Goal: Task Accomplishment & Management: Complete application form

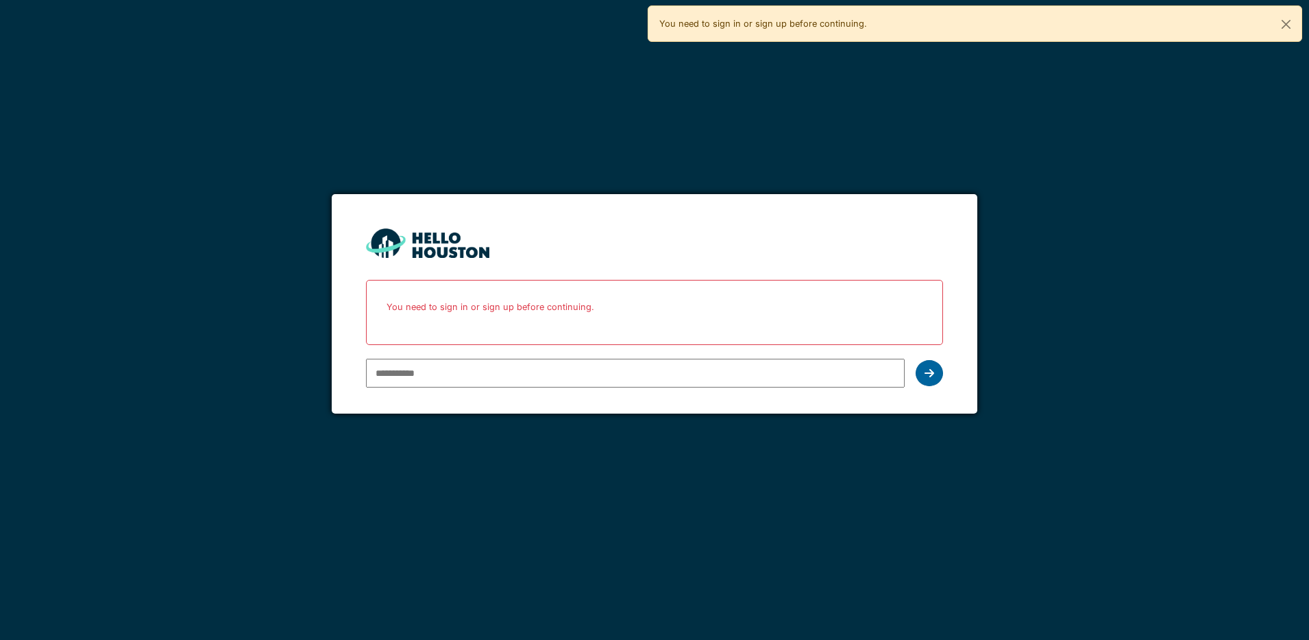
type input "**********"
click at [930, 375] on icon at bounding box center [930, 372] width 10 height 11
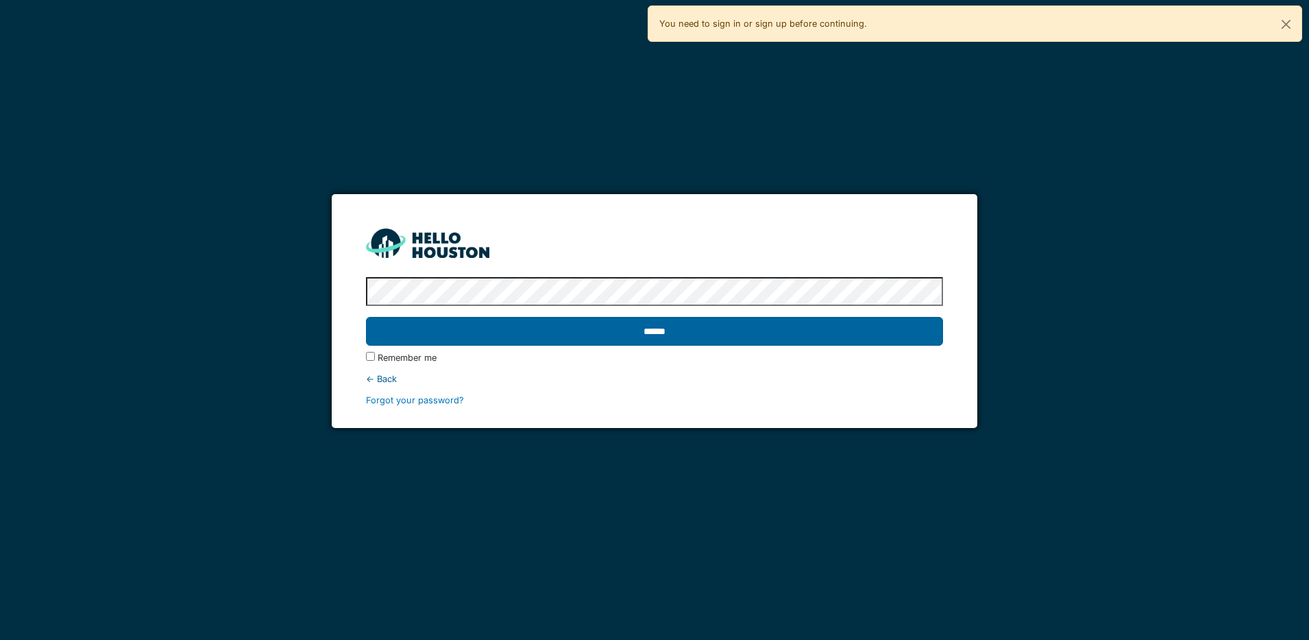
click at [740, 334] on input "******" at bounding box center [654, 331] width 577 height 29
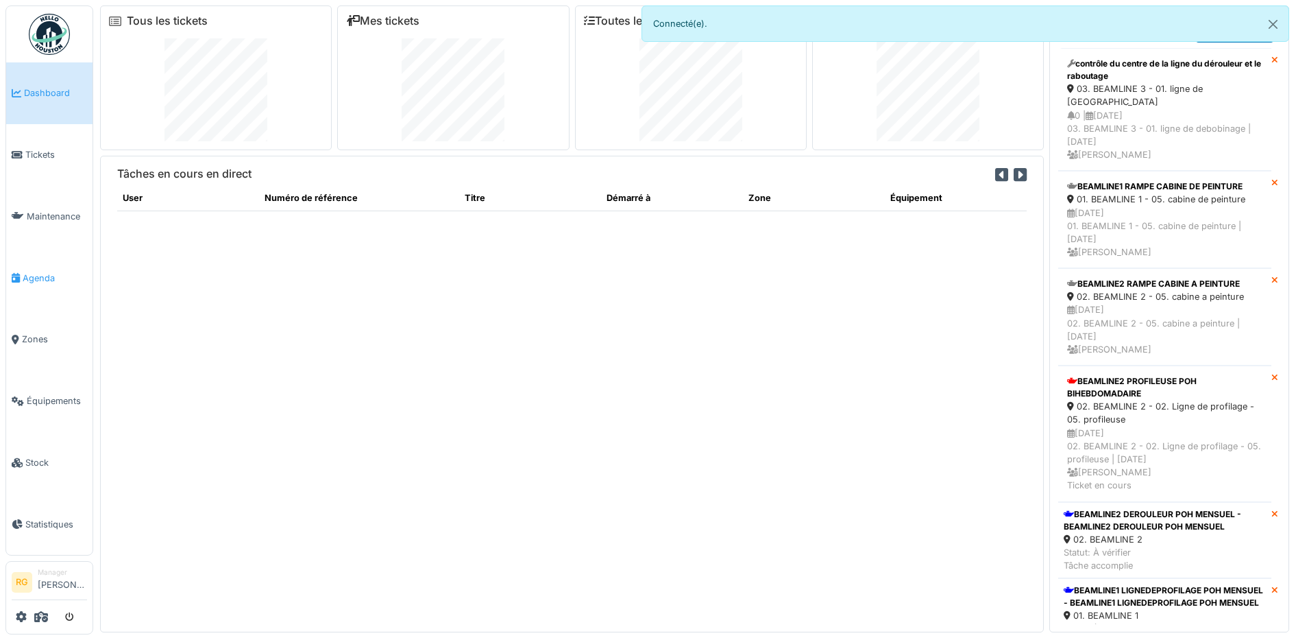
click at [40, 276] on span "Agenda" at bounding box center [55, 277] width 64 height 13
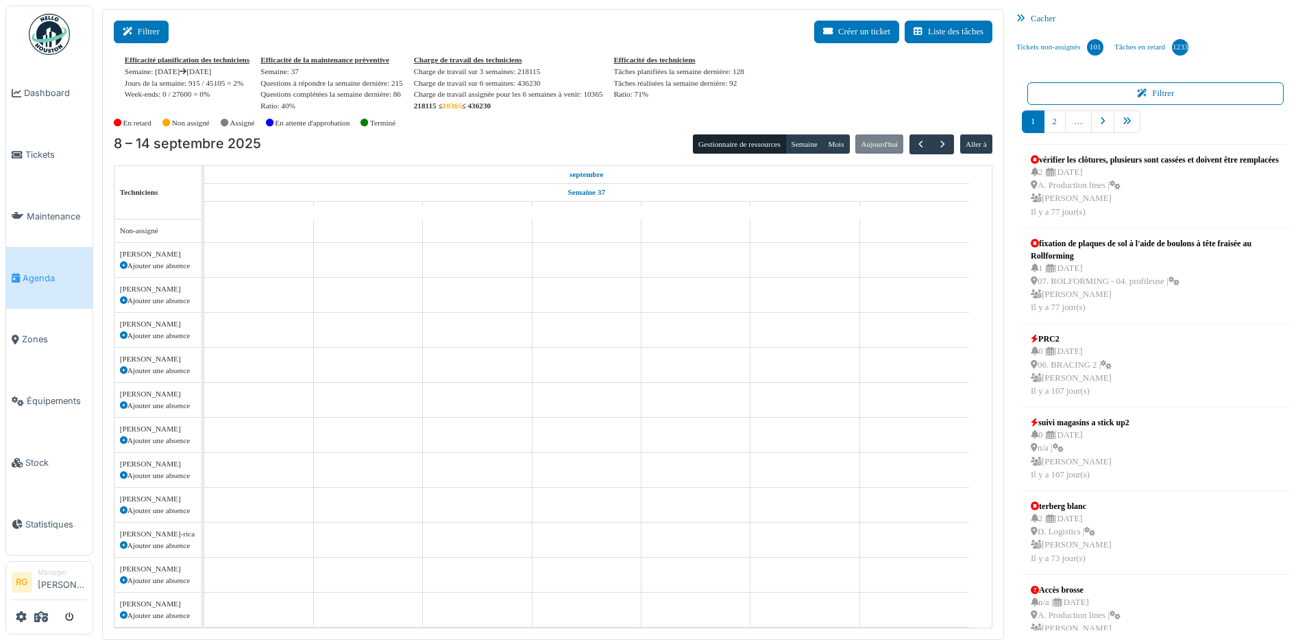
click at [139, 31] on button "Filtrer" at bounding box center [141, 32] width 55 height 23
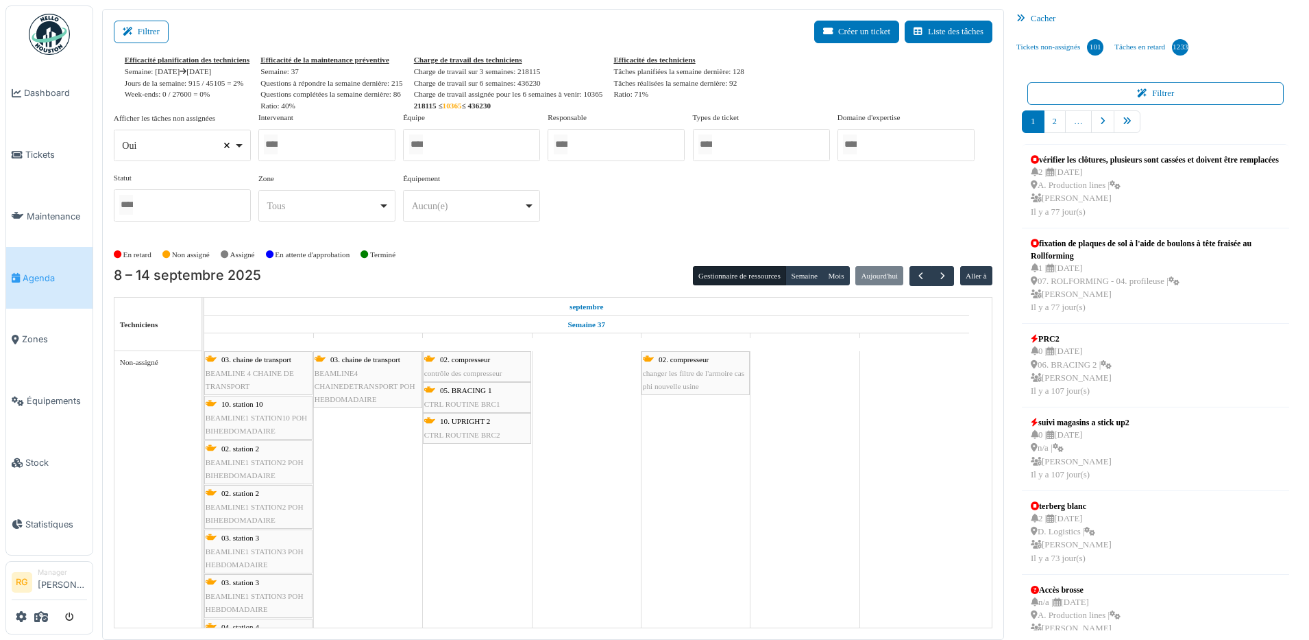
select select
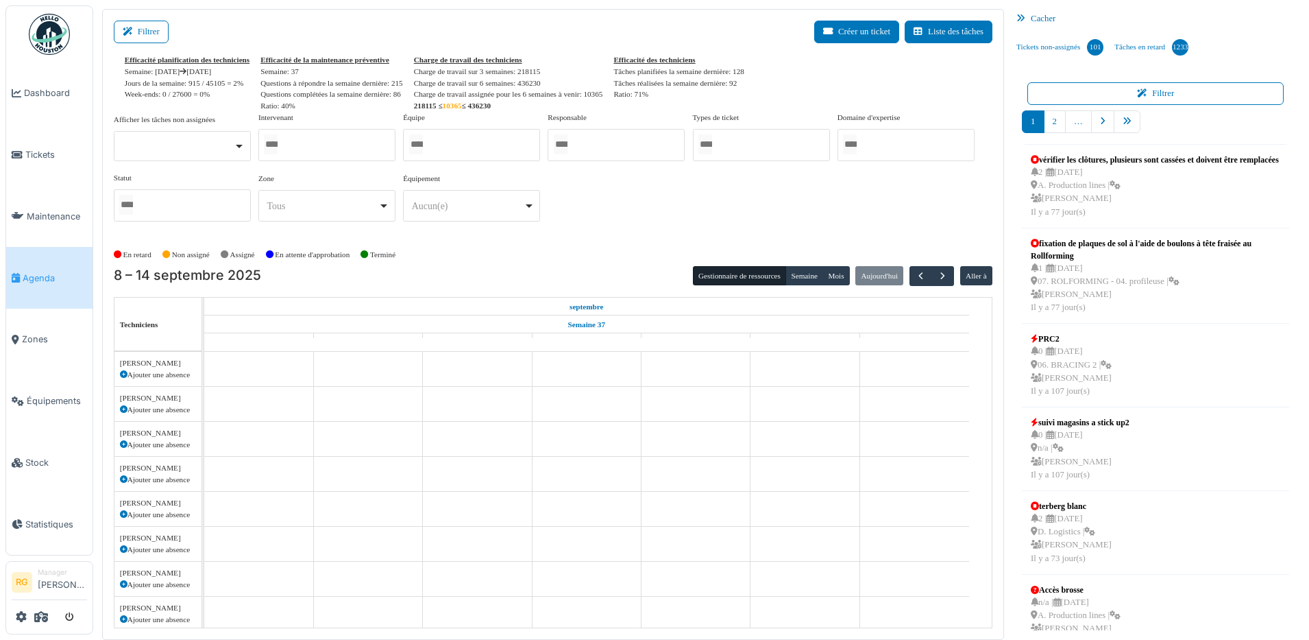
click at [315, 145] on div at bounding box center [326, 145] width 137 height 32
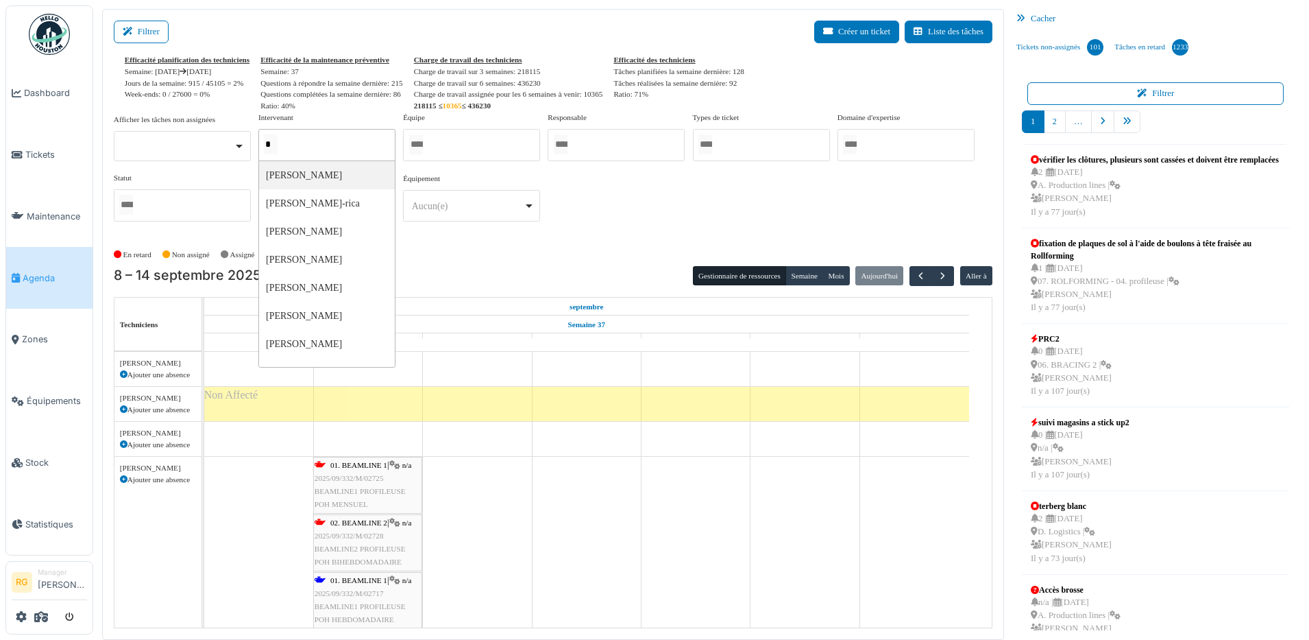
type input "**"
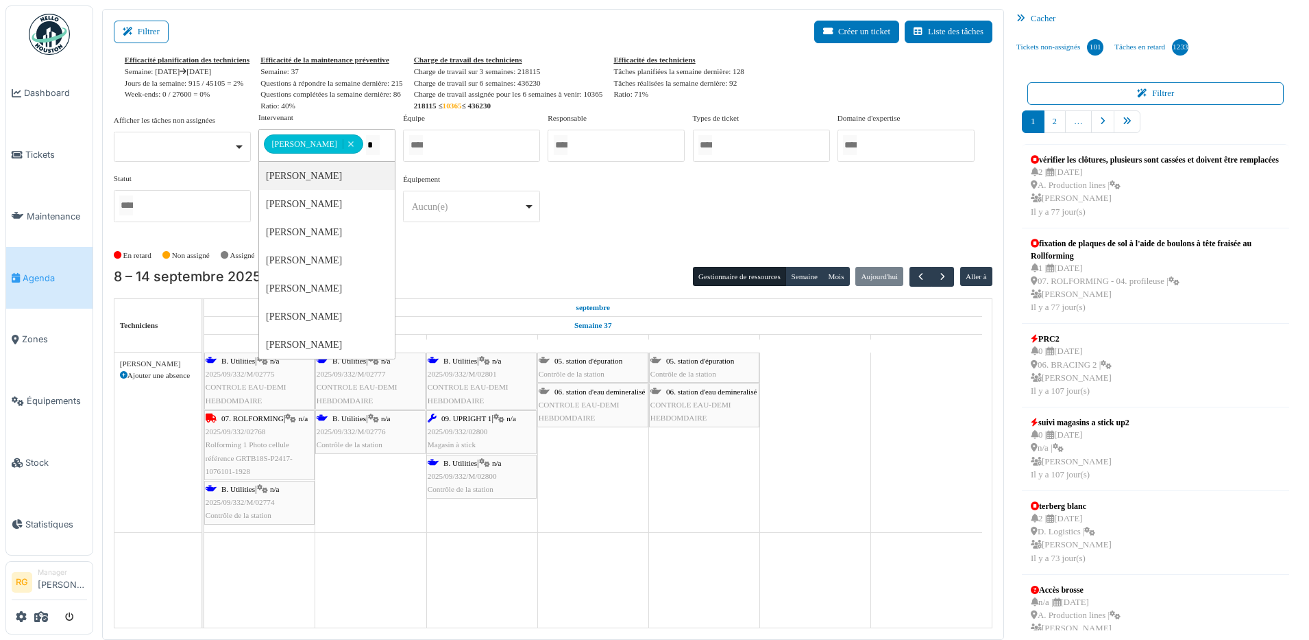
type input "**"
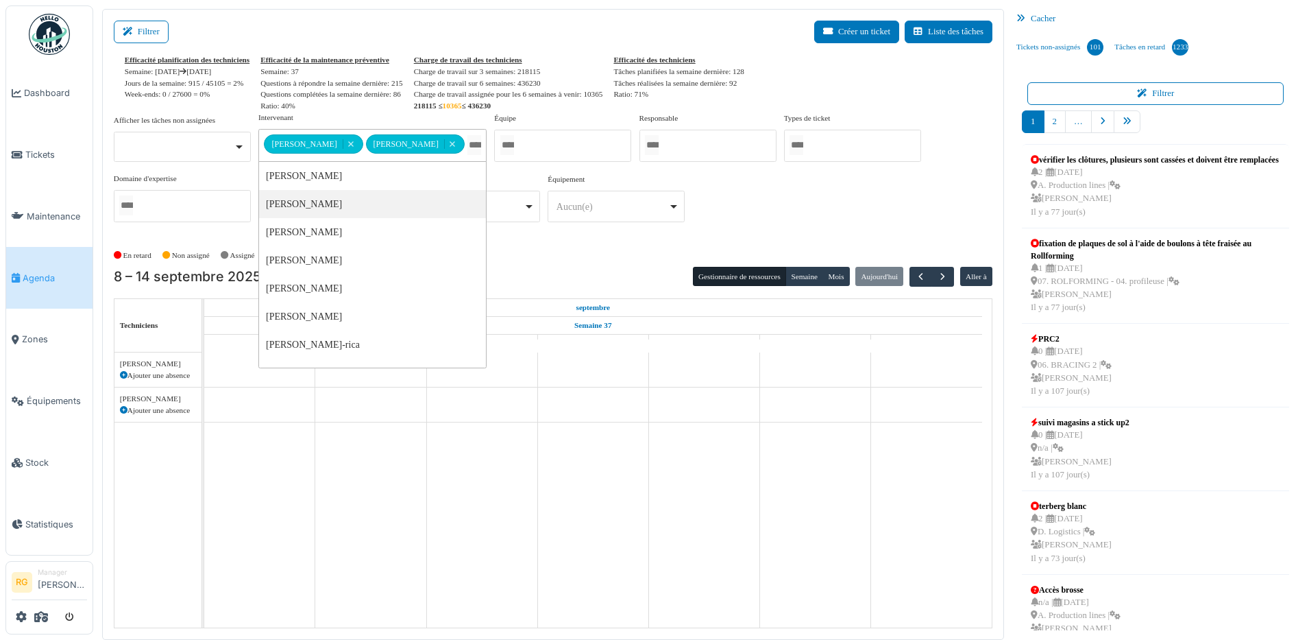
click at [602, 254] on div "En retard Non assigné [GEOGRAPHIC_DATA] En attente d'approbation Terminé" at bounding box center [553, 255] width 879 height 23
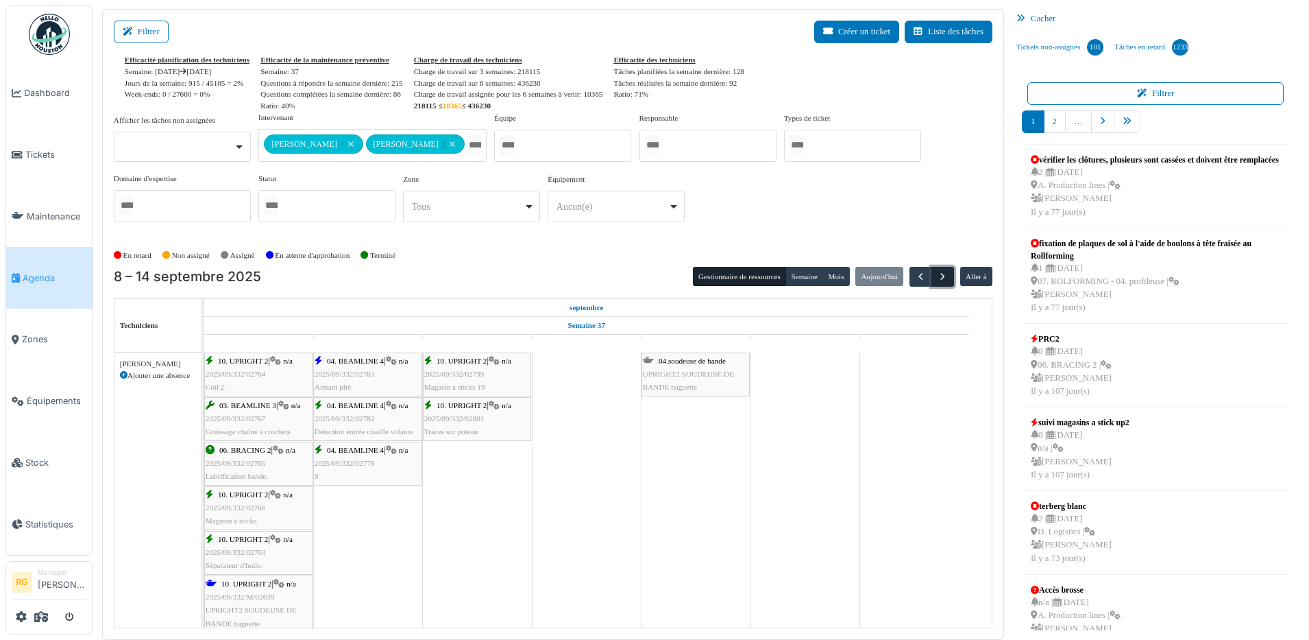
click at [937, 274] on span "button" at bounding box center [943, 277] width 12 height 12
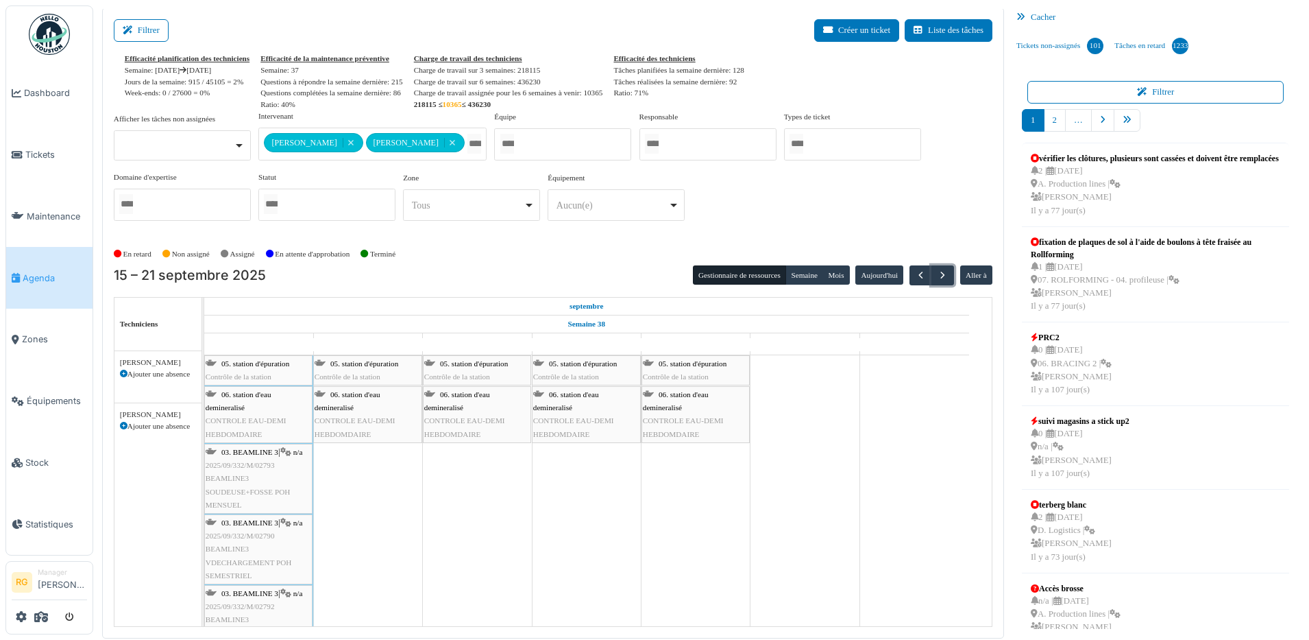
scroll to position [48, 0]
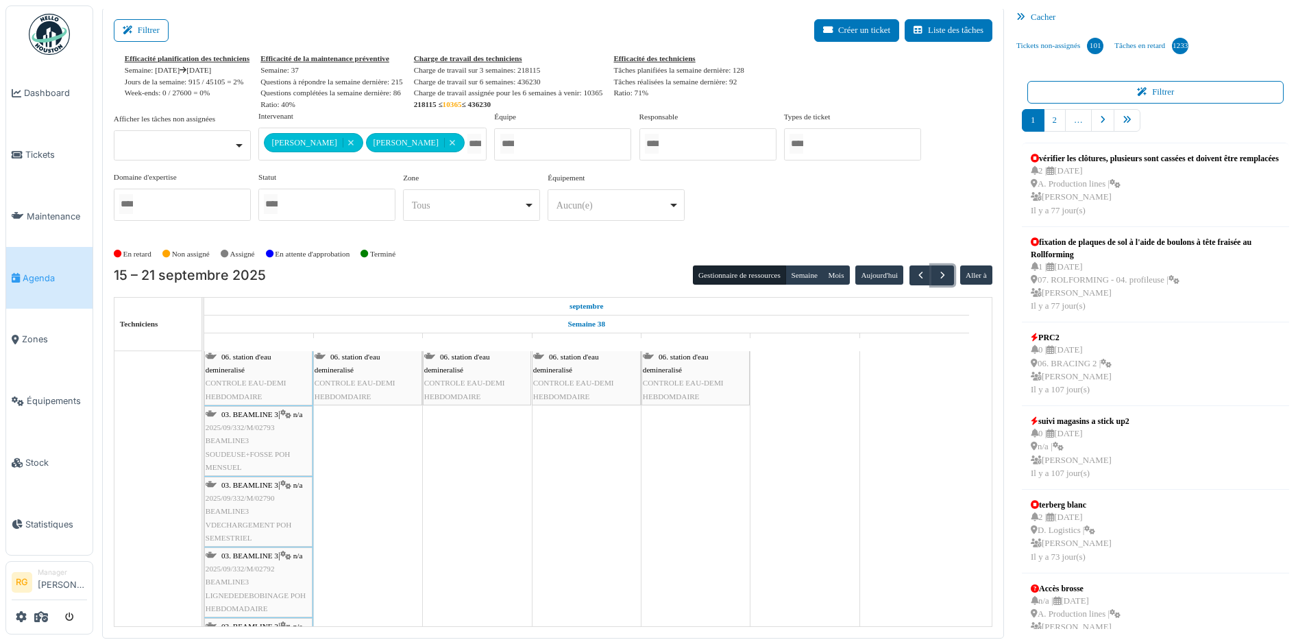
click at [253, 441] on div "03. BEAMLINE 3 | n/a 2025/09/332/M/02793 BEAMLINE3 SOUDEUSE+FOSSE POH MENSUEL" at bounding box center [259, 441] width 106 height 66
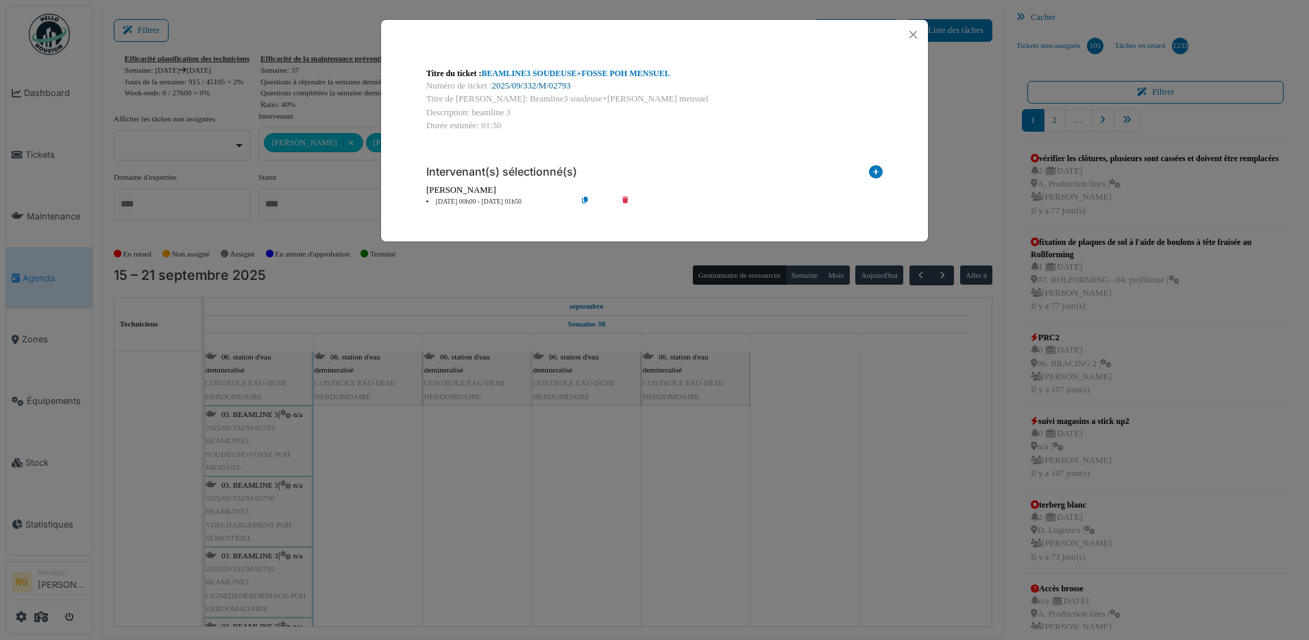
click at [527, 85] on link "2025/09/332/M/02793" at bounding box center [531, 86] width 79 height 10
click at [915, 32] on button "Close" at bounding box center [913, 34] width 19 height 19
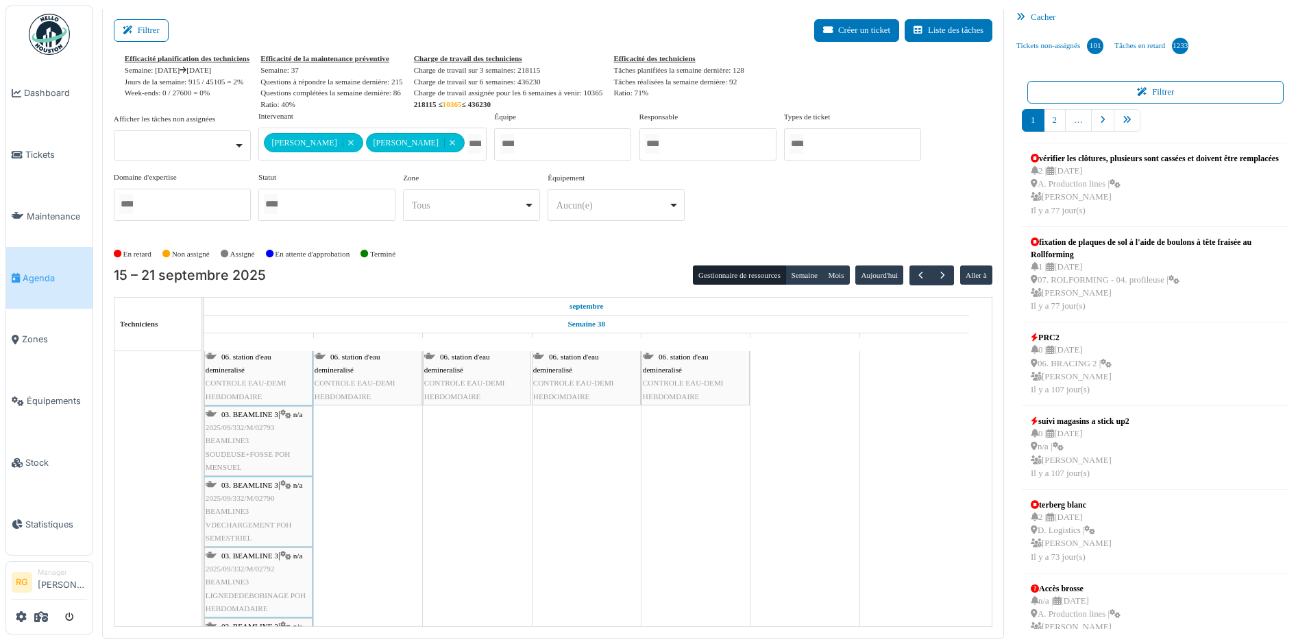
click at [265, 503] on div "03. BEAMLINE 3 | n/a 2025/09/332/M/02790 BEAMLINE3 VDECHARGEMENT POH SEMESTRIEL" at bounding box center [259, 512] width 106 height 66
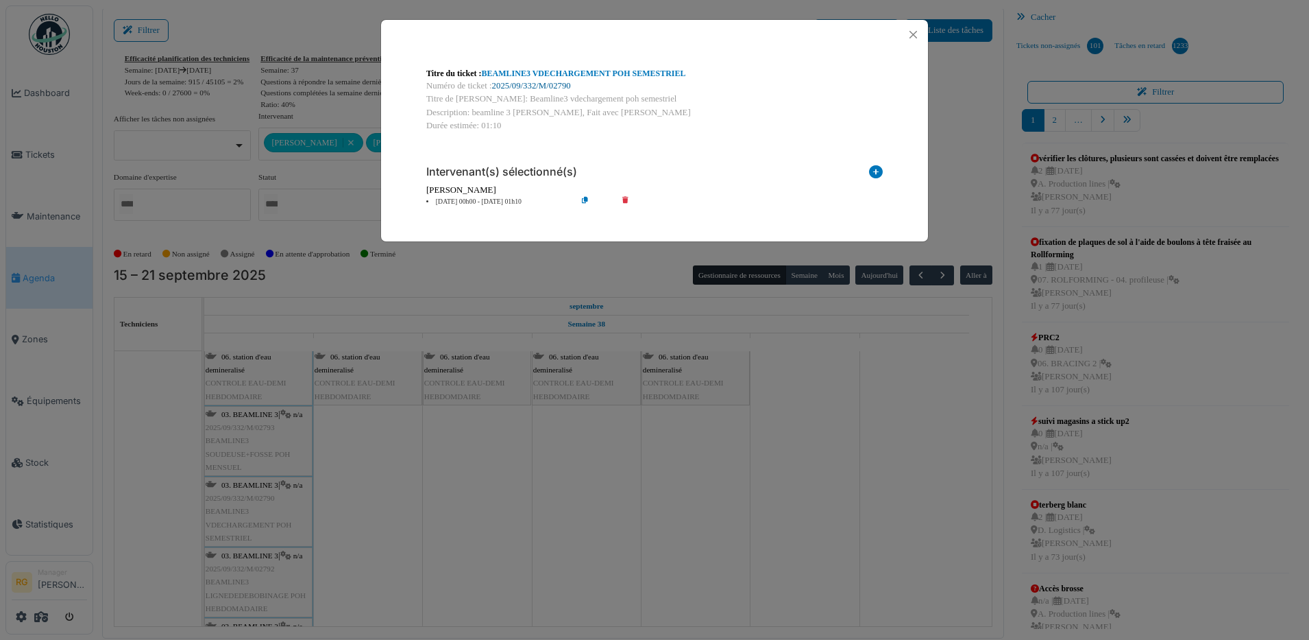
click at [531, 87] on link "2025/09/332/M/02790" at bounding box center [531, 86] width 79 height 10
click at [913, 32] on button "Close" at bounding box center [913, 34] width 19 height 19
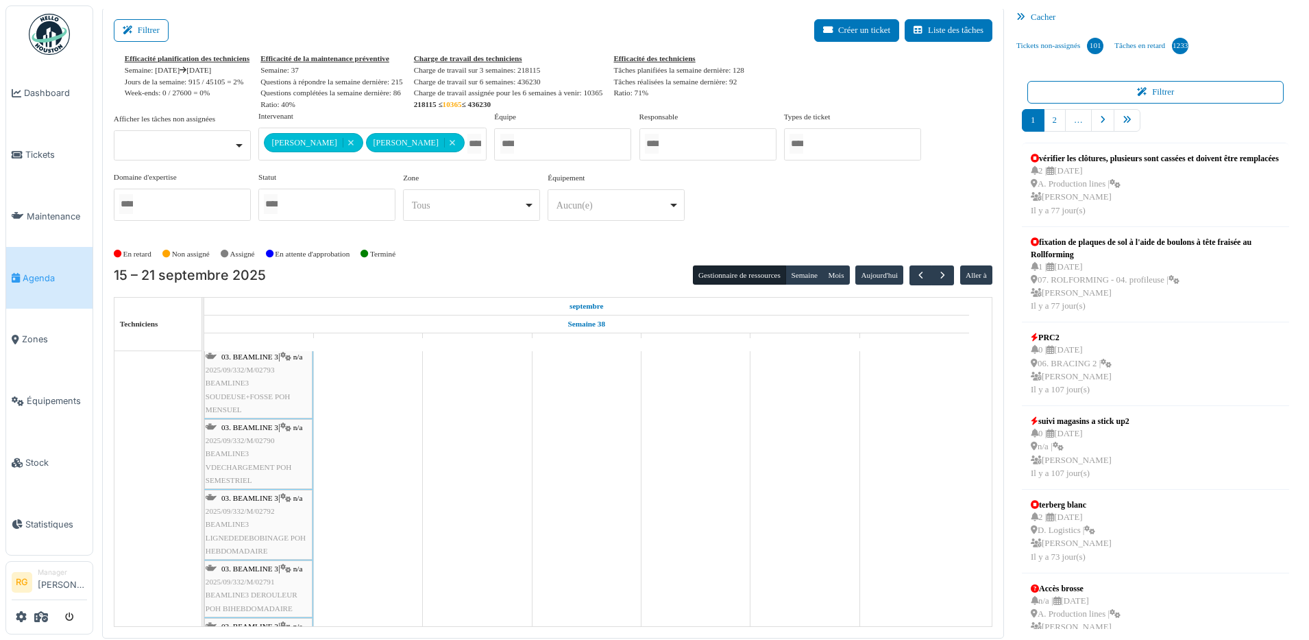
scroll to position [171, 0]
click at [258, 489] on div "03. BEAMLINE 3 | n/a 2025/09/332/M/02792 BEAMLINE3 LIGNEDEDEBOBINAGE POH HEBDOM…" at bounding box center [259, 496] width 106 height 66
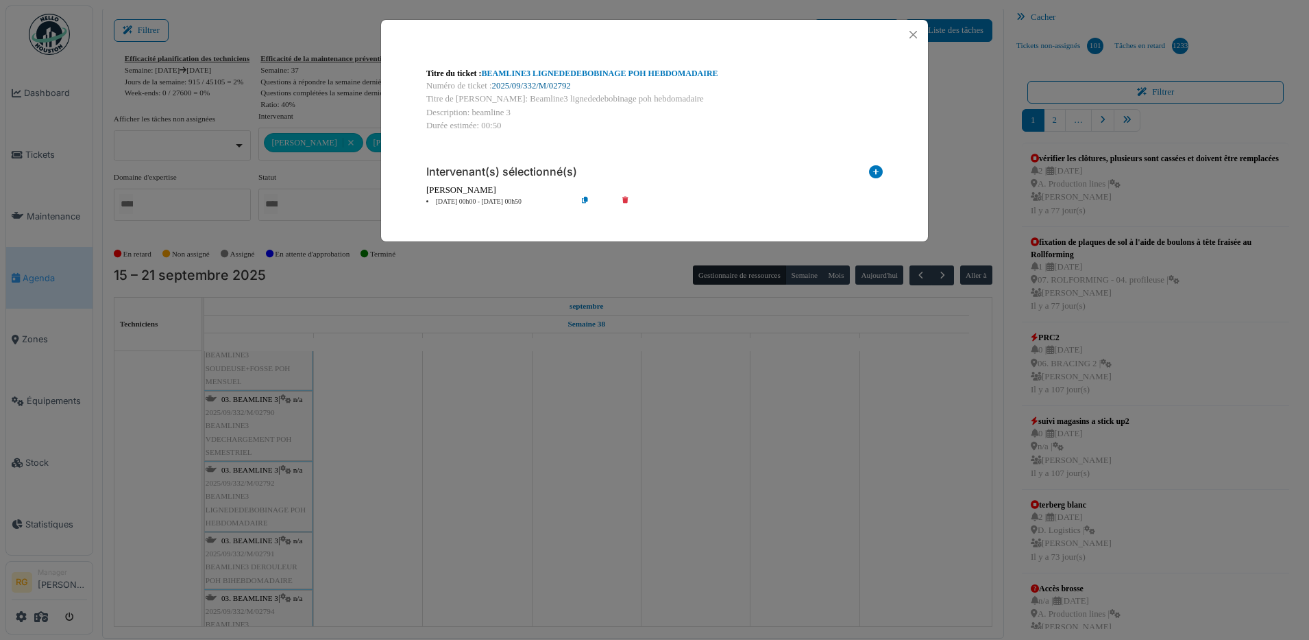
click at [544, 84] on link "2025/09/332/M/02792" at bounding box center [531, 86] width 79 height 10
click at [911, 36] on button "Close" at bounding box center [913, 34] width 19 height 19
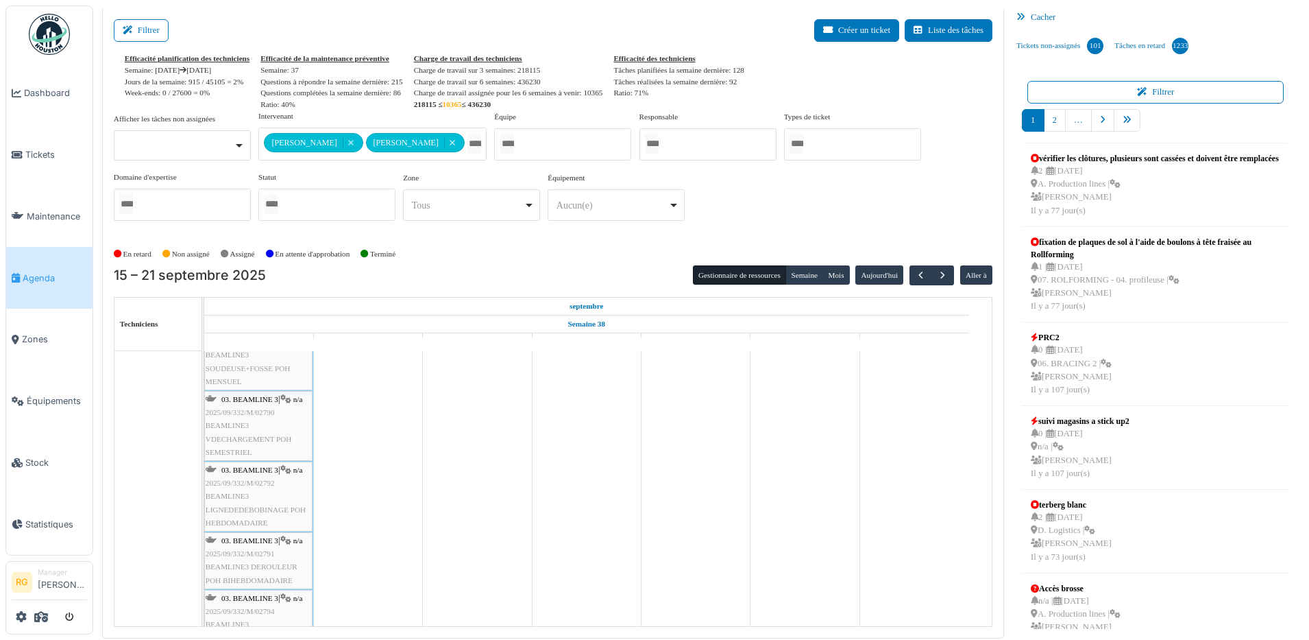
click at [250, 555] on span "2025/09/332/M/02791" at bounding box center [240, 553] width 69 height 8
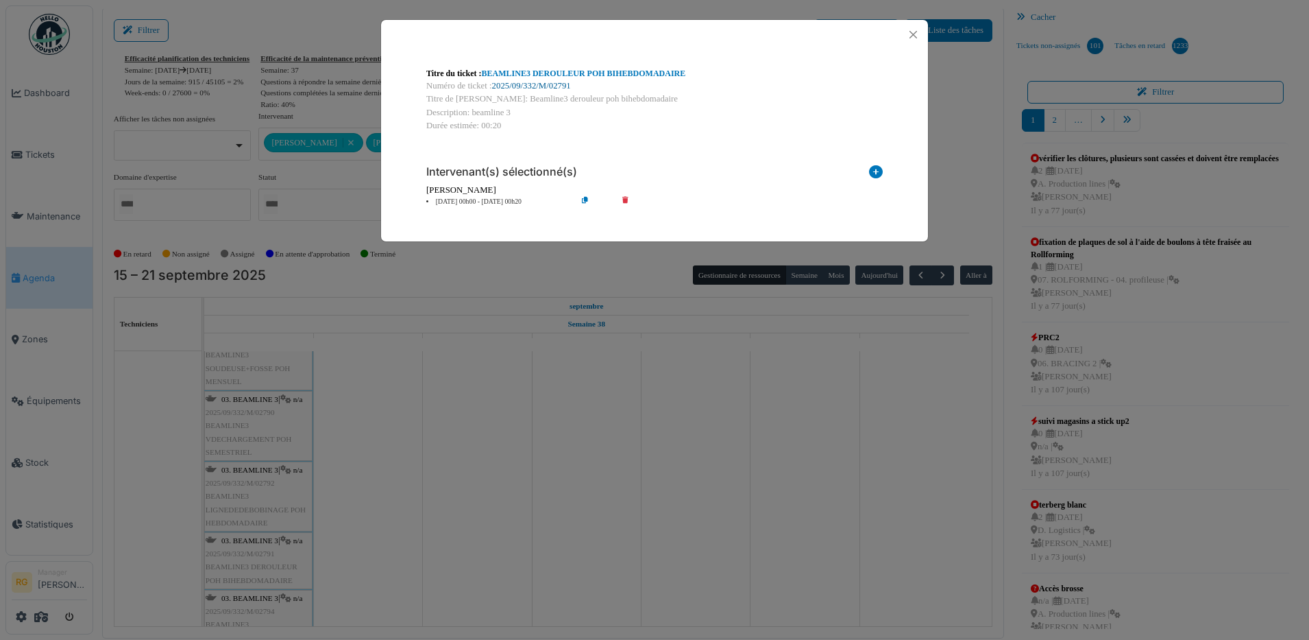
click at [555, 84] on link "2025/09/332/M/02791" at bounding box center [531, 86] width 79 height 10
click at [913, 34] on button "Close" at bounding box center [913, 34] width 19 height 19
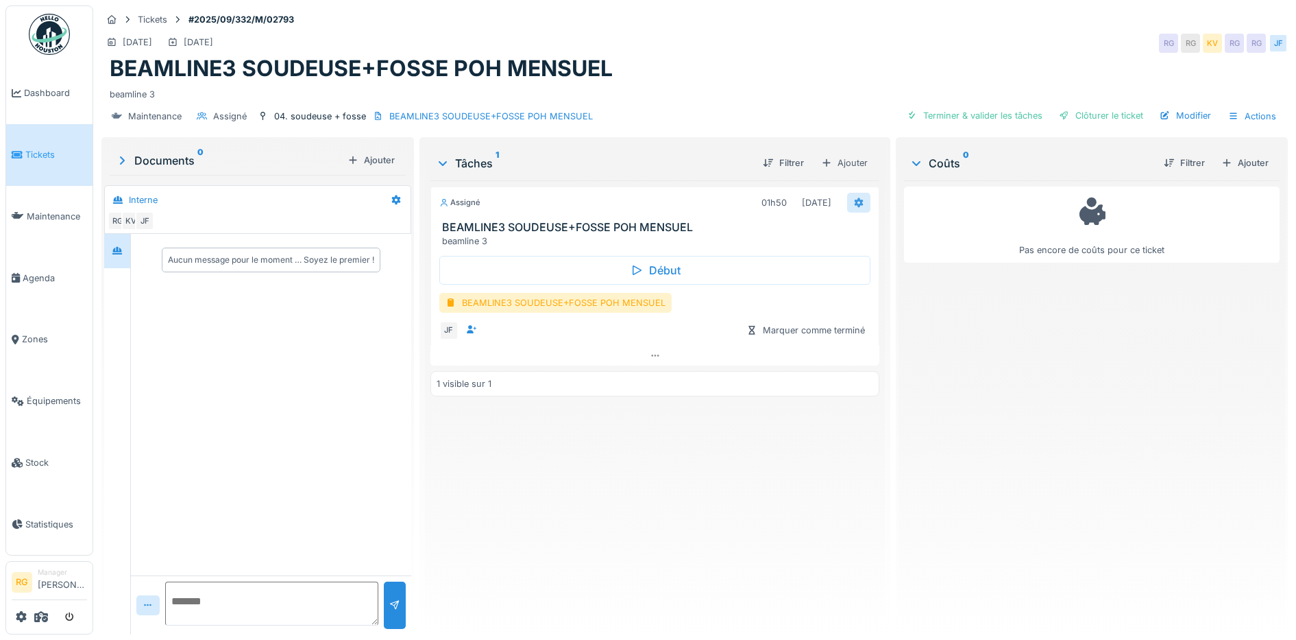
click at [854, 207] on div at bounding box center [859, 202] width 11 height 13
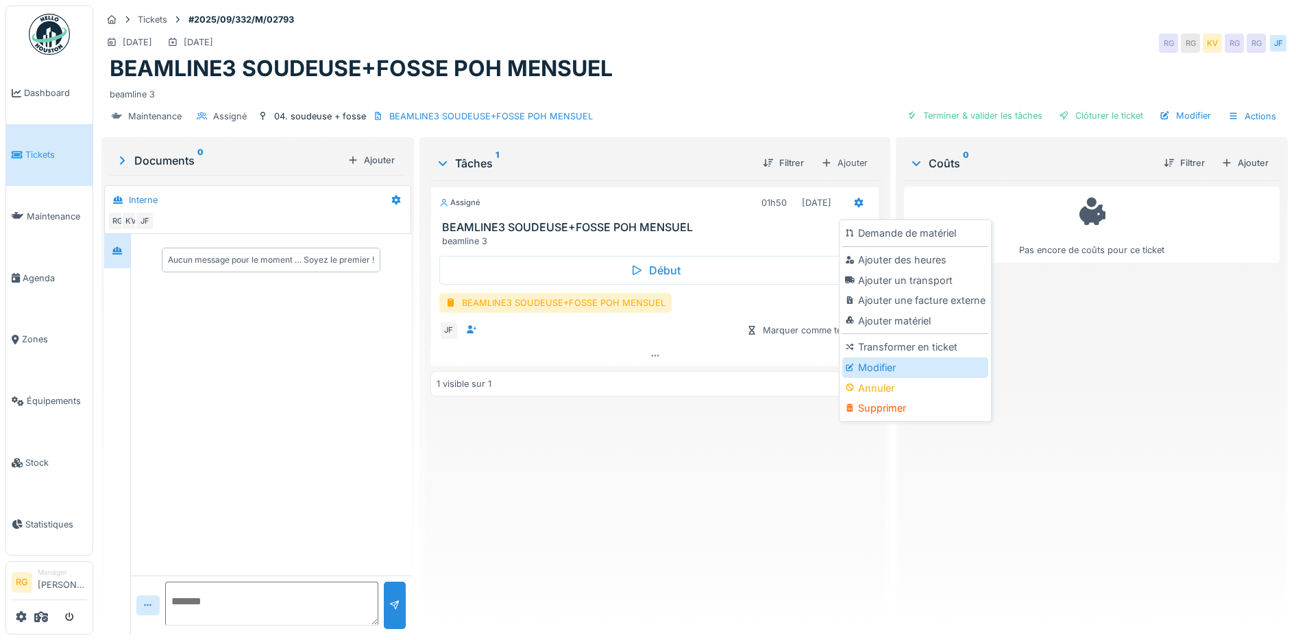
click at [886, 367] on div "Modifier" at bounding box center [916, 367] width 146 height 21
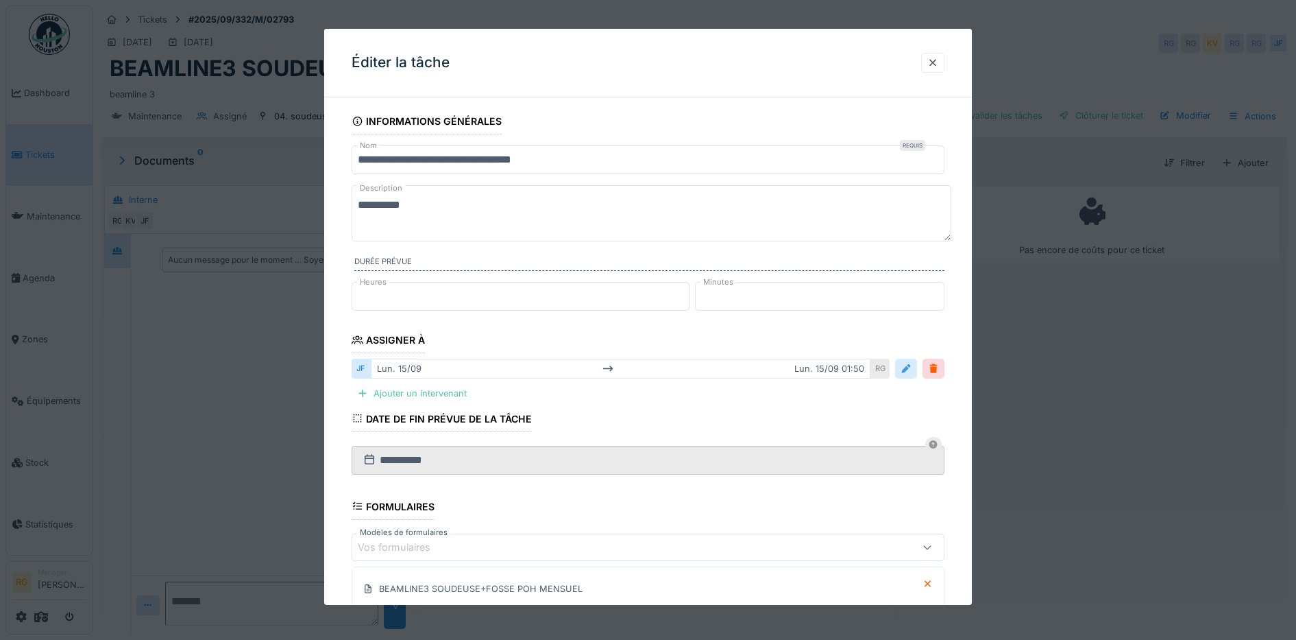
click at [912, 371] on div at bounding box center [906, 368] width 11 height 13
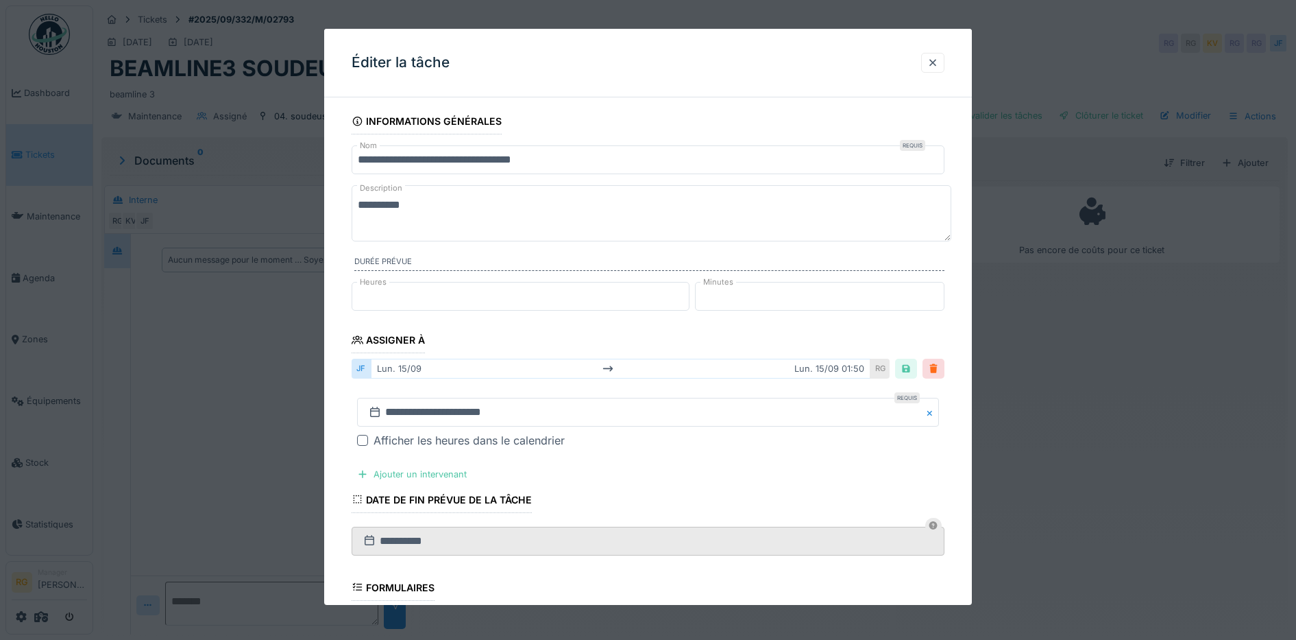
click at [939, 373] on div at bounding box center [933, 368] width 11 height 13
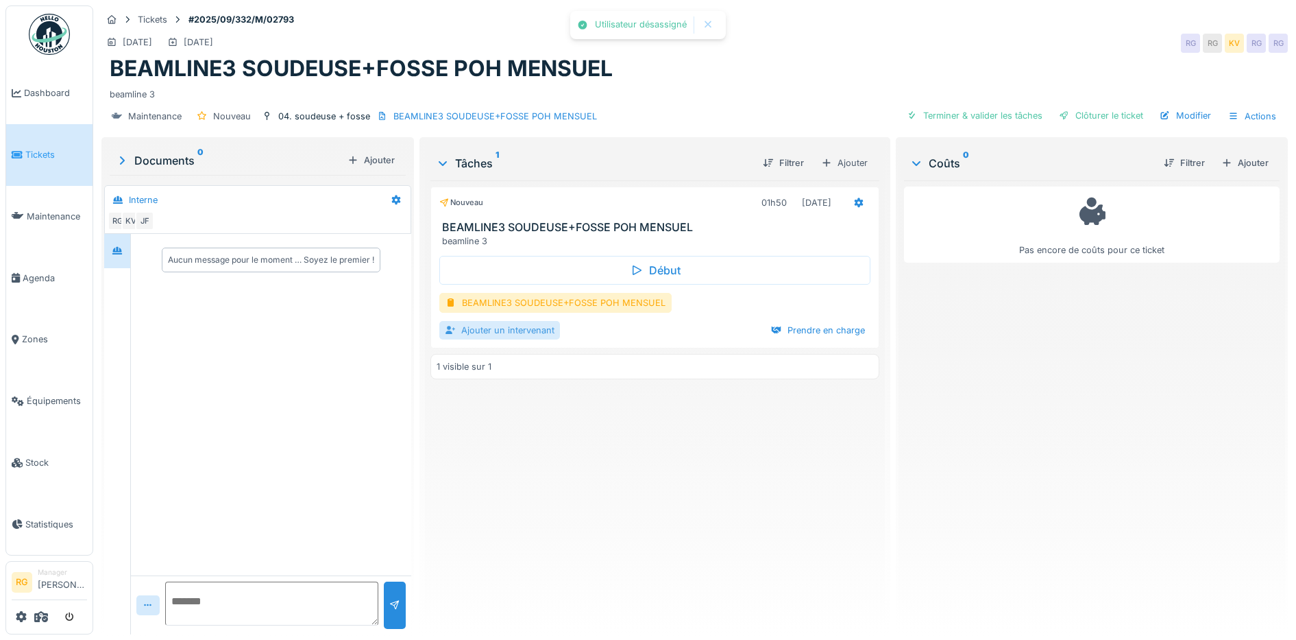
click at [533, 329] on div "Ajouter un intervenant" at bounding box center [499, 330] width 121 height 19
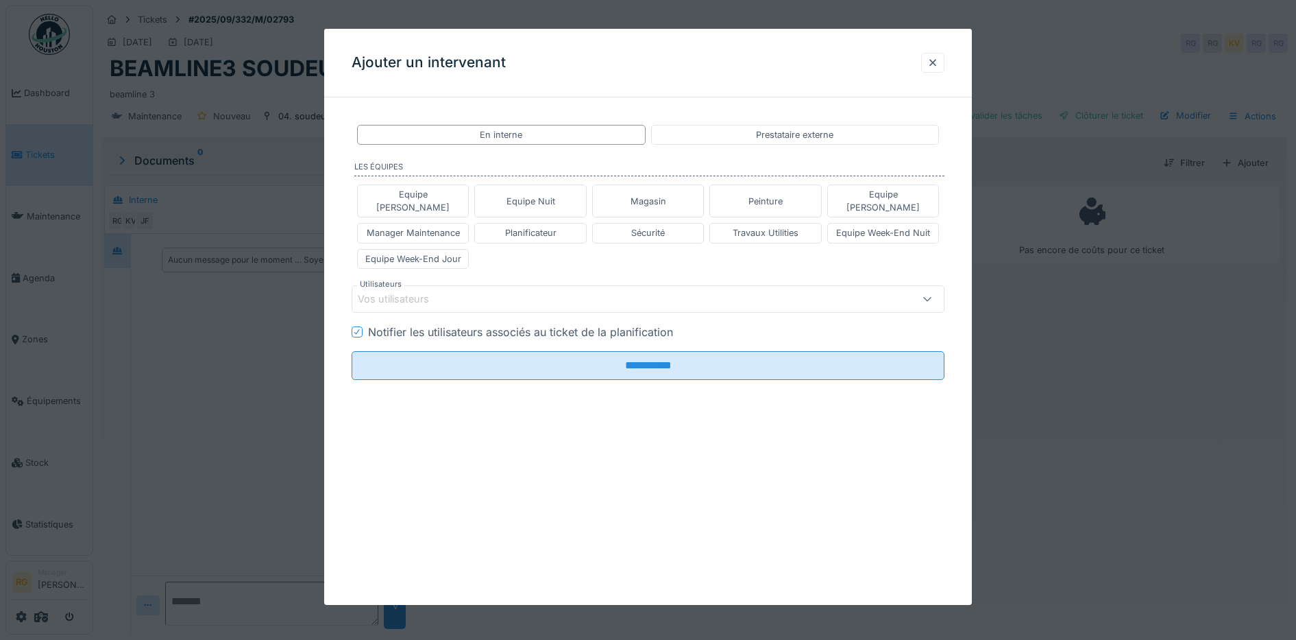
click at [412, 291] on div "Vos utilisateurs" at bounding box center [403, 298] width 90 height 15
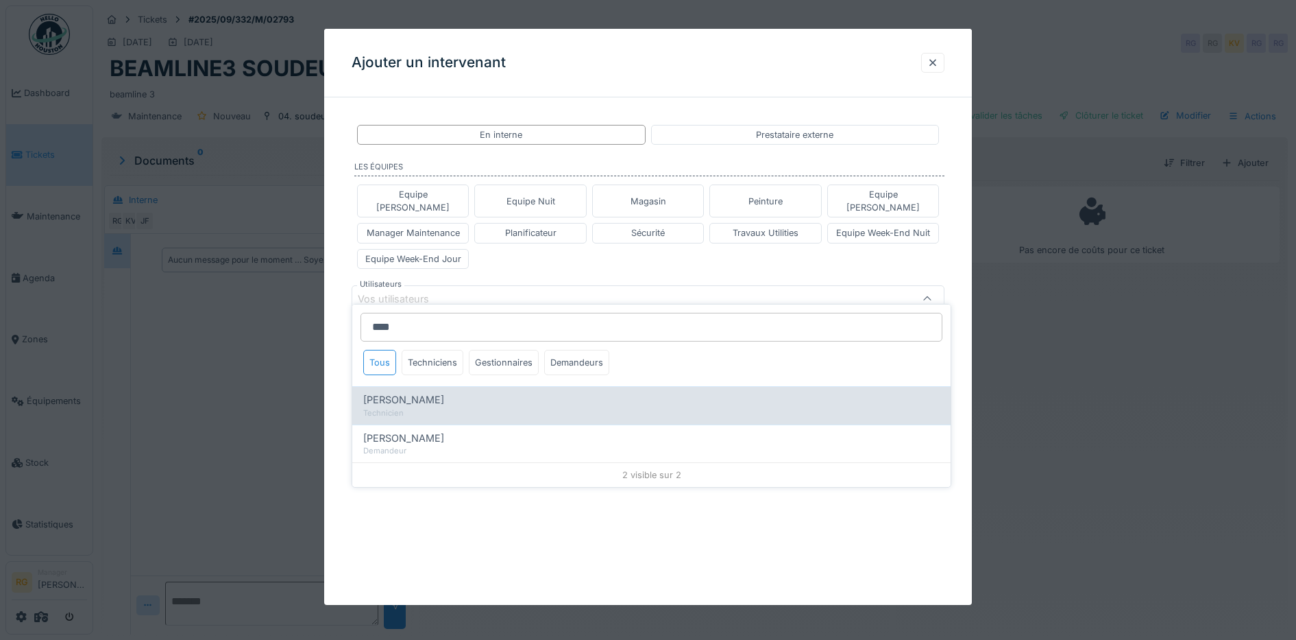
type input "****"
click at [402, 398] on span "[PERSON_NAME]" at bounding box center [403, 399] width 81 height 15
type input "****"
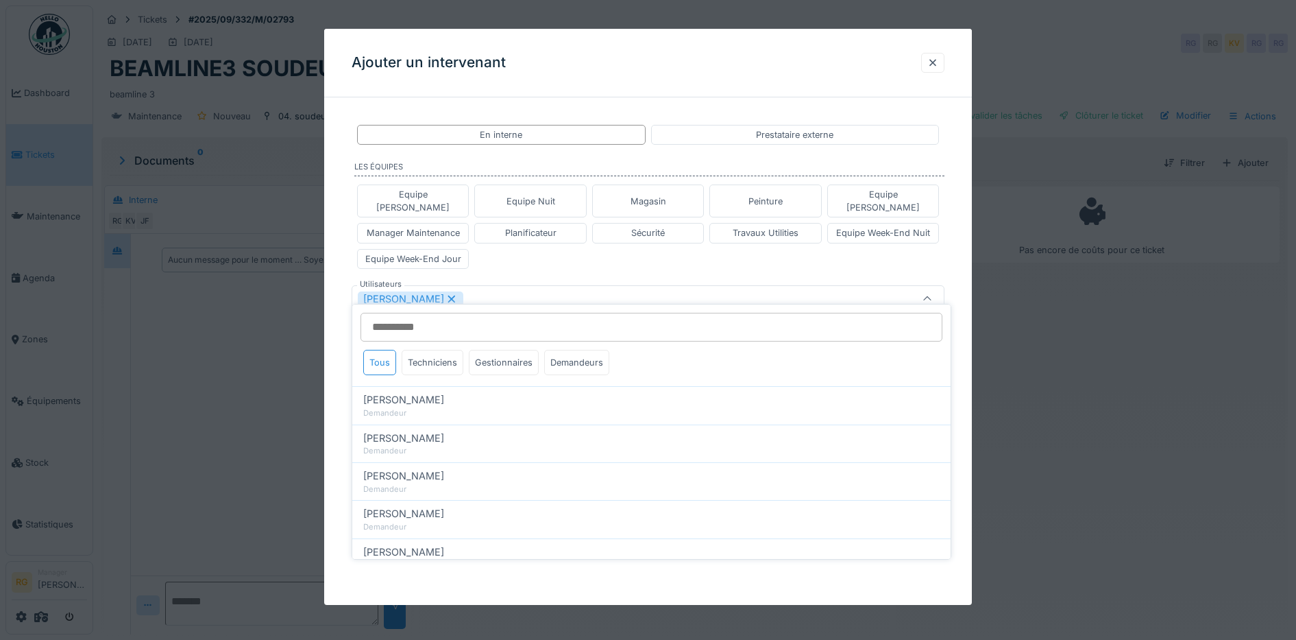
click at [662, 254] on div "Equipe Anthony Equipe Nuit Magasin Peinture Equipe Jean-Claude Manager Maintena…" at bounding box center [649, 226] width 594 height 95
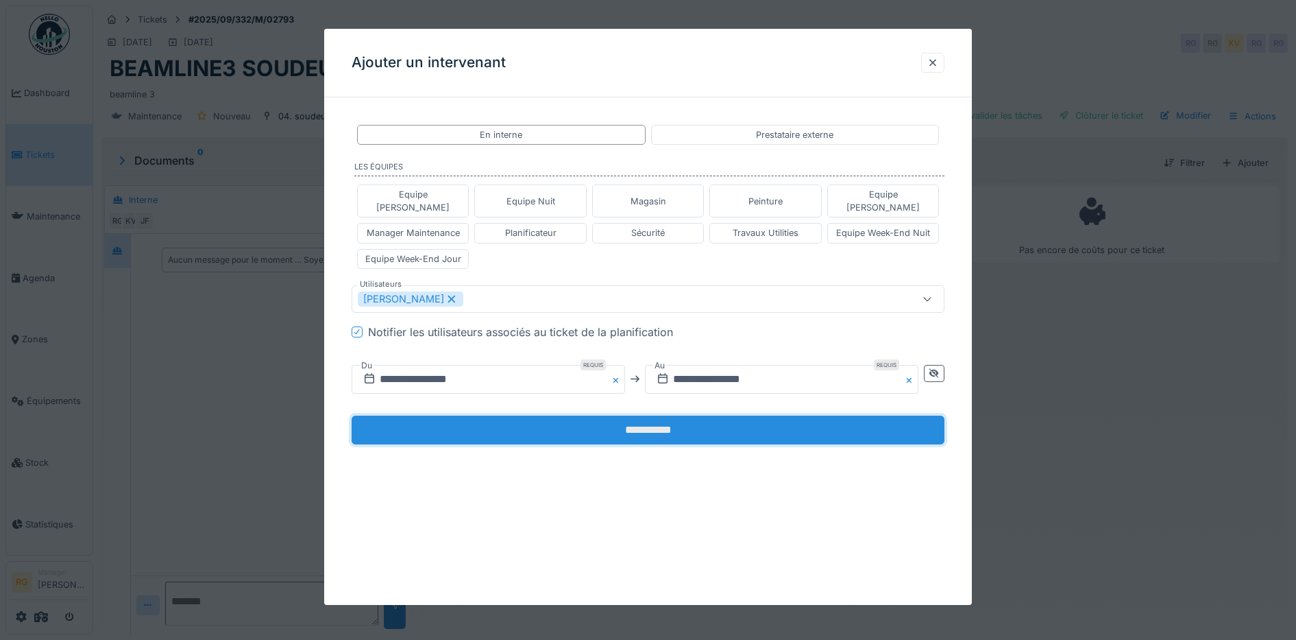
click at [594, 415] on input "**********" at bounding box center [649, 429] width 594 height 29
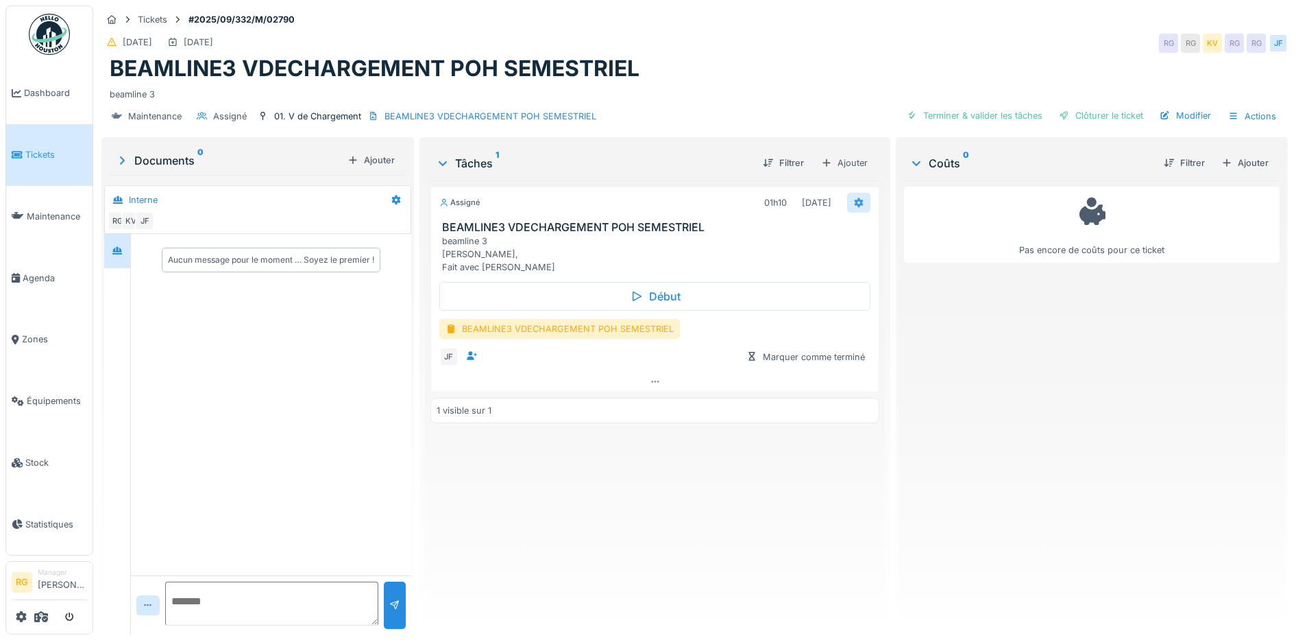
click at [855, 203] on icon at bounding box center [859, 203] width 9 height 10
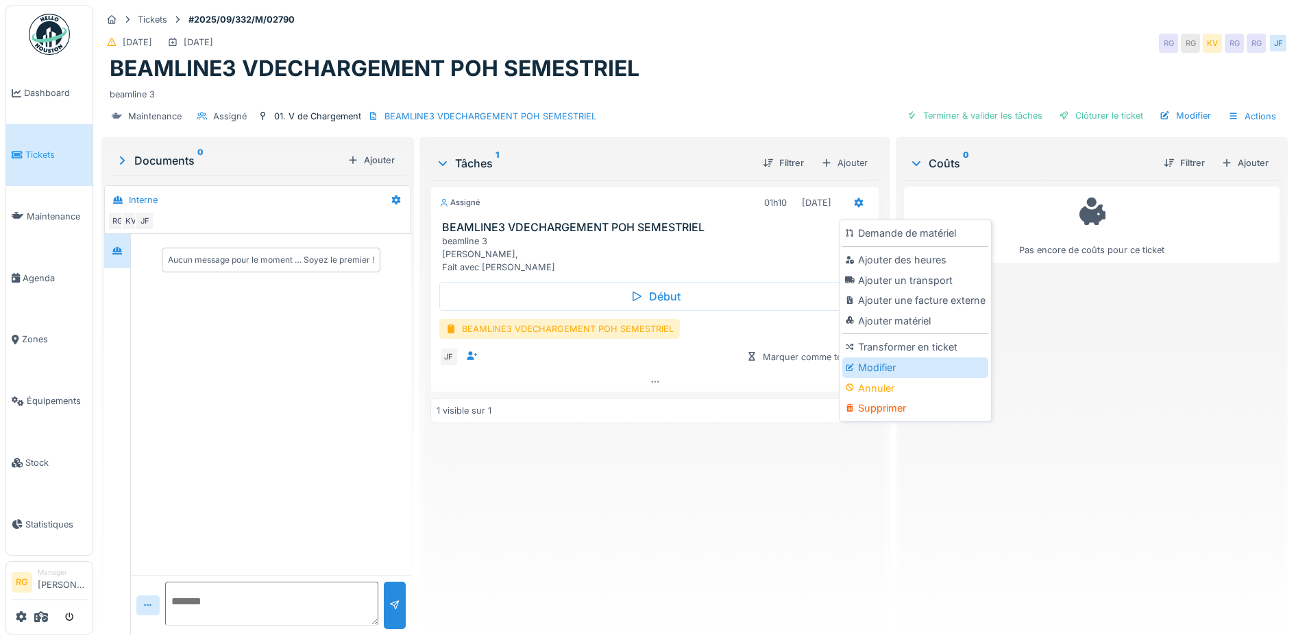
click at [876, 372] on div "Modifier" at bounding box center [916, 367] width 146 height 21
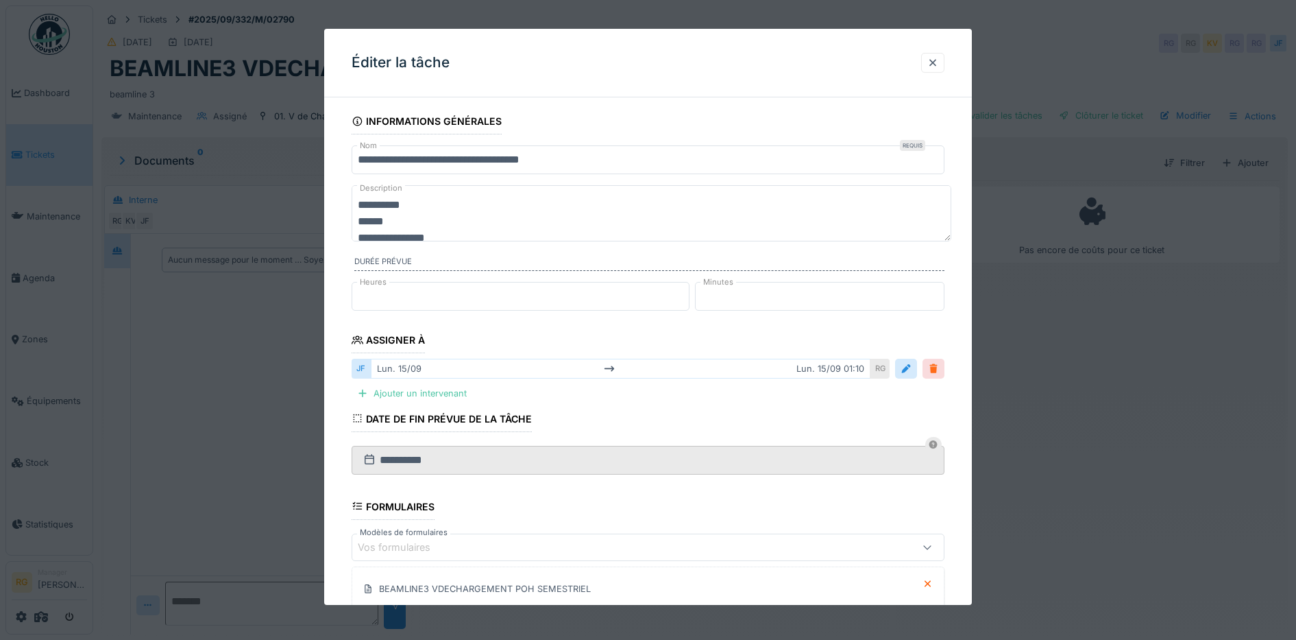
click at [939, 366] on div at bounding box center [933, 368] width 11 height 13
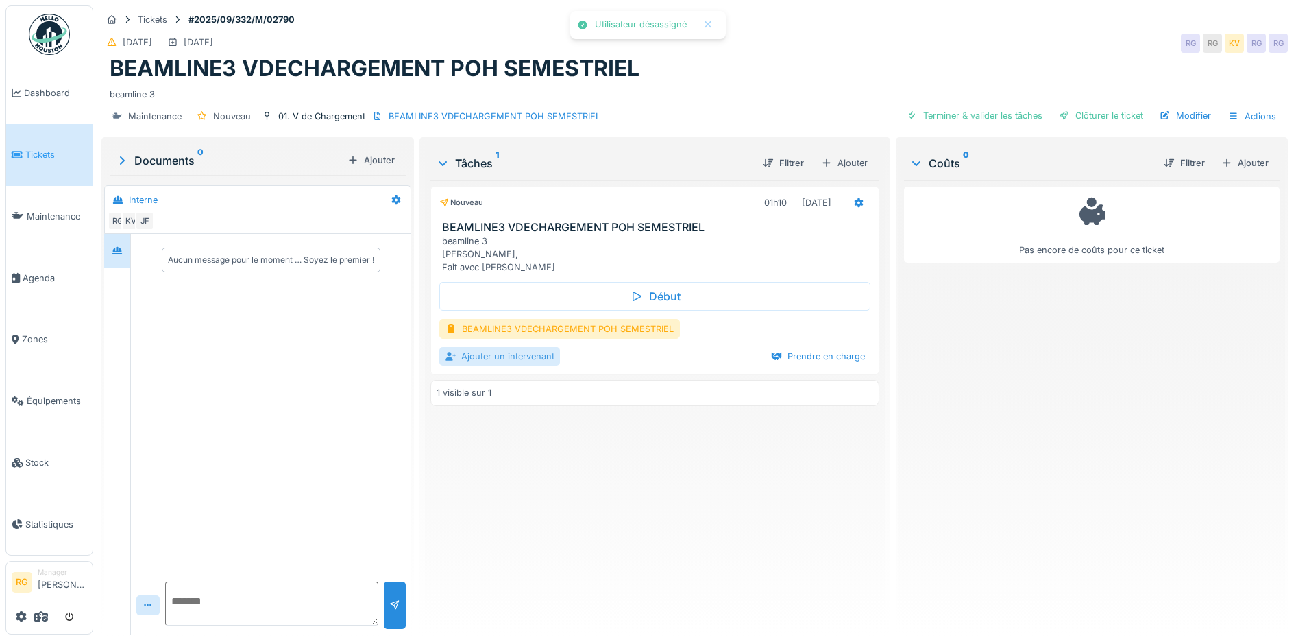
click at [505, 357] on div "Ajouter un intervenant" at bounding box center [499, 356] width 121 height 19
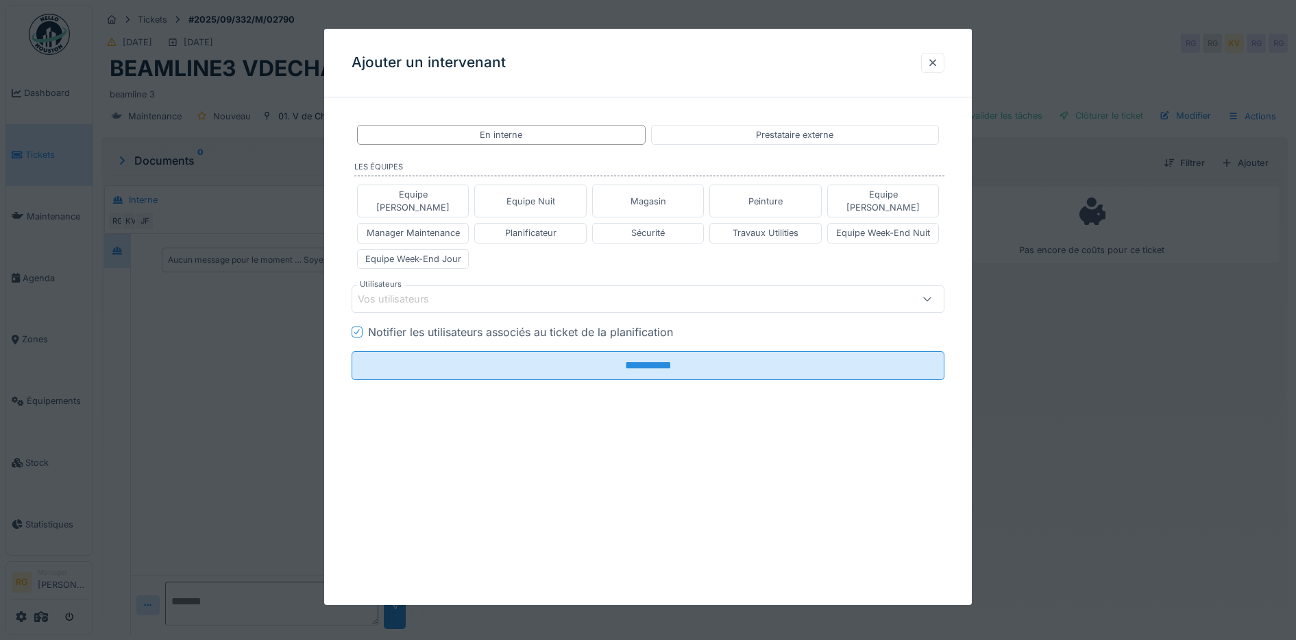
click at [431, 291] on div "Vos utilisateurs" at bounding box center [403, 298] width 90 height 15
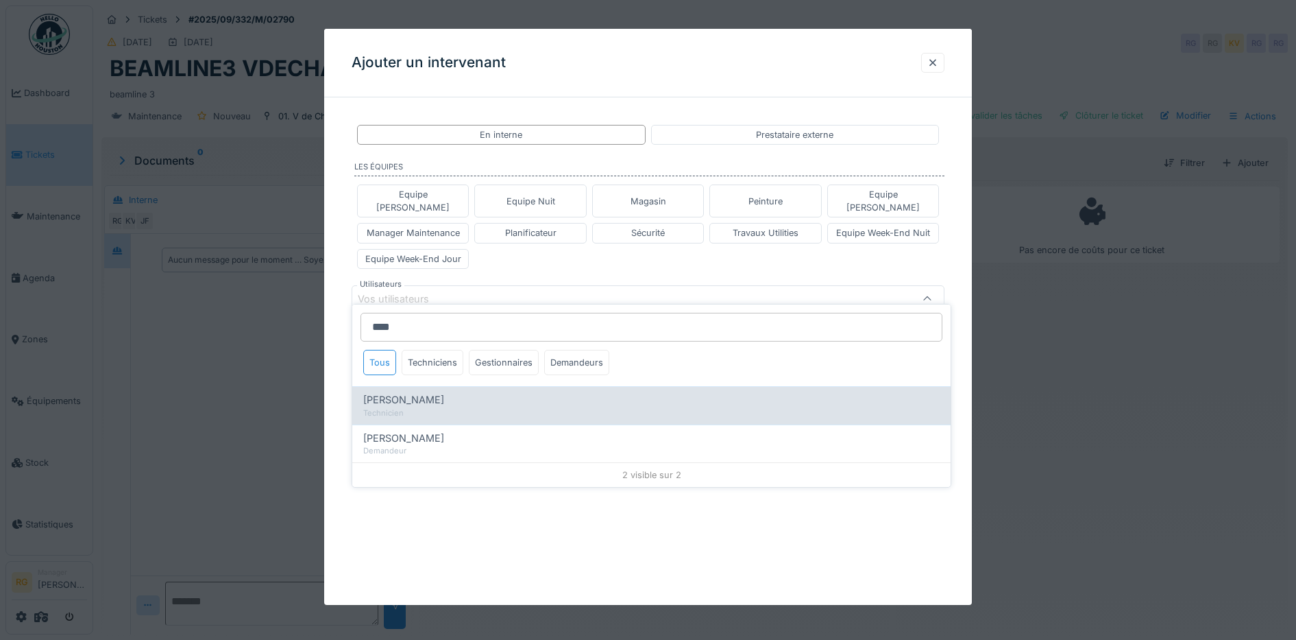
type input "****"
click at [406, 407] on div "Technicien" at bounding box center [651, 413] width 577 height 12
type input "****"
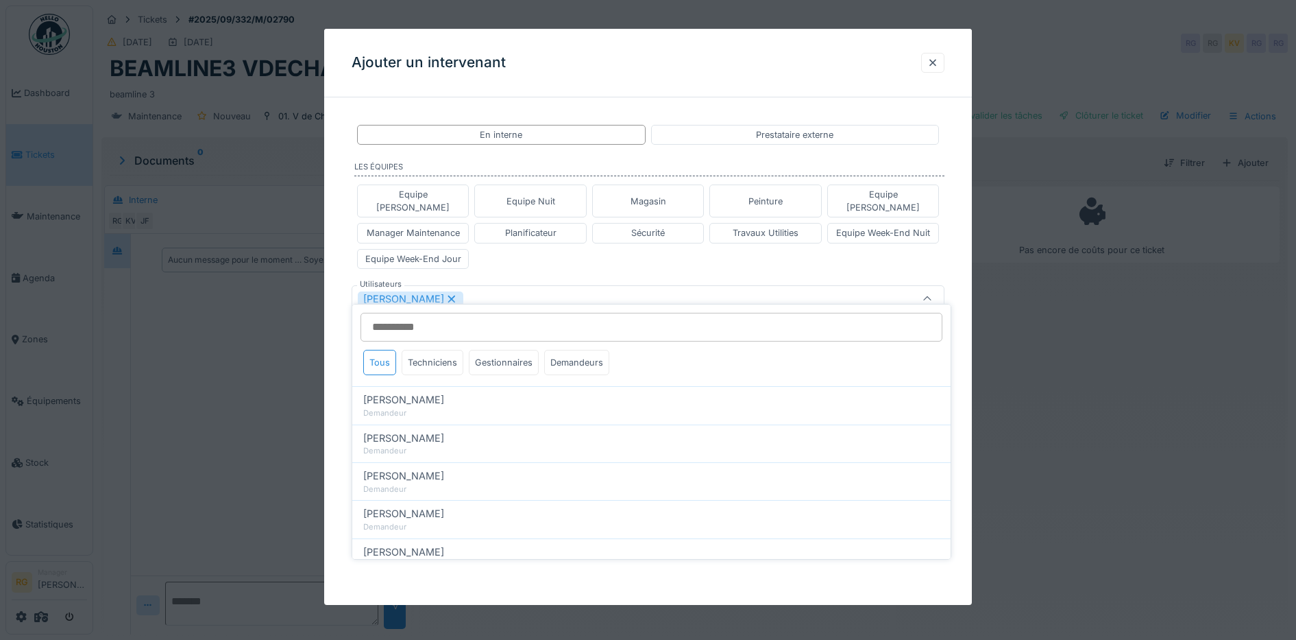
click at [579, 254] on div "Equipe [PERSON_NAME] Equipe Nuit Magasin Peinture Equipe [PERSON_NAME] Manager …" at bounding box center [649, 226] width 594 height 95
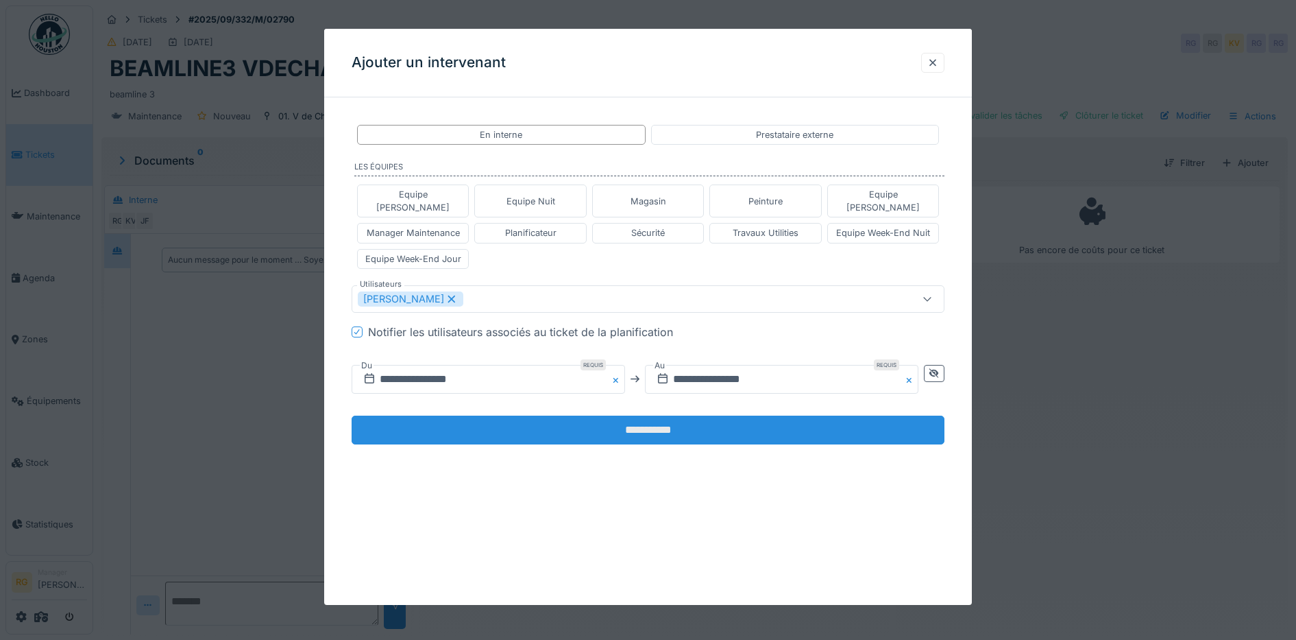
click at [588, 417] on input "**********" at bounding box center [649, 429] width 594 height 29
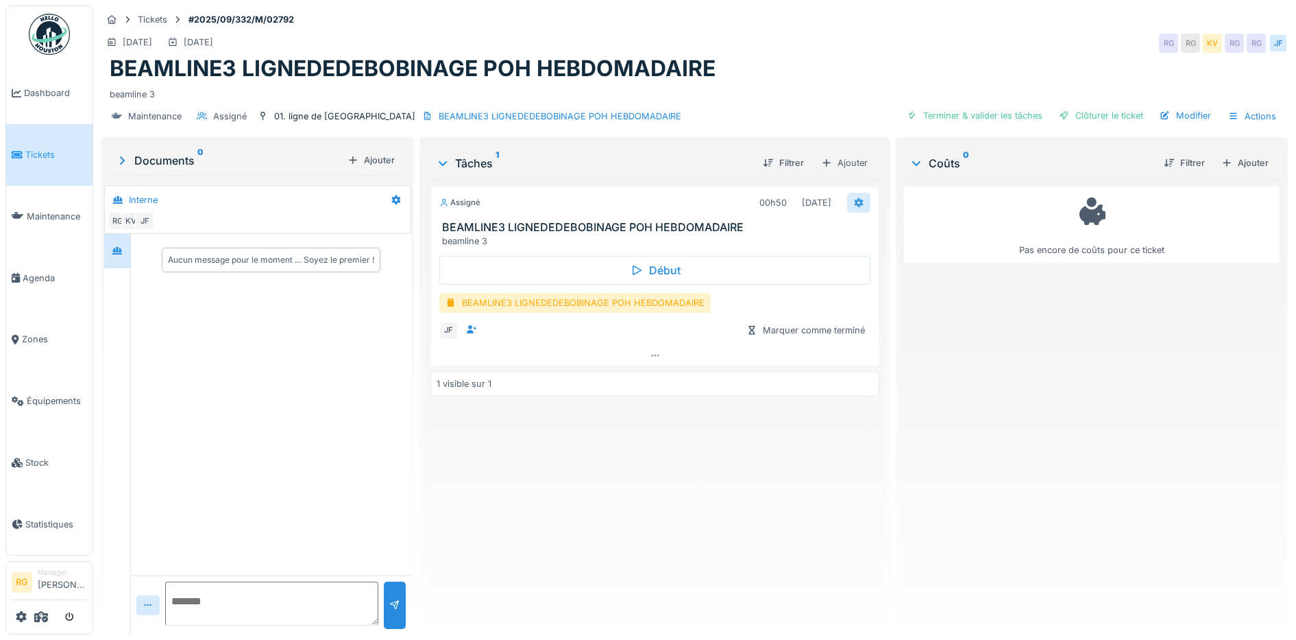
click at [855, 205] on icon at bounding box center [859, 203] width 9 height 10
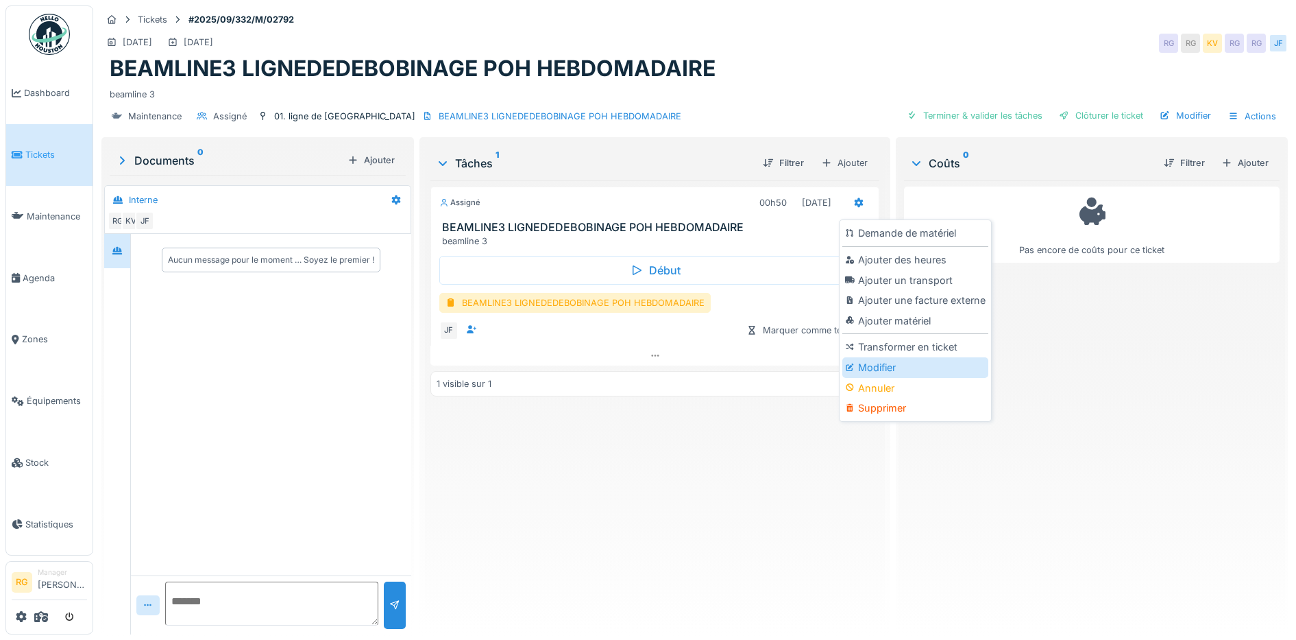
click at [880, 366] on div "Modifier" at bounding box center [916, 367] width 146 height 21
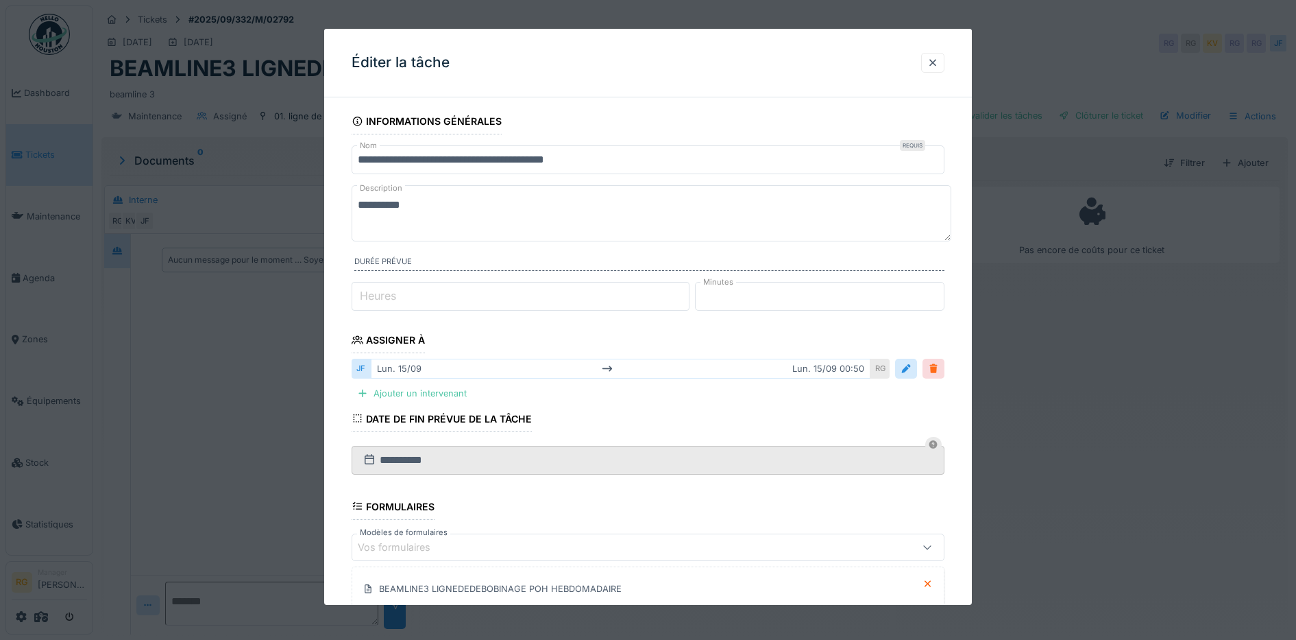
click at [939, 371] on div at bounding box center [933, 368] width 11 height 13
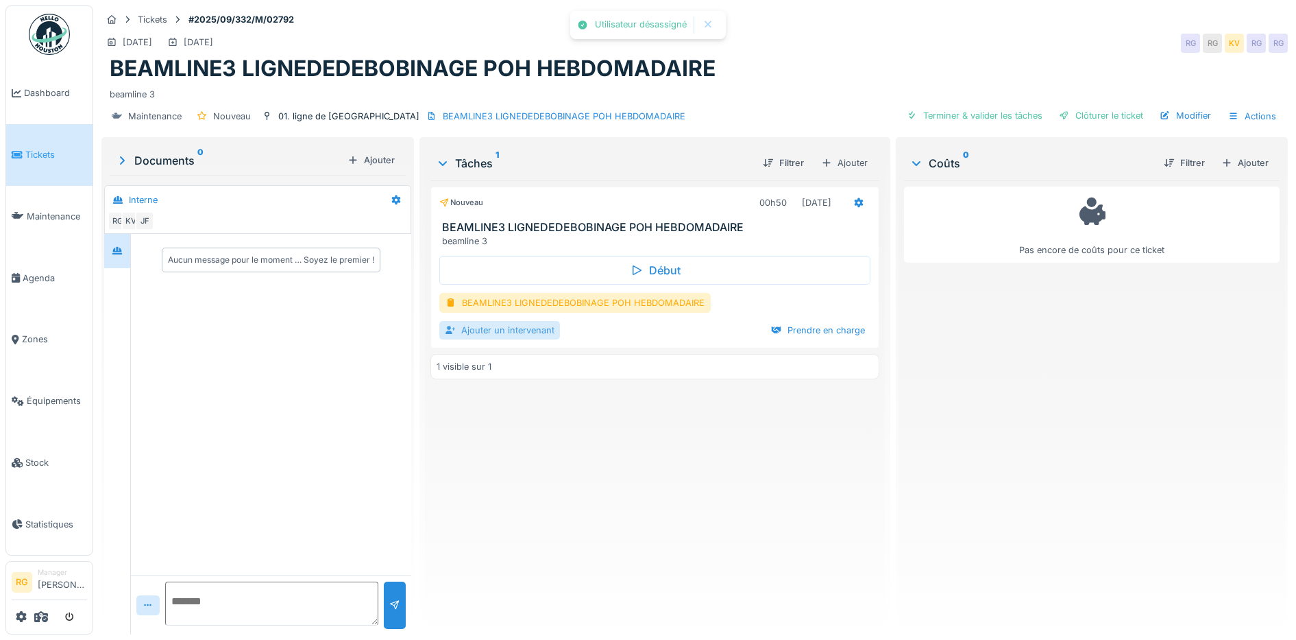
click at [490, 329] on div "Ajouter un intervenant" at bounding box center [499, 330] width 121 height 19
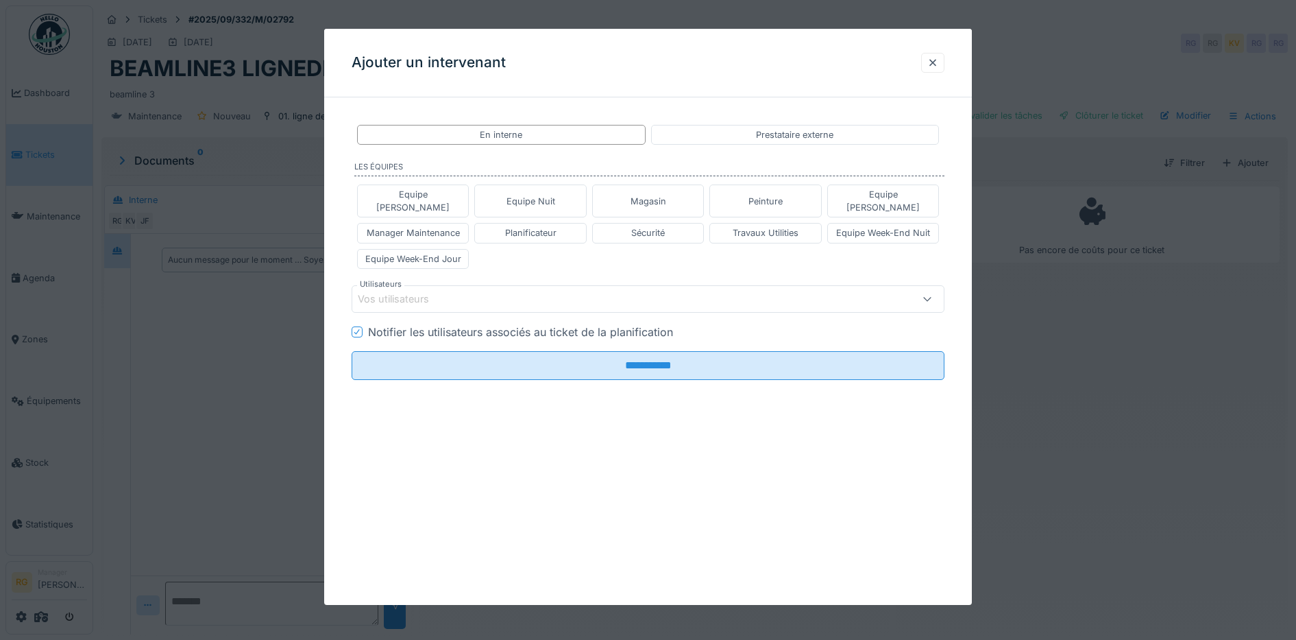
click at [469, 291] on div "Vos utilisateurs" at bounding box center [614, 298] width 512 height 15
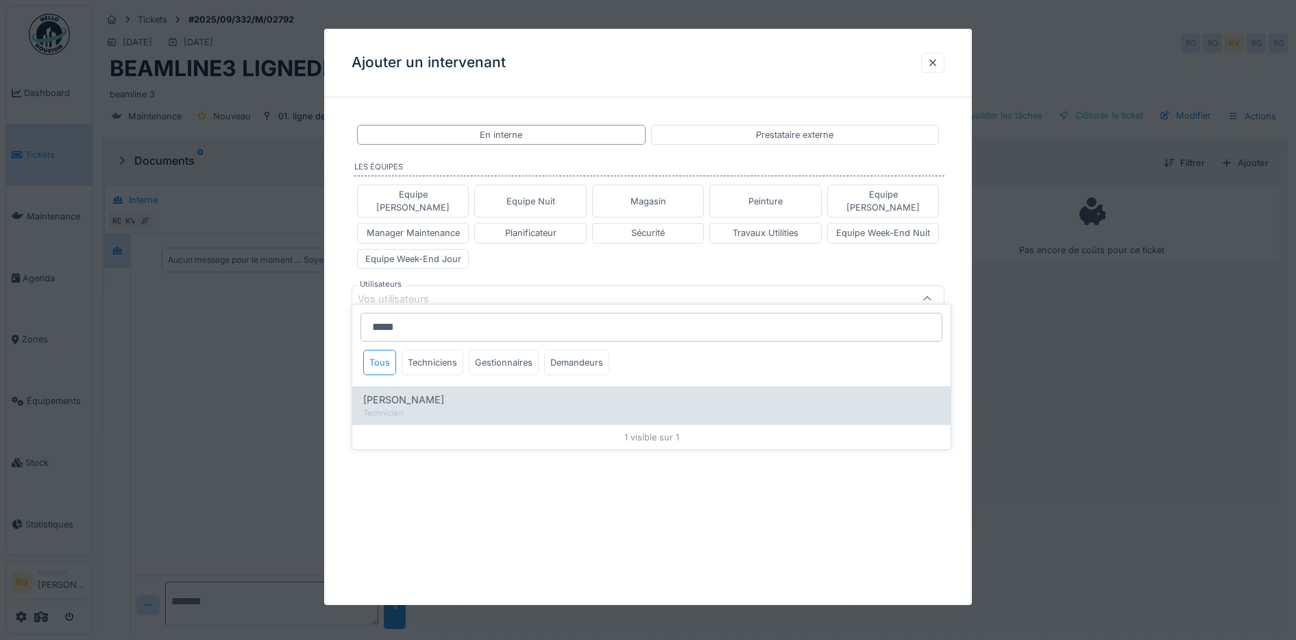
type input "*****"
click at [418, 405] on span "Gilles Rommelaere" at bounding box center [403, 399] width 81 height 15
type input "****"
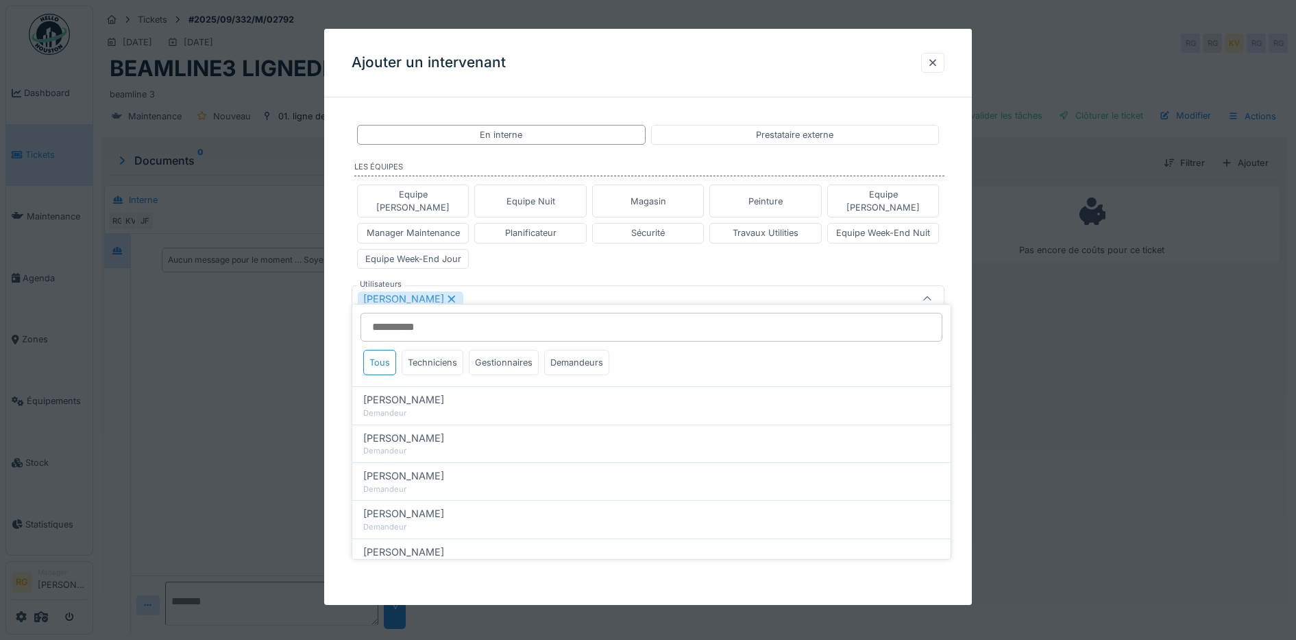
click at [549, 256] on div "Equipe [PERSON_NAME] Equipe Nuit Magasin Peinture Equipe [PERSON_NAME] Manager …" at bounding box center [649, 226] width 594 height 95
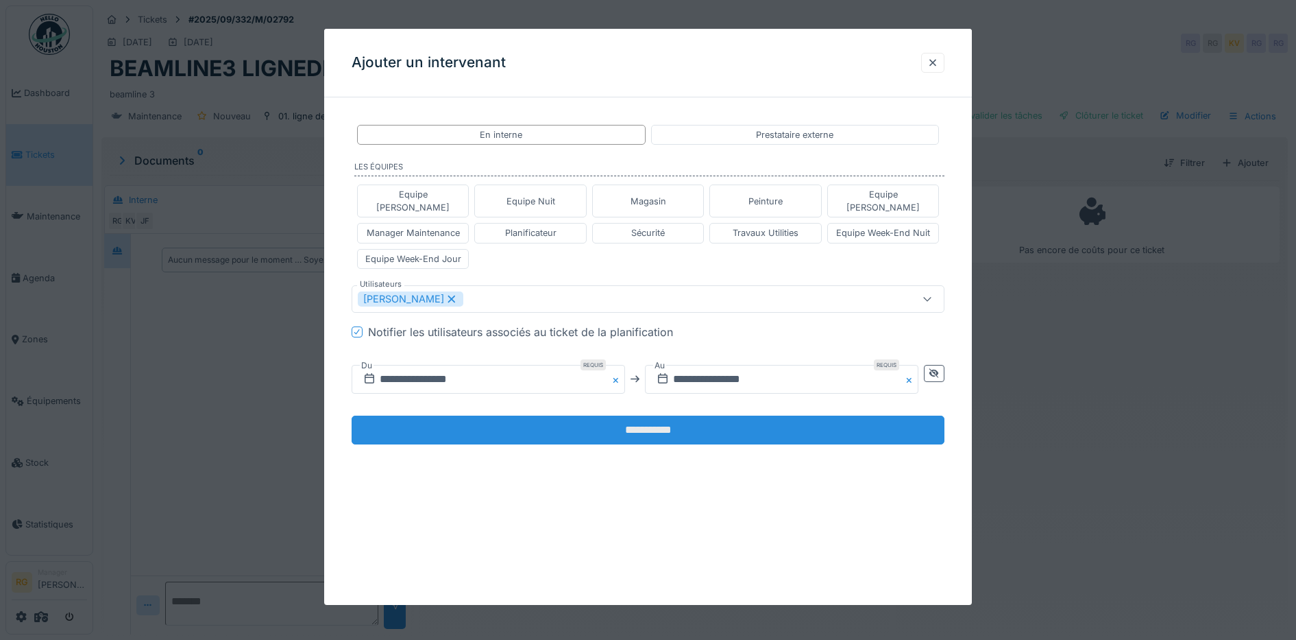
click at [527, 424] on input "**********" at bounding box center [649, 429] width 594 height 29
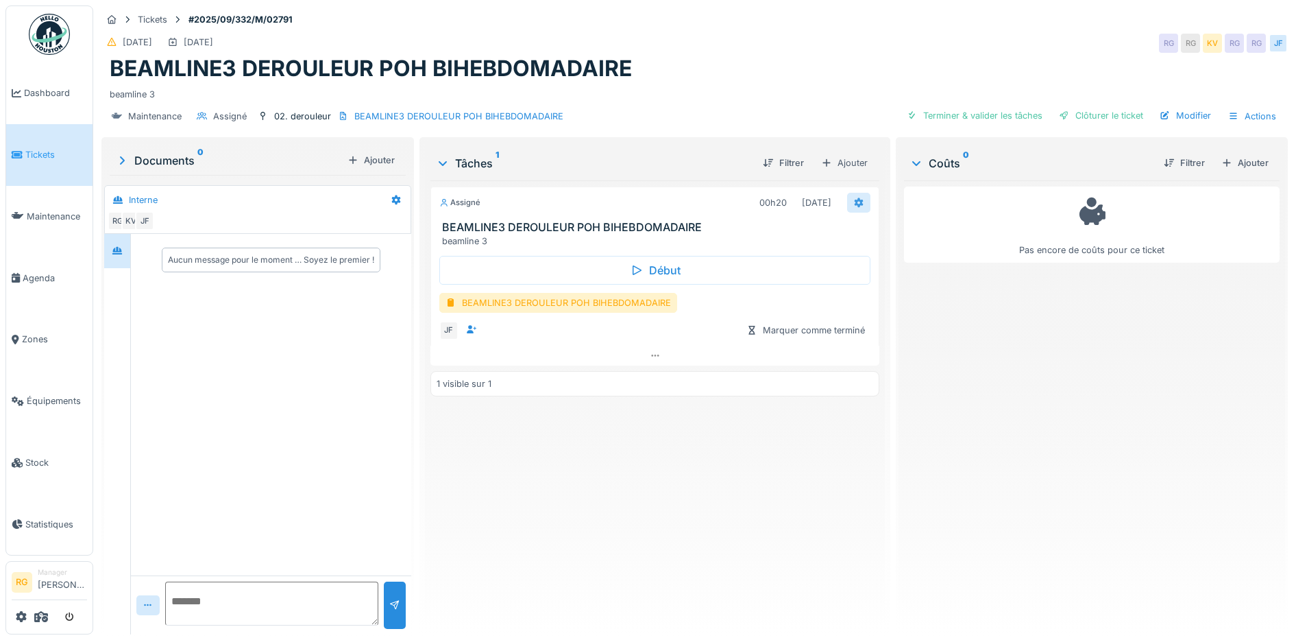
click at [855, 202] on icon at bounding box center [859, 203] width 9 height 10
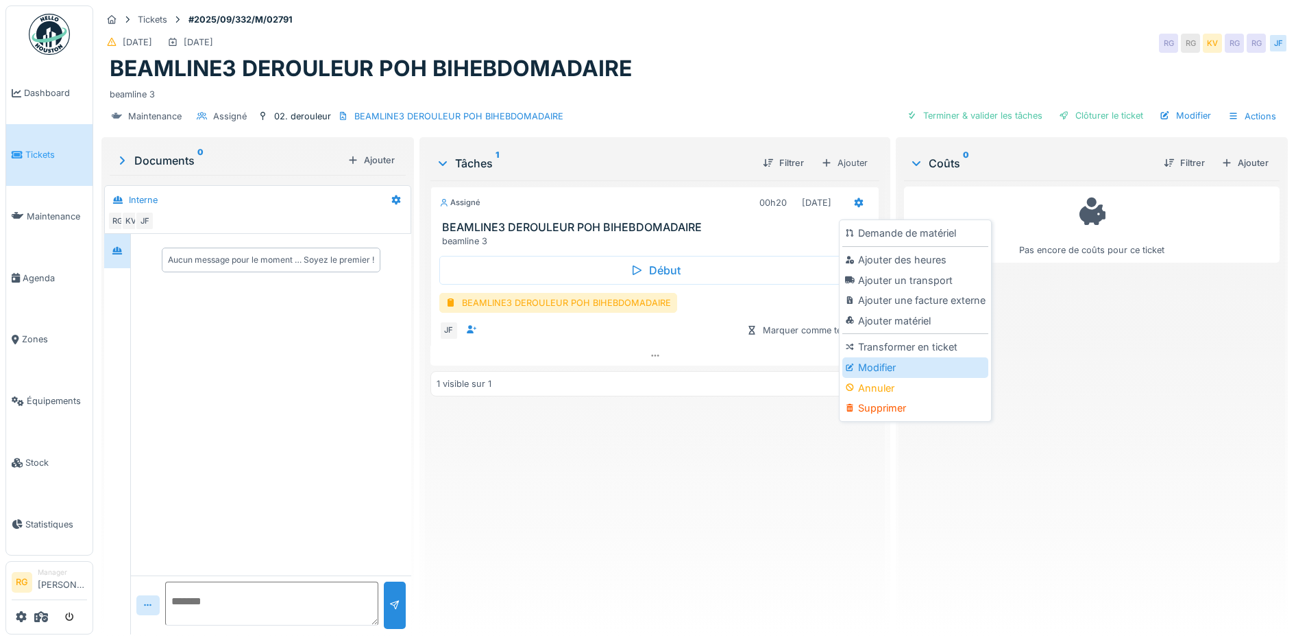
click at [885, 367] on div "Modifier" at bounding box center [916, 367] width 146 height 21
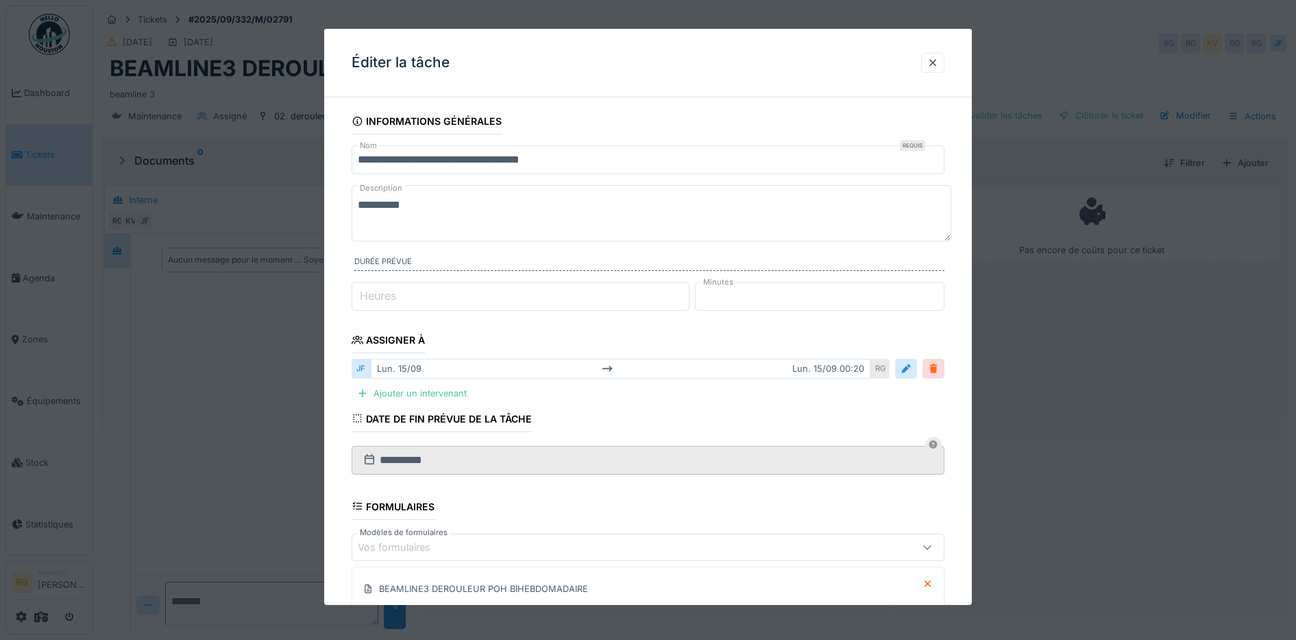
click at [939, 365] on div at bounding box center [933, 368] width 11 height 13
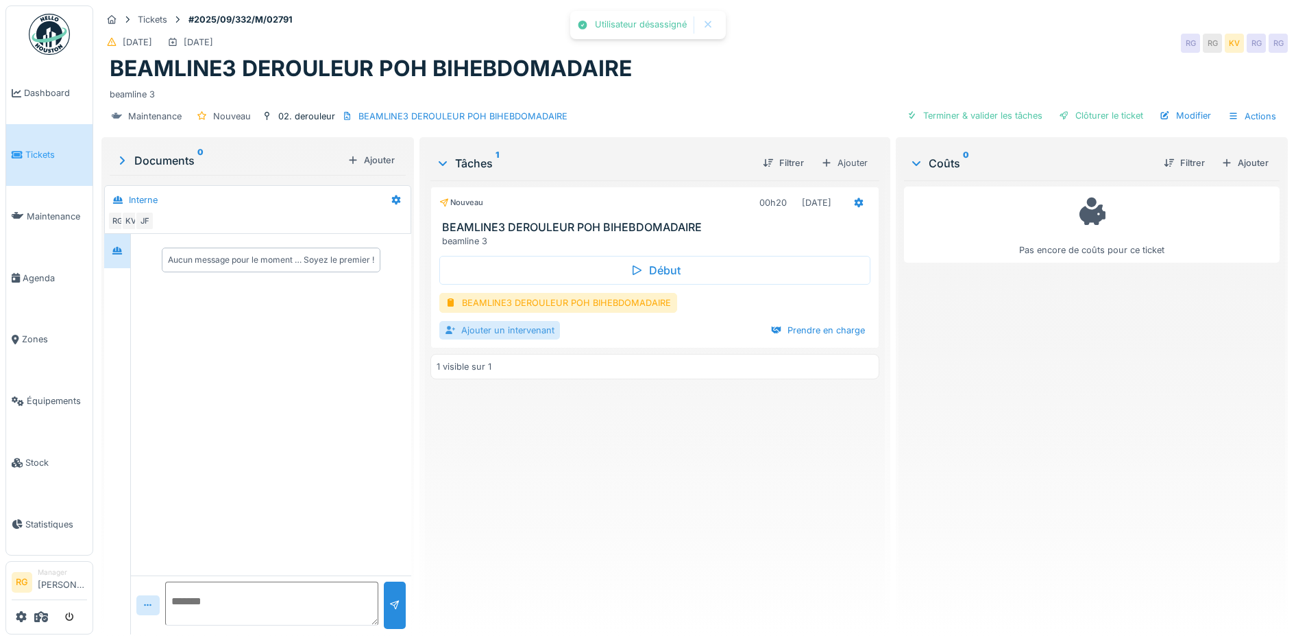
click at [504, 329] on div "Ajouter un intervenant" at bounding box center [499, 330] width 121 height 19
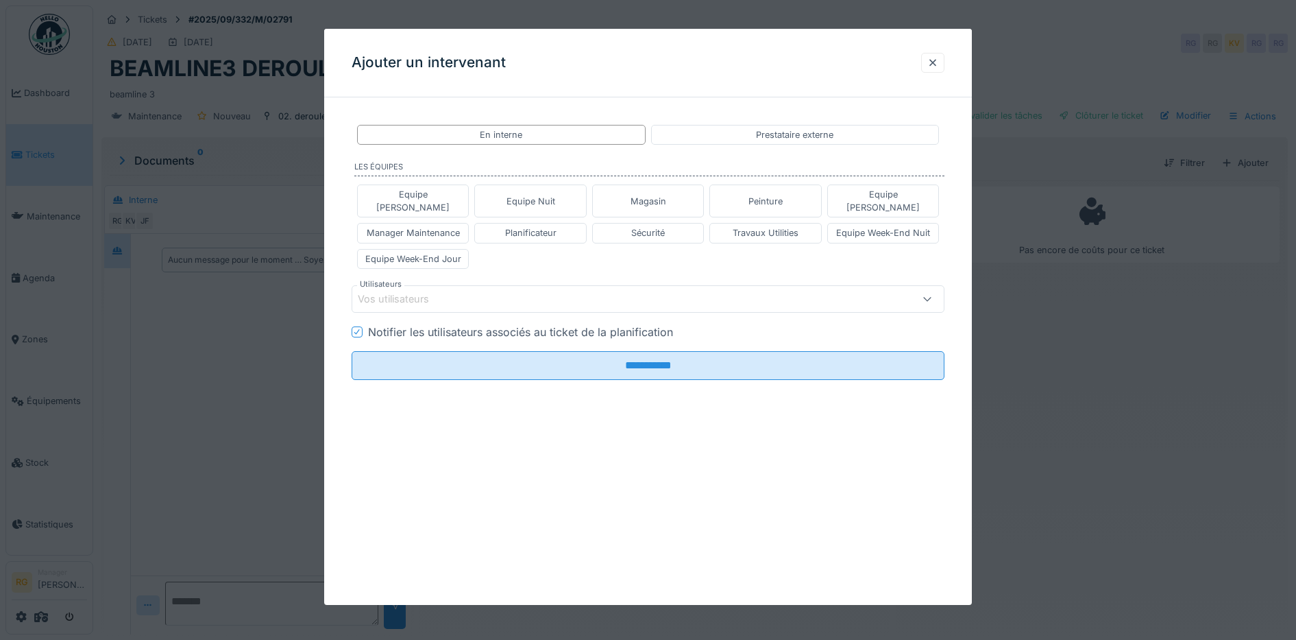
click at [412, 291] on div "Vos utilisateurs" at bounding box center [403, 298] width 90 height 15
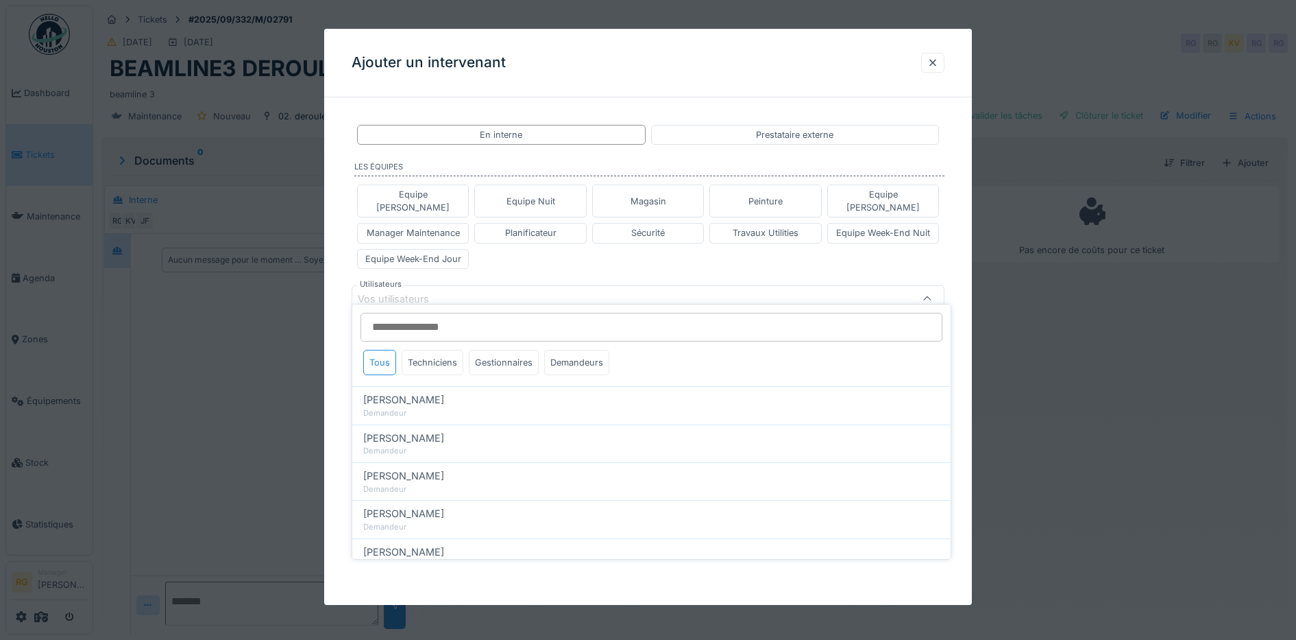
type input "*"
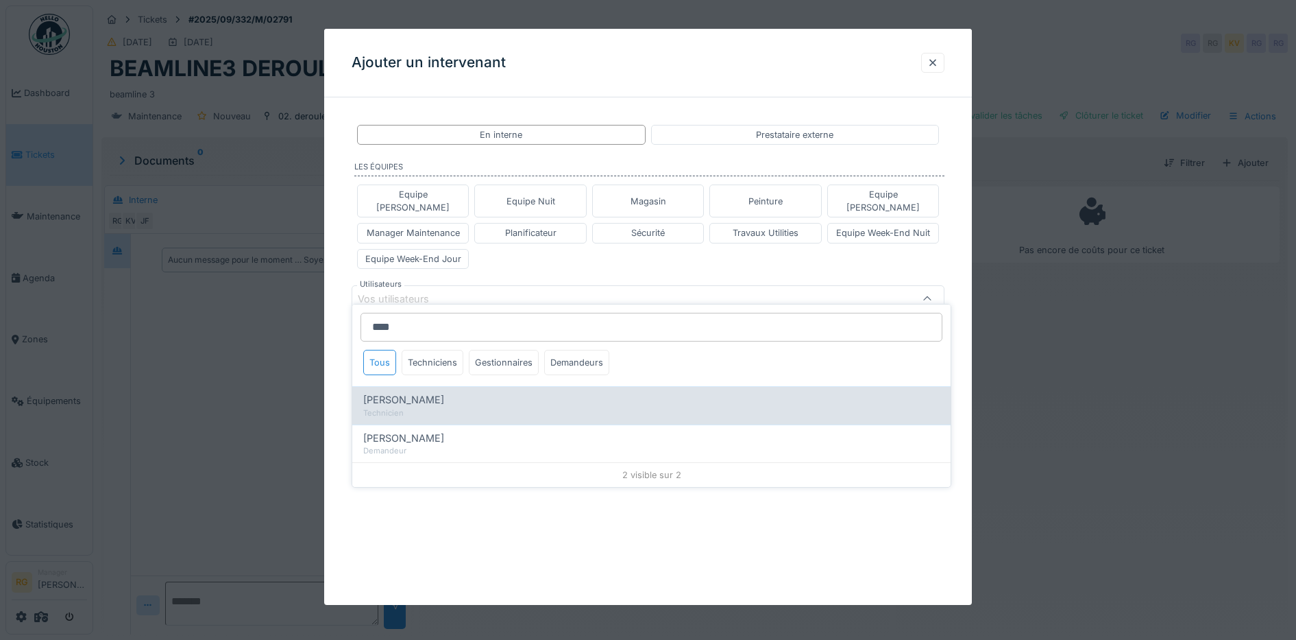
type input "****"
click at [428, 402] on span "[PERSON_NAME]" at bounding box center [403, 399] width 81 height 15
type input "****"
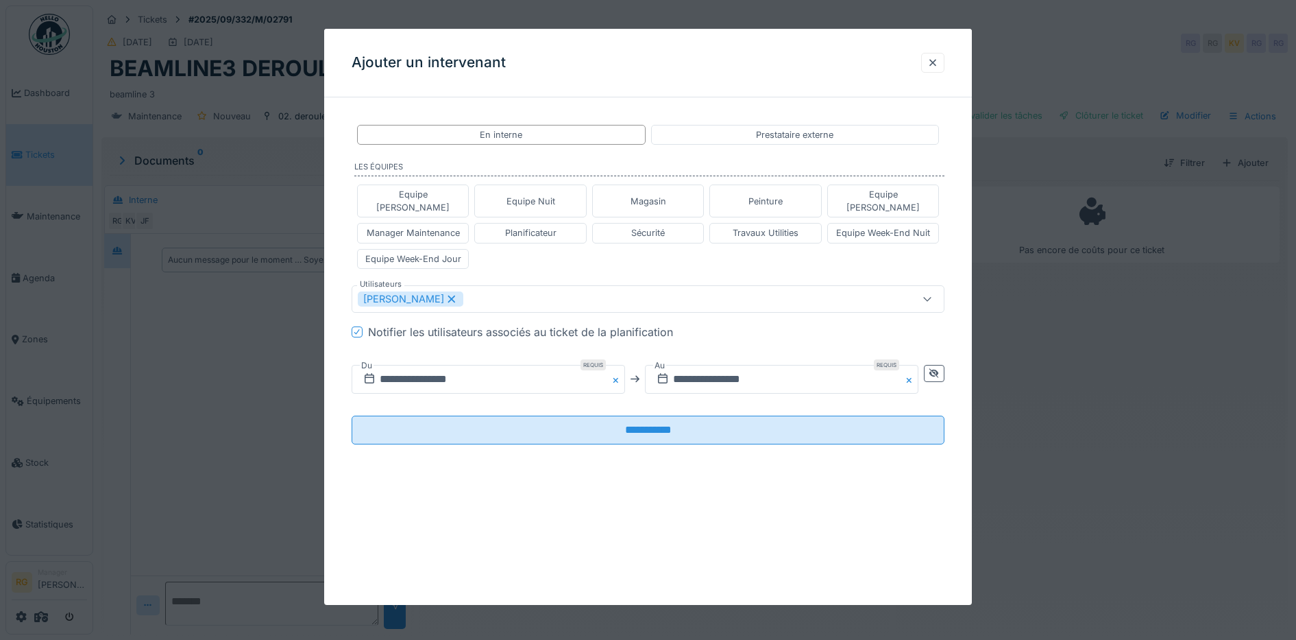
click at [539, 248] on div "Equipe [PERSON_NAME] Equipe Nuit Magasin Peinture Equipe [PERSON_NAME] Manager …" at bounding box center [649, 226] width 594 height 95
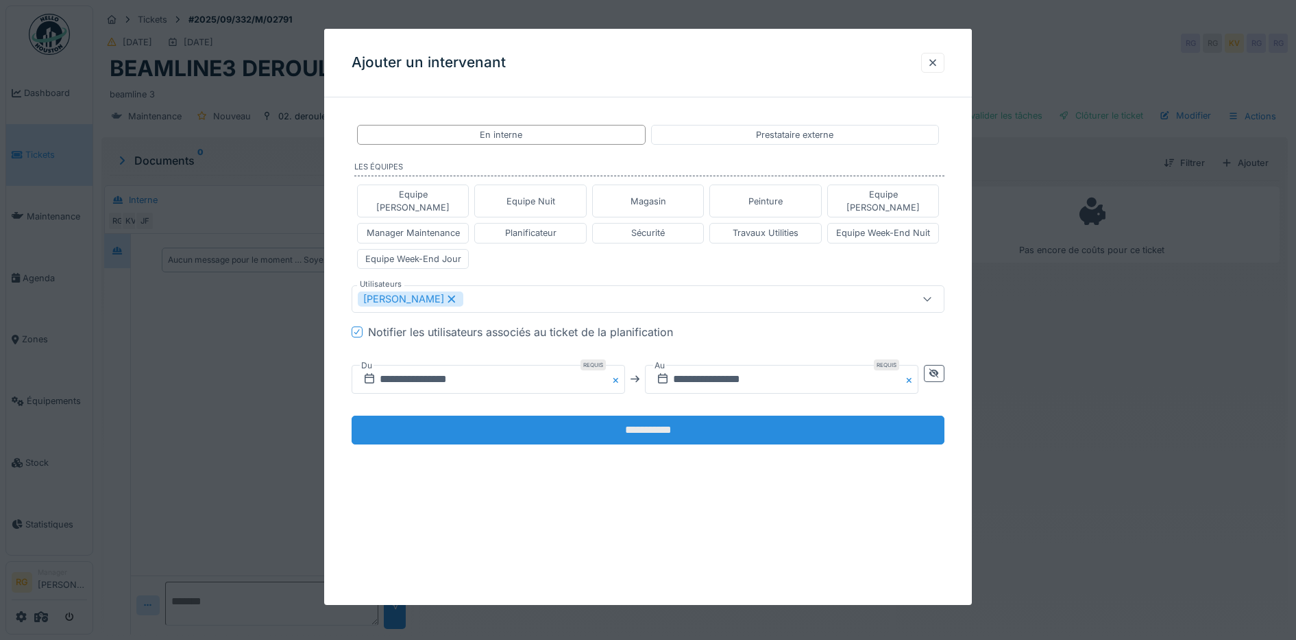
click at [648, 416] on input "**********" at bounding box center [649, 429] width 594 height 29
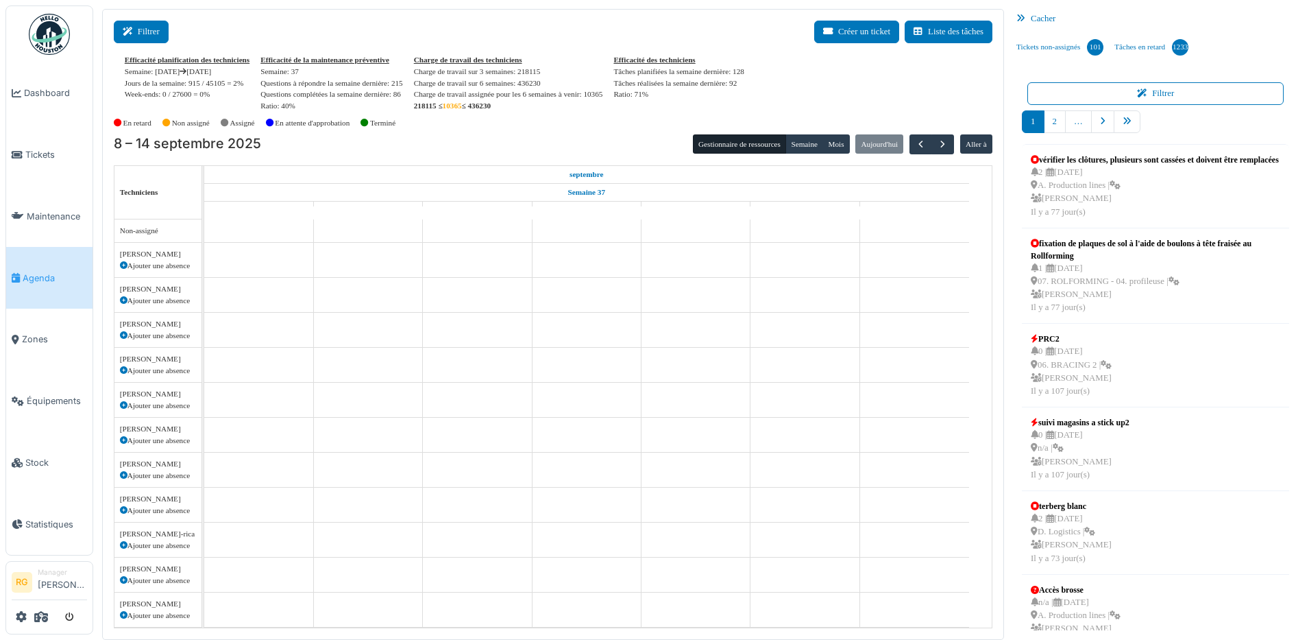
click at [143, 32] on button "Filtrer" at bounding box center [141, 32] width 55 height 23
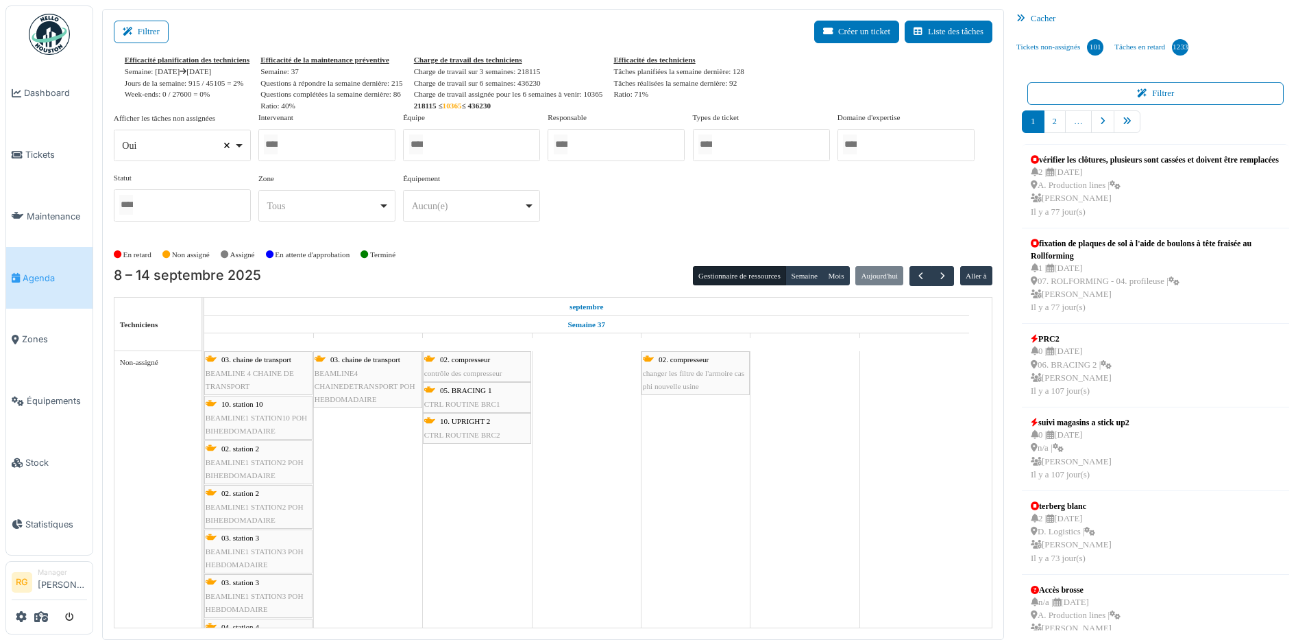
select select
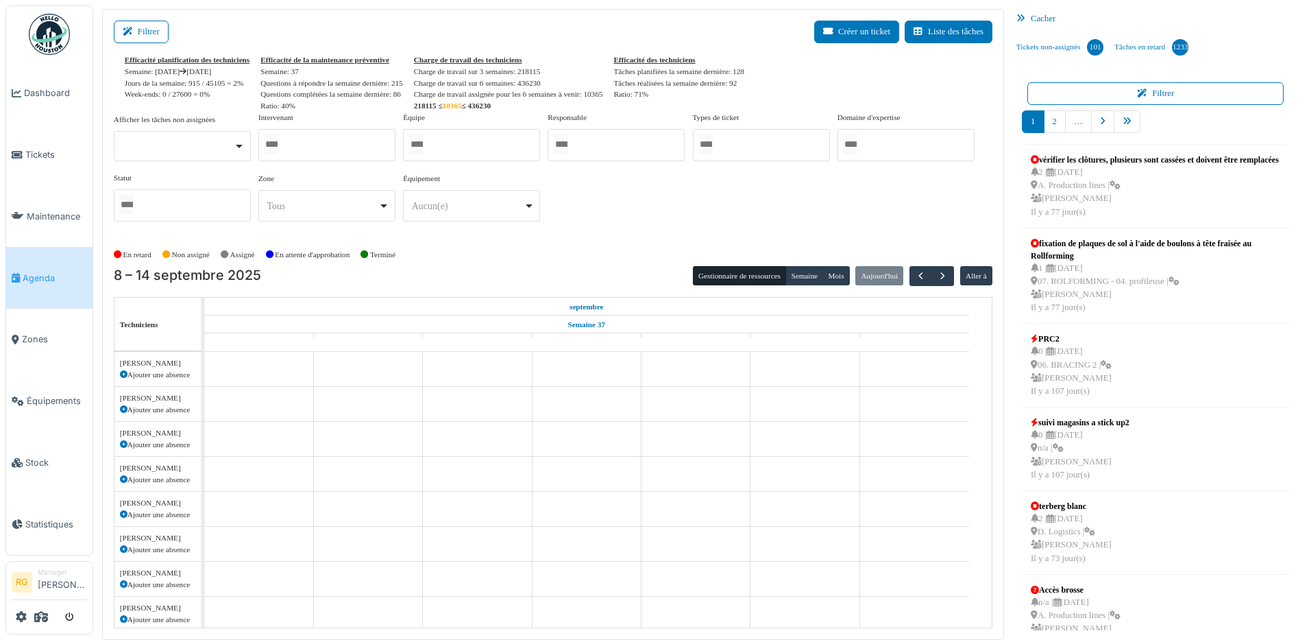
click at [296, 148] on div at bounding box center [326, 145] width 137 height 32
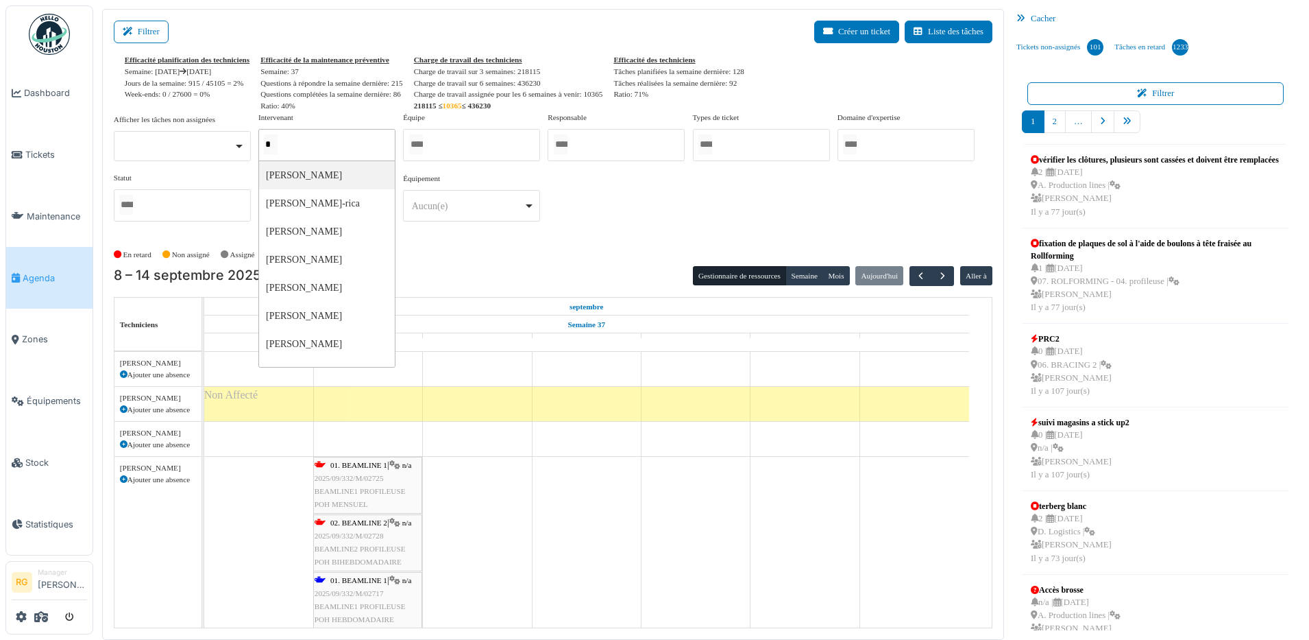
type input "**"
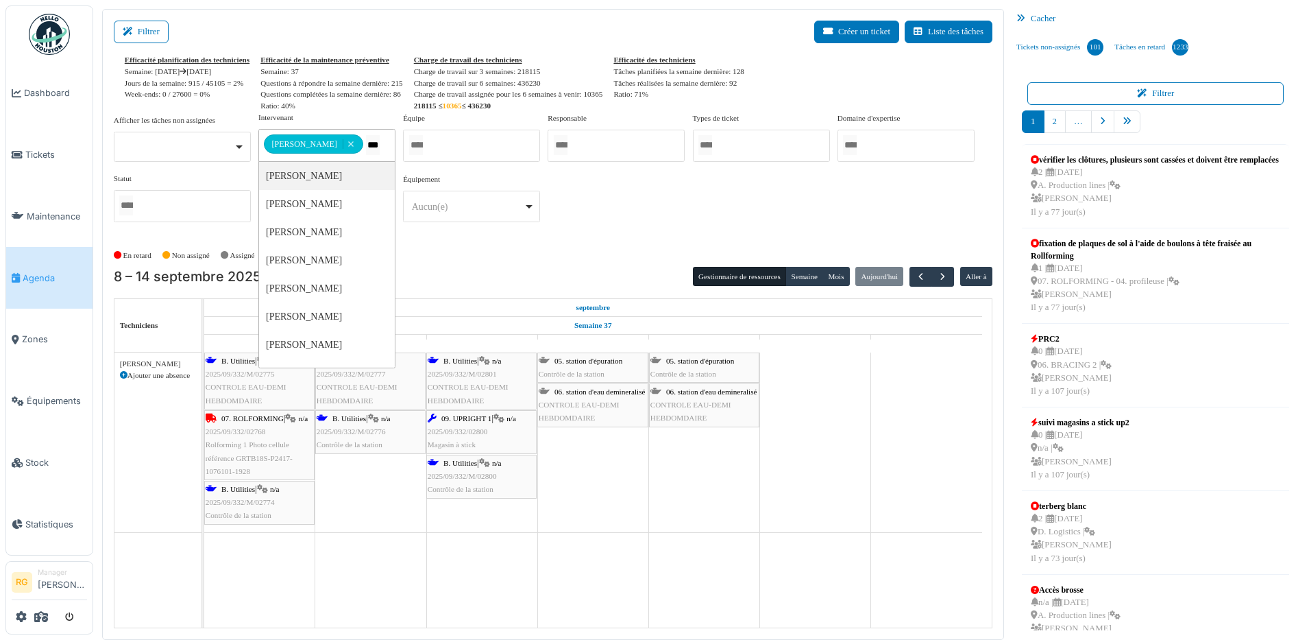
type input "****"
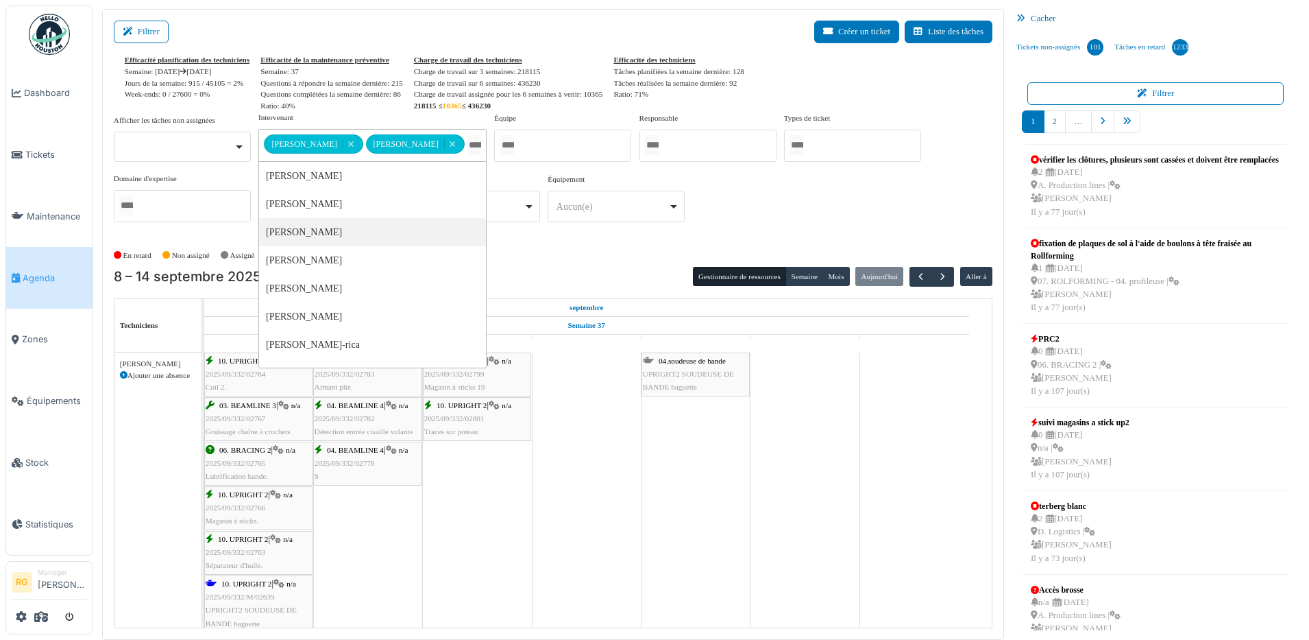
click at [594, 258] on div "En retard Non assigné Assigné En attente d'approbation Terminé" at bounding box center [553, 255] width 879 height 23
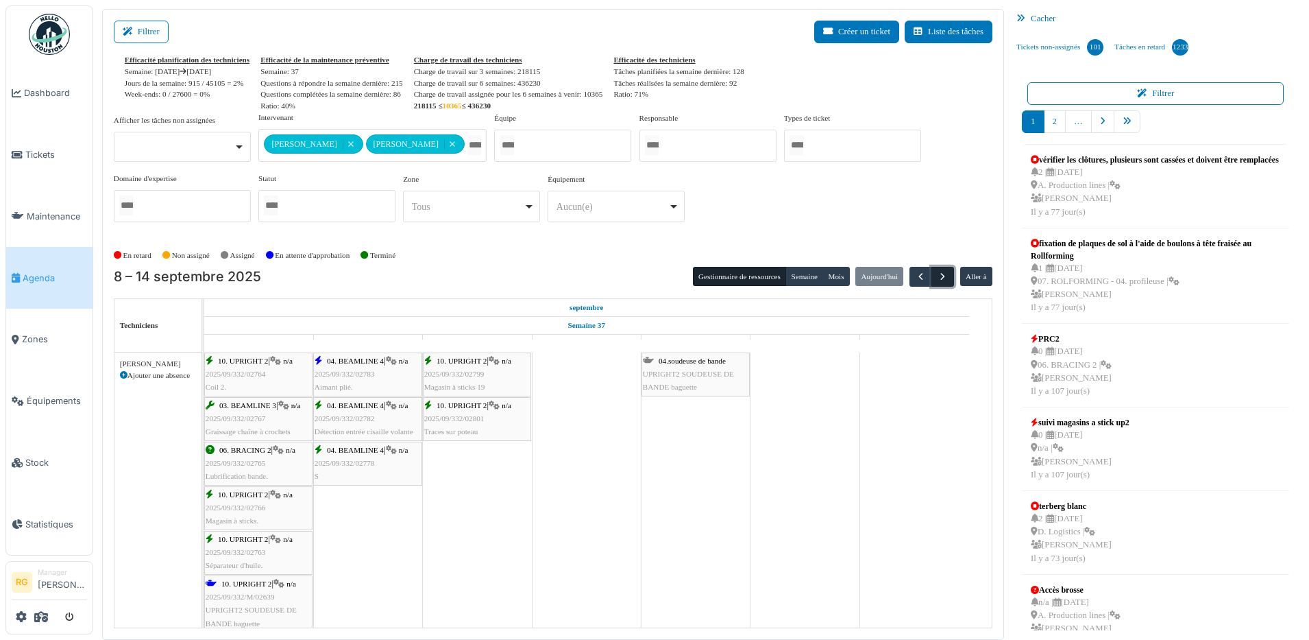
click at [937, 276] on span "button" at bounding box center [943, 277] width 12 height 12
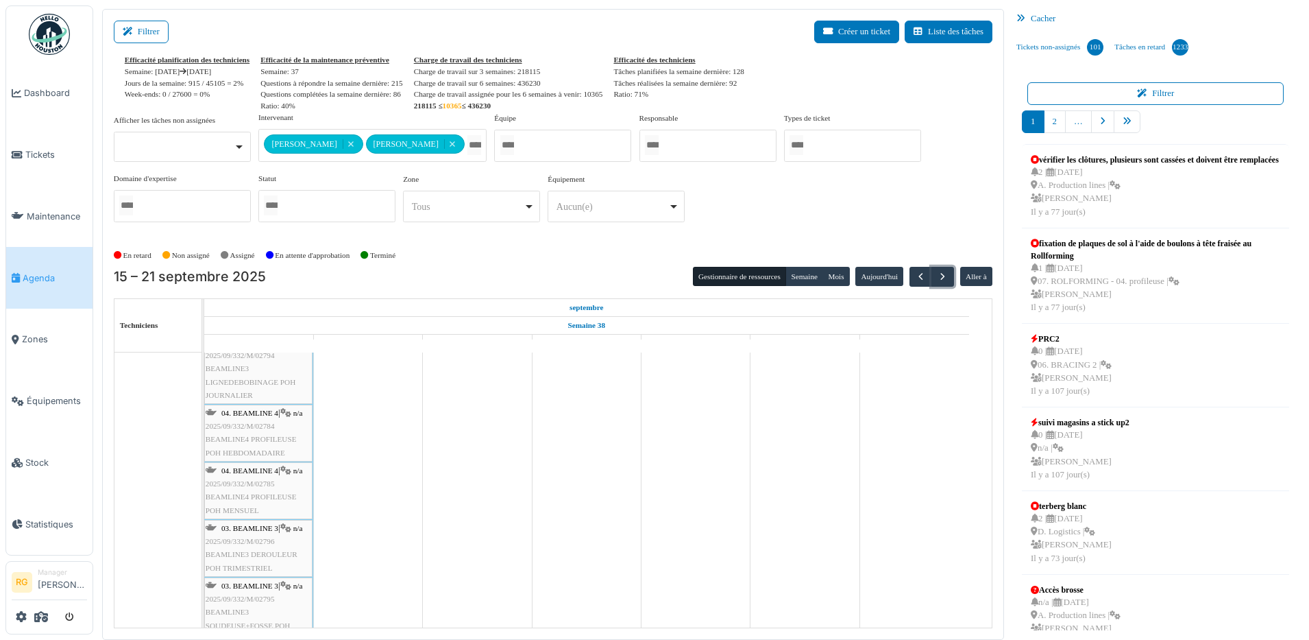
scroll to position [343, 0]
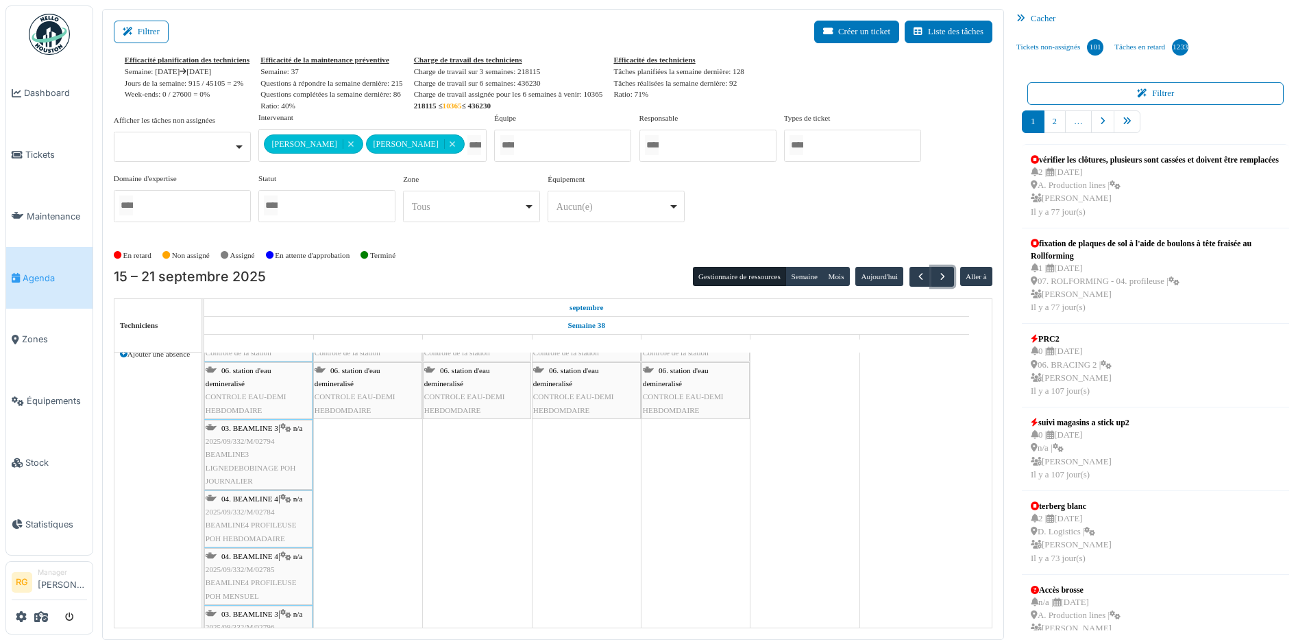
click at [245, 450] on span "BEAMLINE3 LIGNEDEBOBINAGE POH JOURNALIER" at bounding box center [251, 467] width 90 height 34
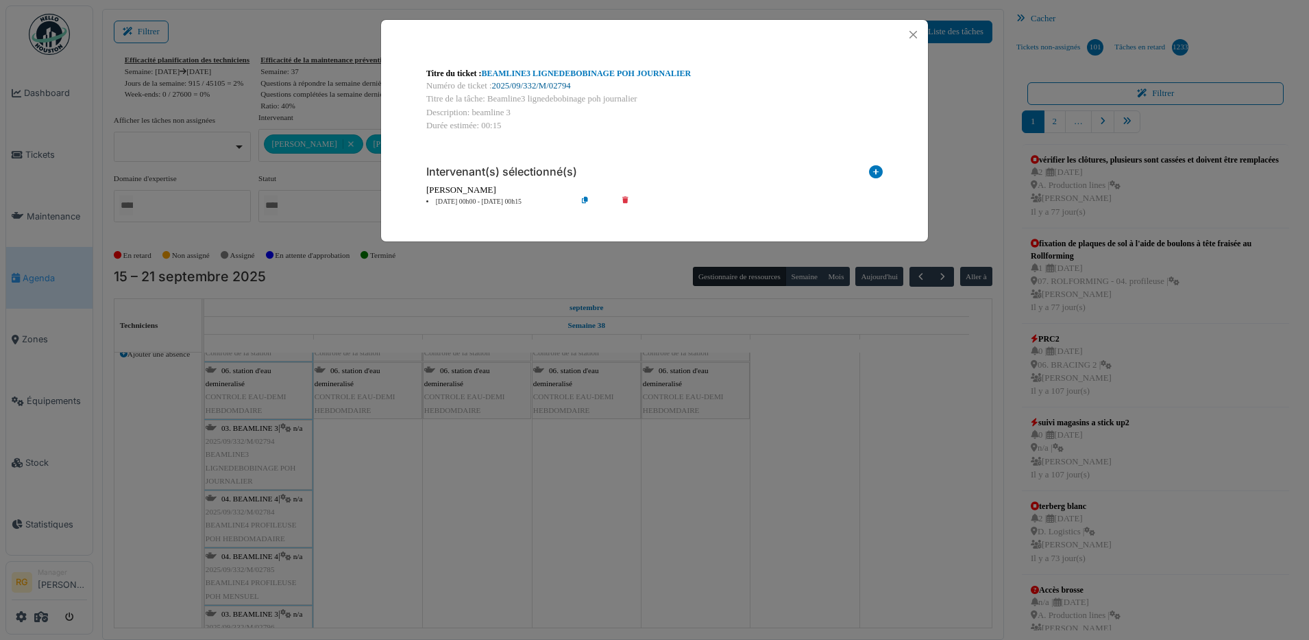
click at [543, 84] on link "2025/09/332/M/02794" at bounding box center [531, 86] width 79 height 10
click at [917, 33] on button "Close" at bounding box center [913, 34] width 19 height 19
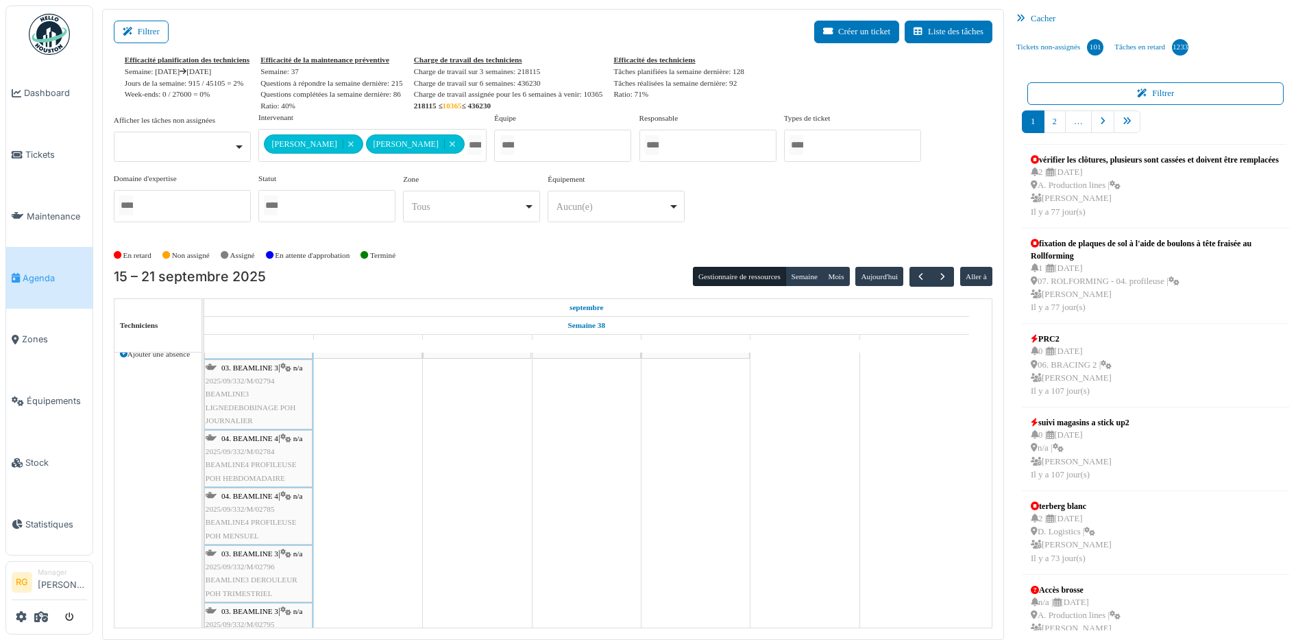
scroll to position [0, 0]
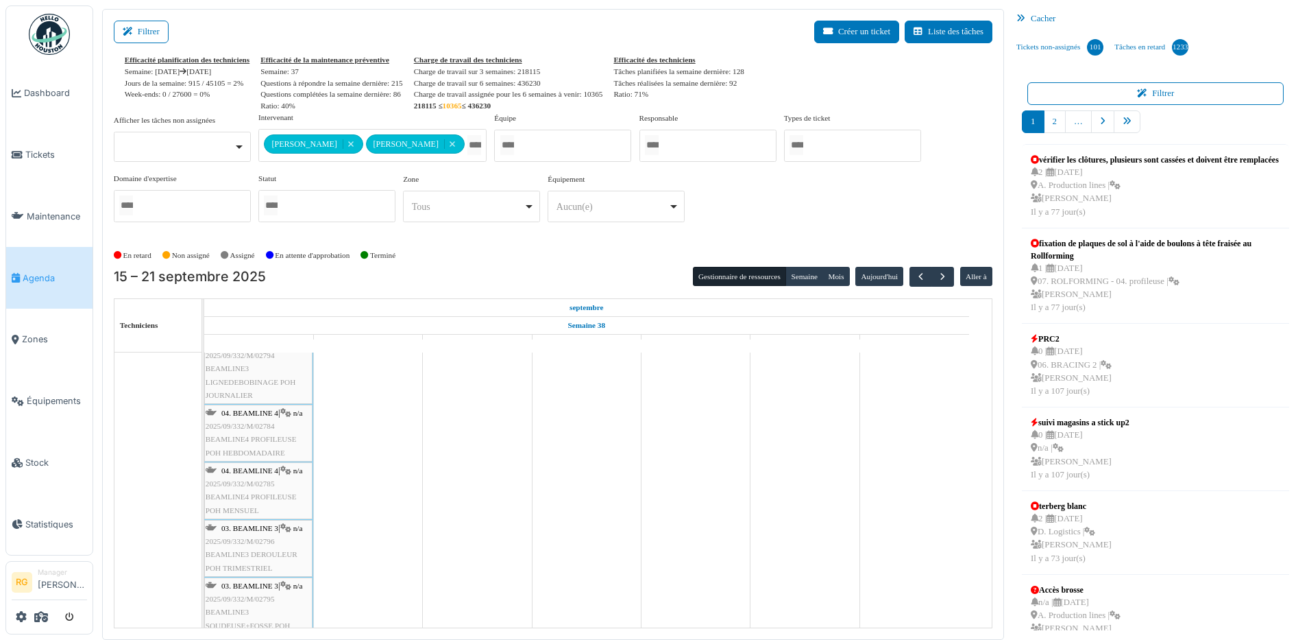
click at [252, 435] on span "BEAMLINE4 PROFILEUSE POH HEBDOMADAIRE" at bounding box center [251, 445] width 91 height 21
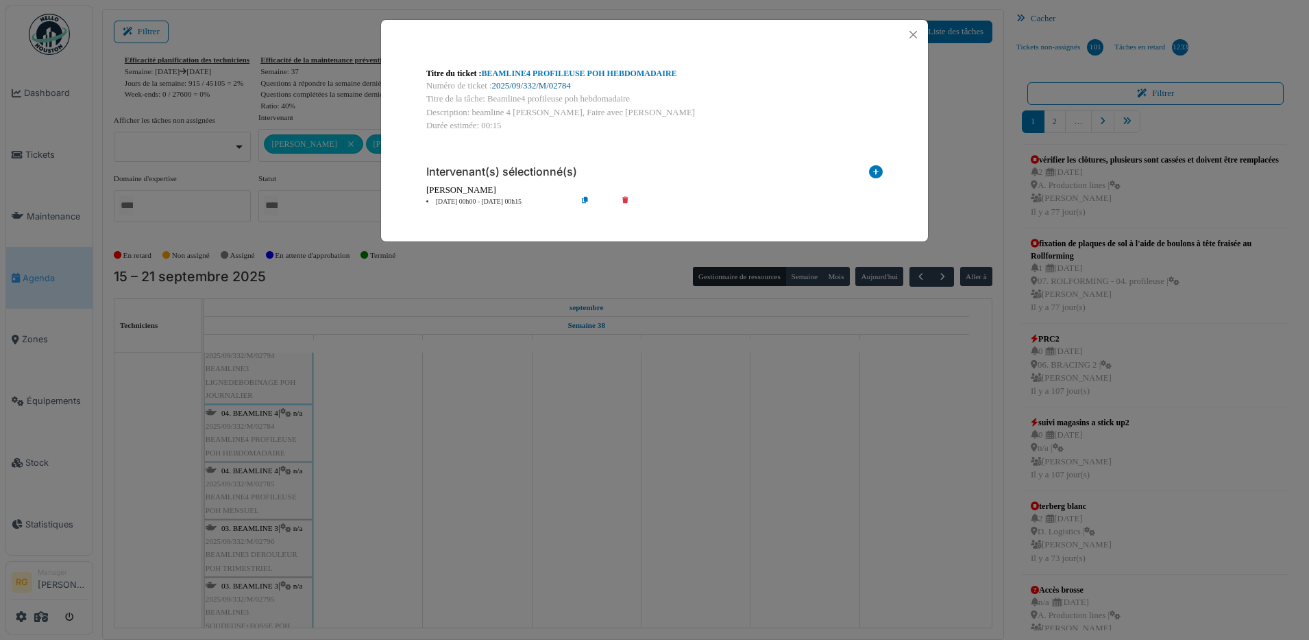
click at [529, 87] on link "2025/09/332/M/02784" at bounding box center [531, 86] width 79 height 10
click at [908, 30] on button "Close" at bounding box center [913, 34] width 19 height 19
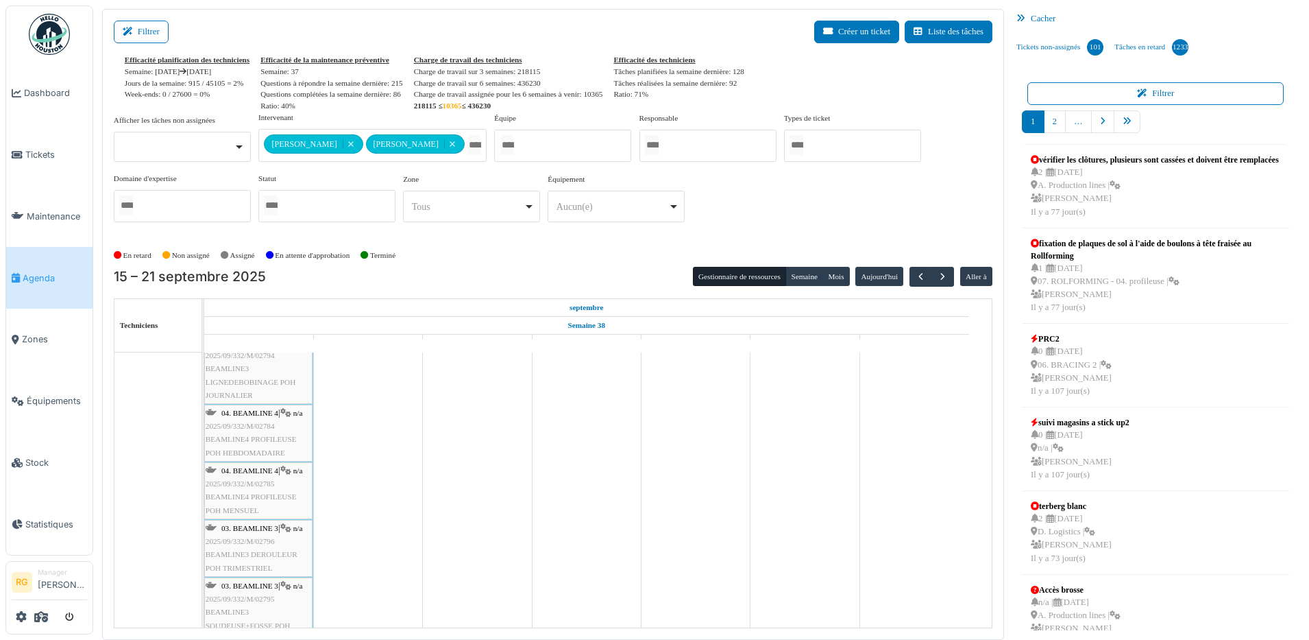
click at [257, 540] on span "2025/09/332/M/02796" at bounding box center [240, 541] width 69 height 8
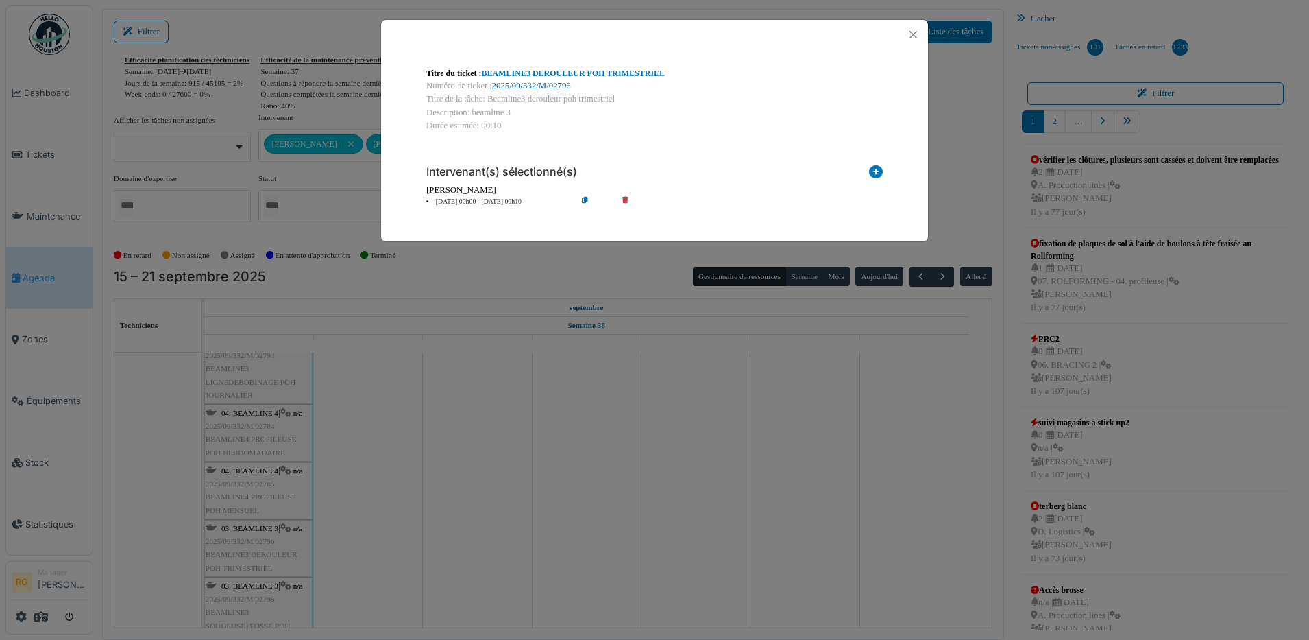
click at [538, 84] on link "2025/09/332/M/02796" at bounding box center [531, 86] width 79 height 10
click at [918, 32] on button "Close" at bounding box center [913, 34] width 19 height 19
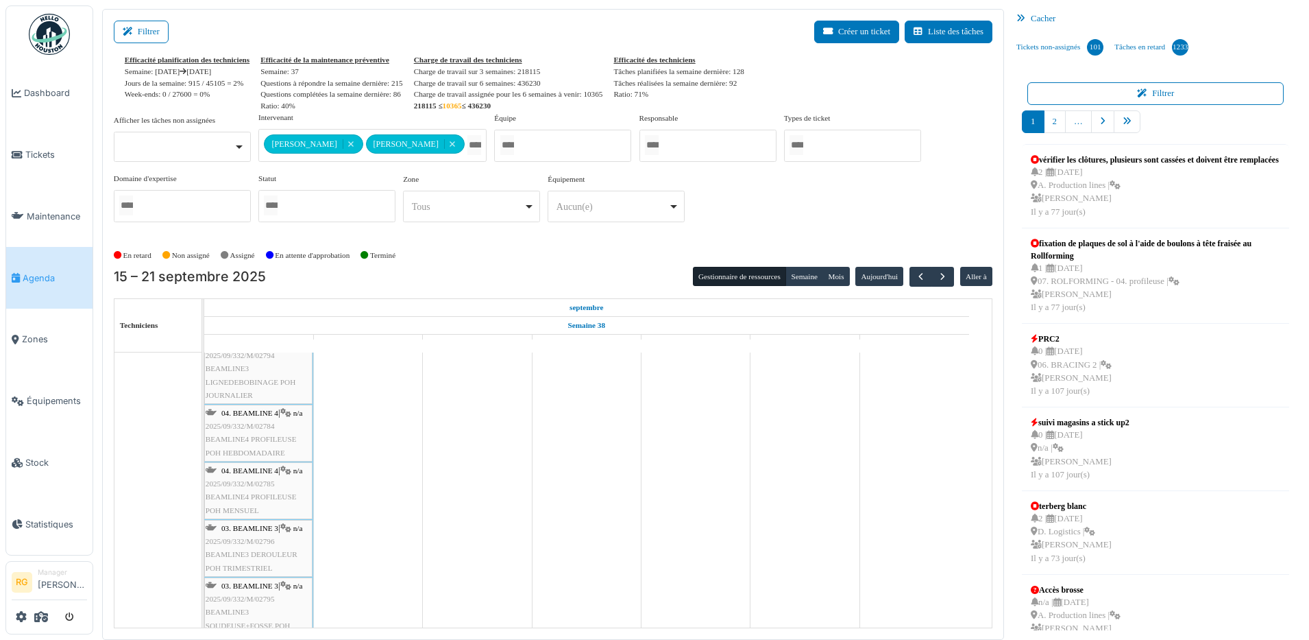
click at [261, 540] on span "2025/09/332/M/02796" at bounding box center [240, 541] width 69 height 8
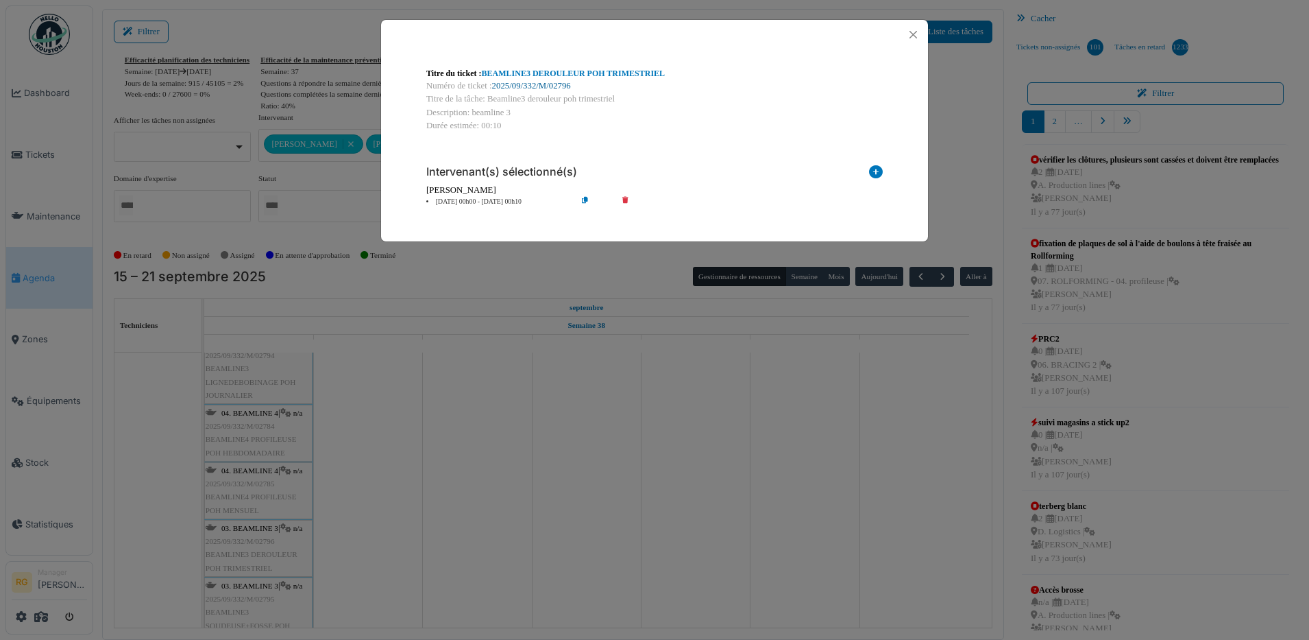
click at [527, 89] on link "2025/09/332/M/02796" at bounding box center [531, 86] width 79 height 10
click at [913, 29] on button "Close" at bounding box center [913, 34] width 19 height 19
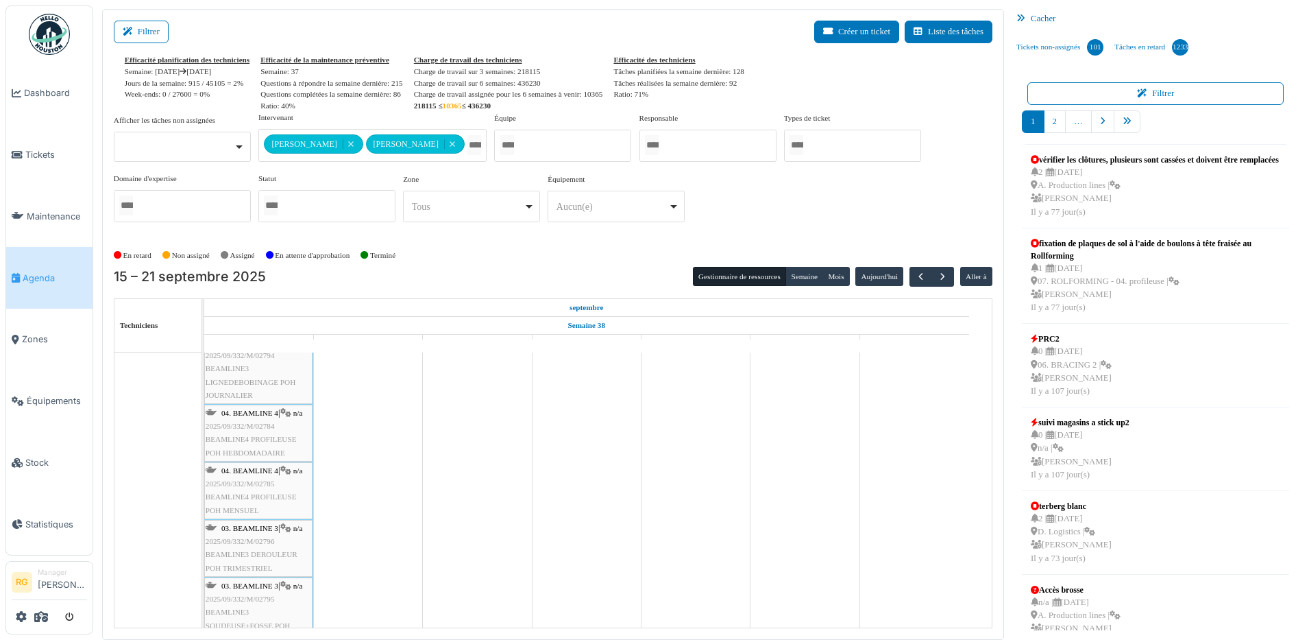
click at [258, 598] on span "2025/09/332/M/02795" at bounding box center [240, 598] width 69 height 8
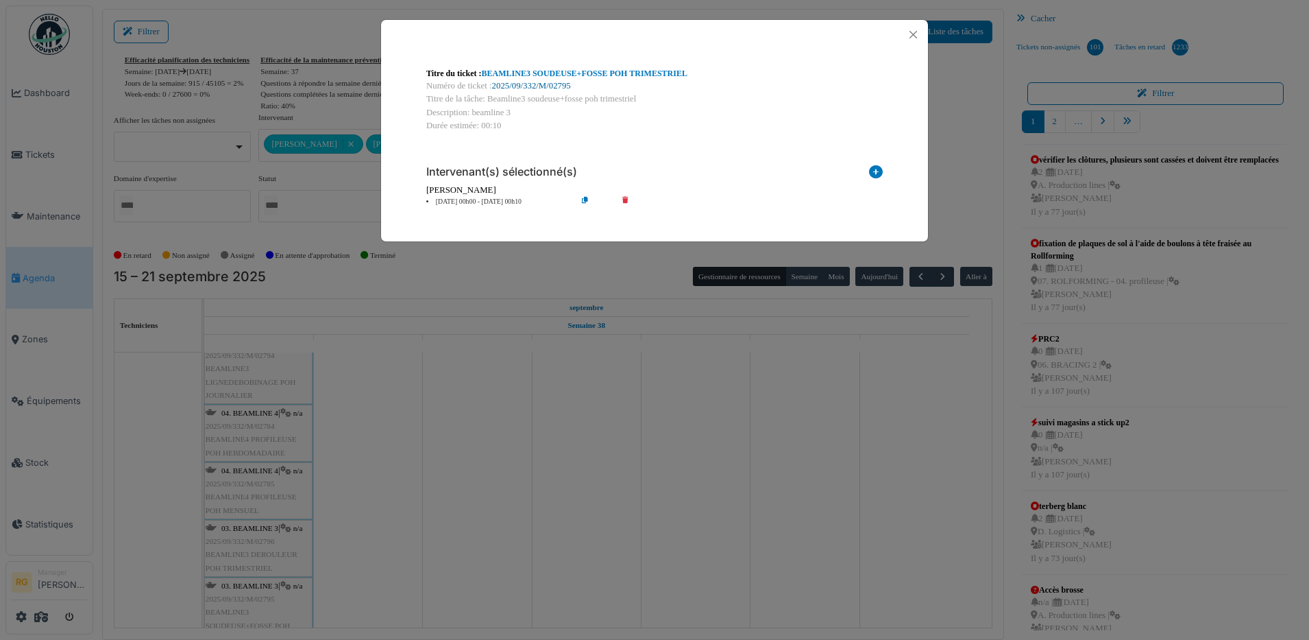
click at [528, 82] on link "2025/09/332/M/02795" at bounding box center [531, 86] width 79 height 10
click at [913, 32] on button "Close" at bounding box center [913, 34] width 19 height 19
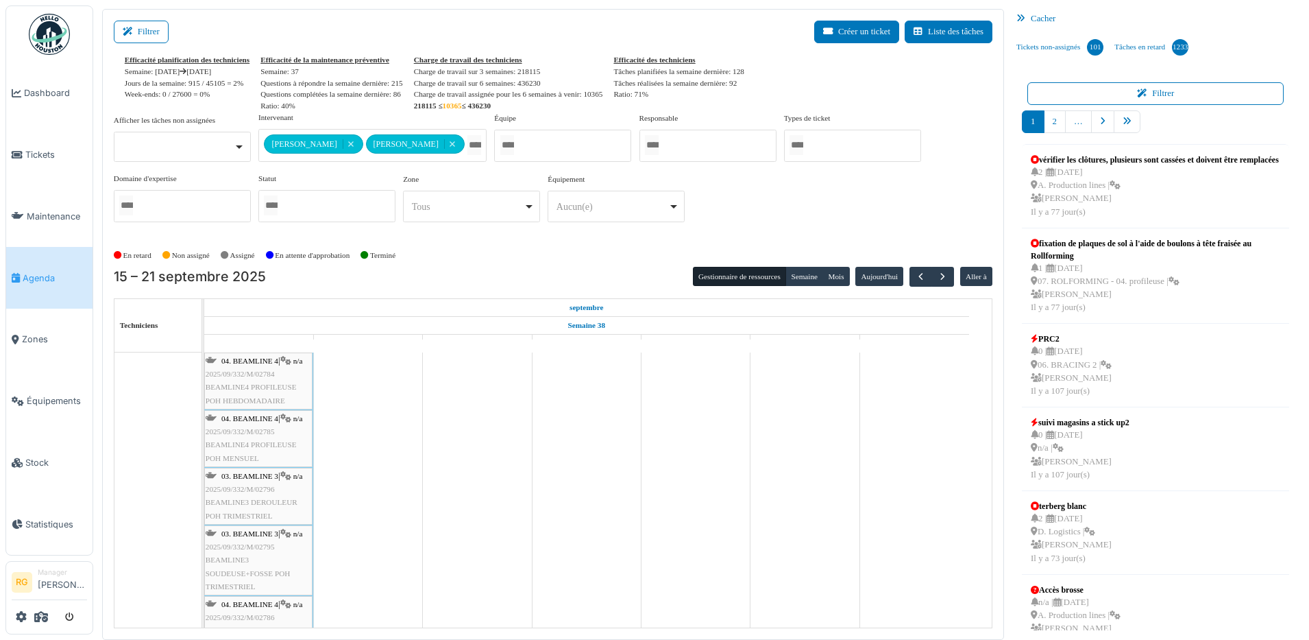
scroll to position [500, 0]
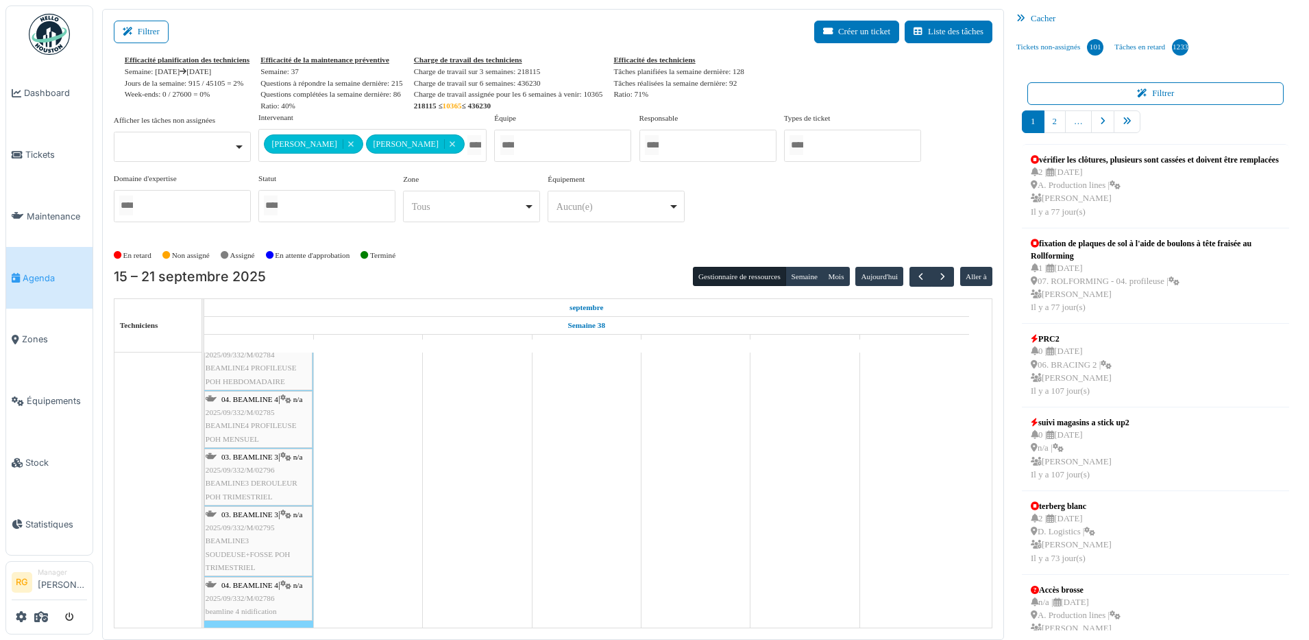
click at [264, 598] on span "2025/09/332/M/02786" at bounding box center [240, 598] width 69 height 8
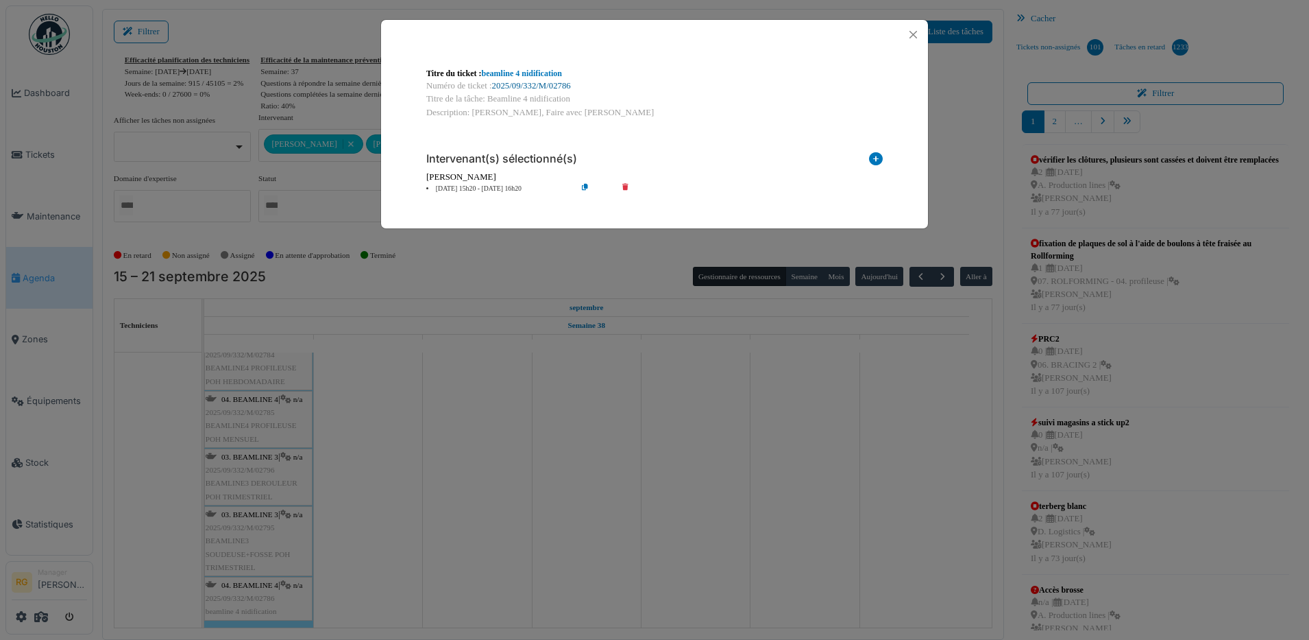
click at [528, 87] on link "2025/09/332/M/02786" at bounding box center [531, 86] width 79 height 10
click at [916, 34] on button "Close" at bounding box center [913, 34] width 19 height 19
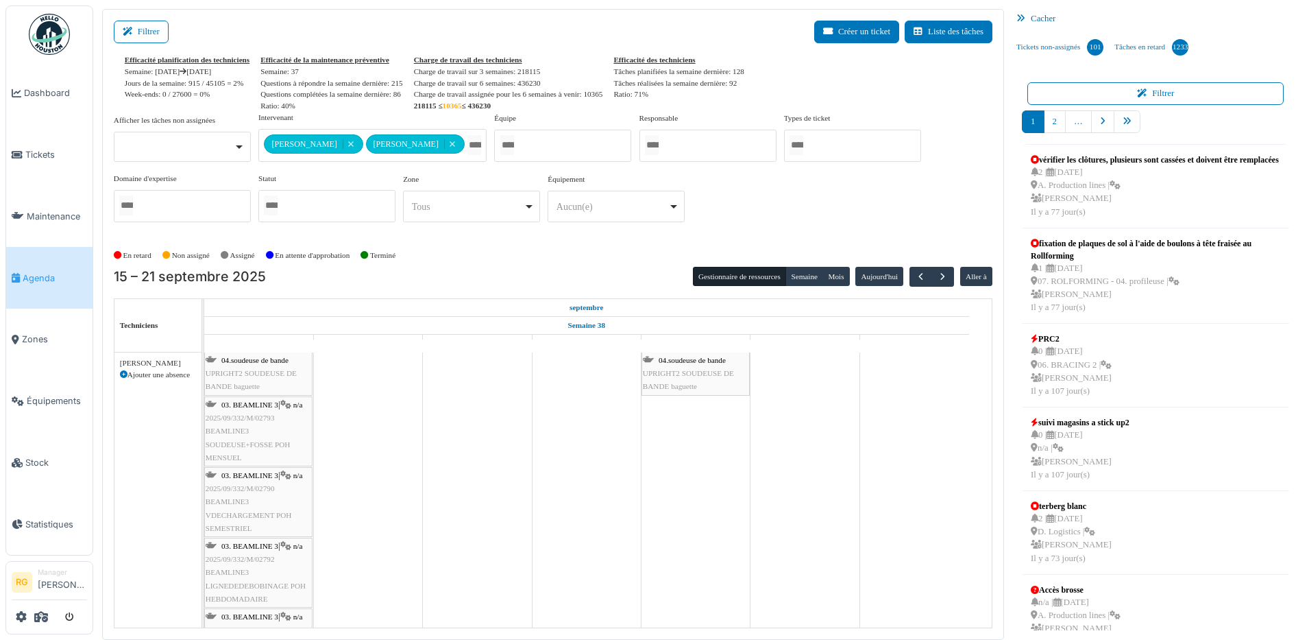
scroll to position [0, 0]
click at [123, 376] on icon at bounding box center [124, 376] width 8 height 8
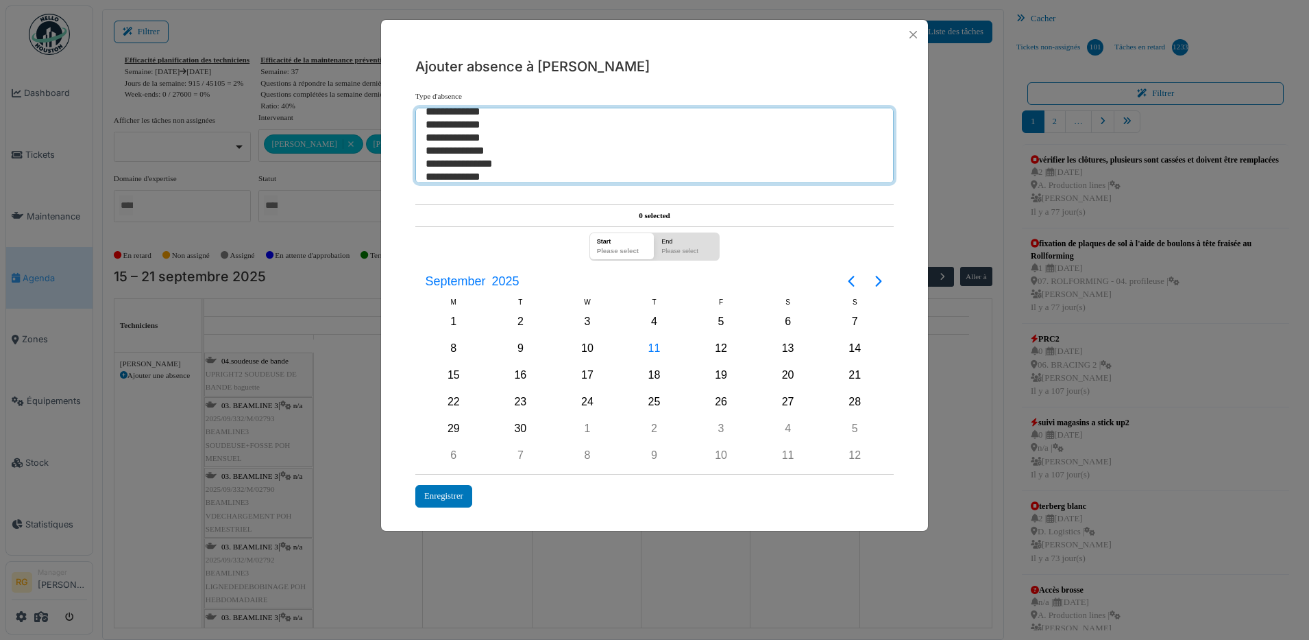
scroll to position [117, 0]
select select "***"
click at [449, 119] on select "**********" at bounding box center [654, 145] width 479 height 75
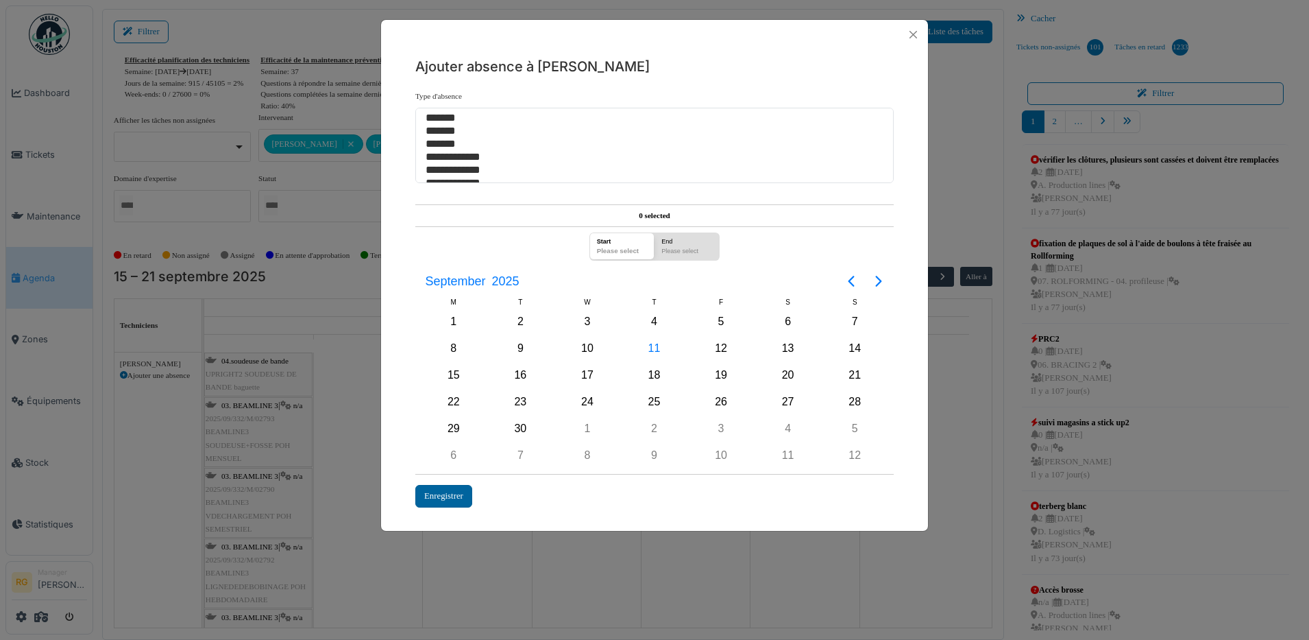
click at [440, 496] on div "Enregistrer" at bounding box center [443, 496] width 57 height 23
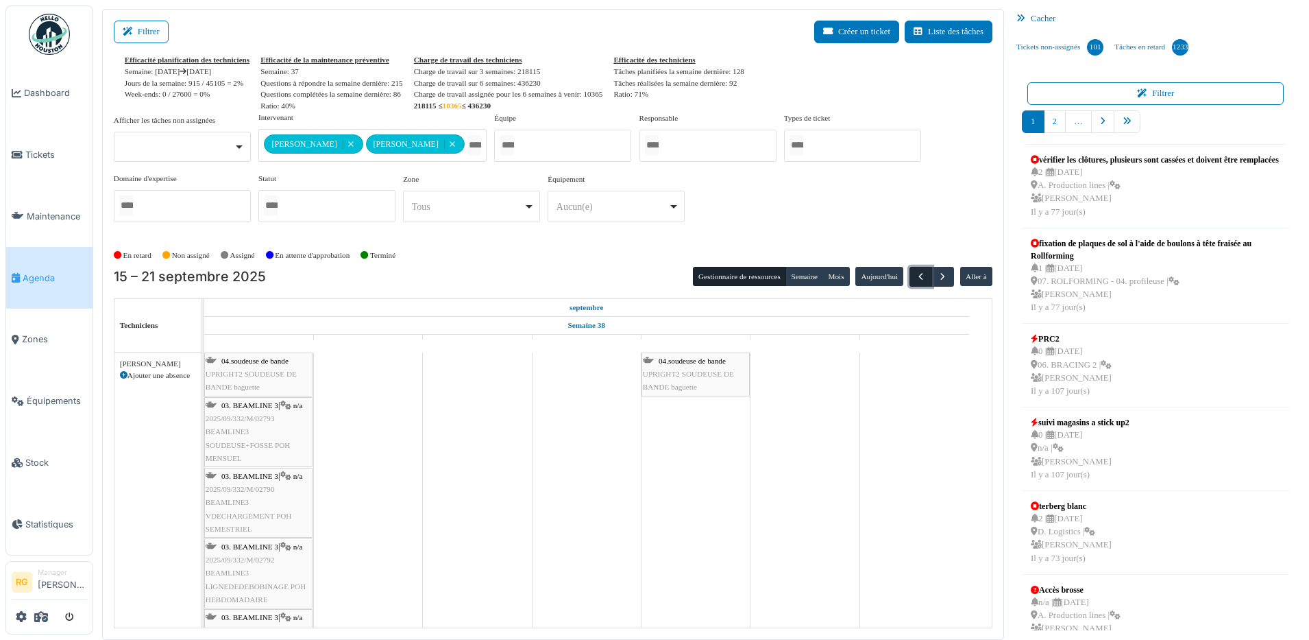
click at [915, 276] on span "button" at bounding box center [921, 277] width 12 height 12
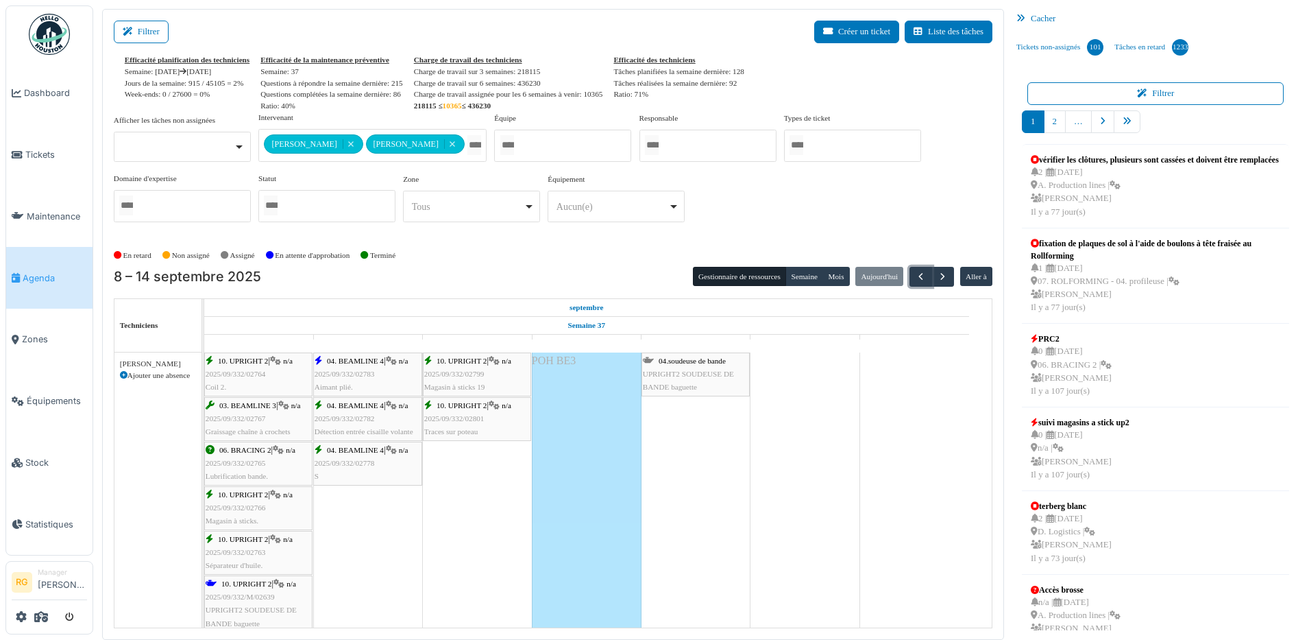
click at [579, 378] on div "POH BE3" at bounding box center [587, 495] width 110 height 287
click at [579, 378] on body "Choisissez une société Stow International Manager stow Volklingen Manager Dashb…" at bounding box center [654, 320] width 1309 height 640
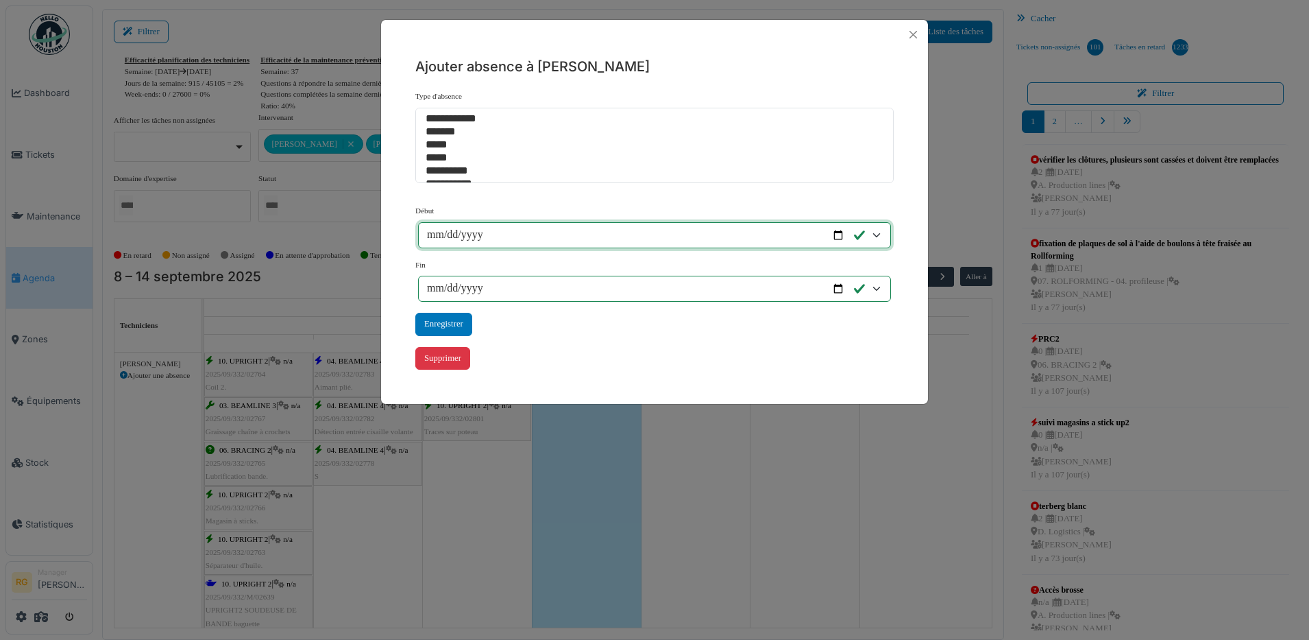
click at [435, 232] on input "**********" at bounding box center [654, 235] width 473 height 26
click at [839, 233] on input "**********" at bounding box center [654, 235] width 473 height 26
type input "**********"
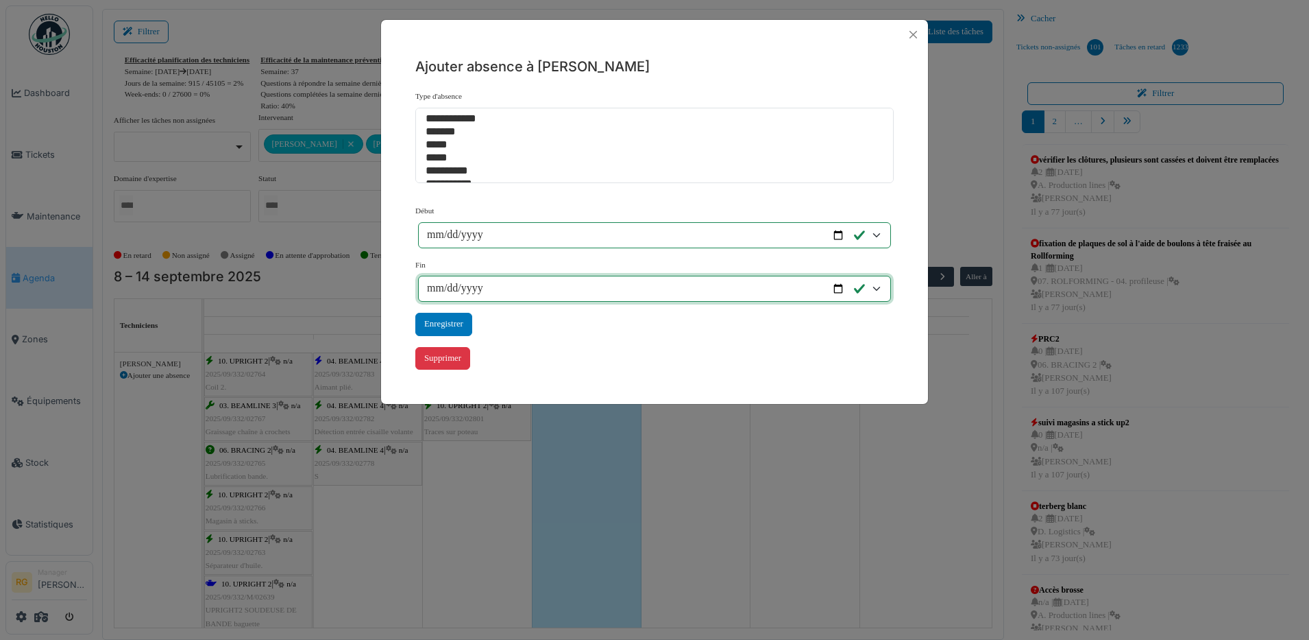
click at [837, 288] on input "**********" at bounding box center [654, 289] width 473 height 26
type input "**********"
click at [443, 326] on div "Enregistrer" at bounding box center [443, 324] width 57 height 23
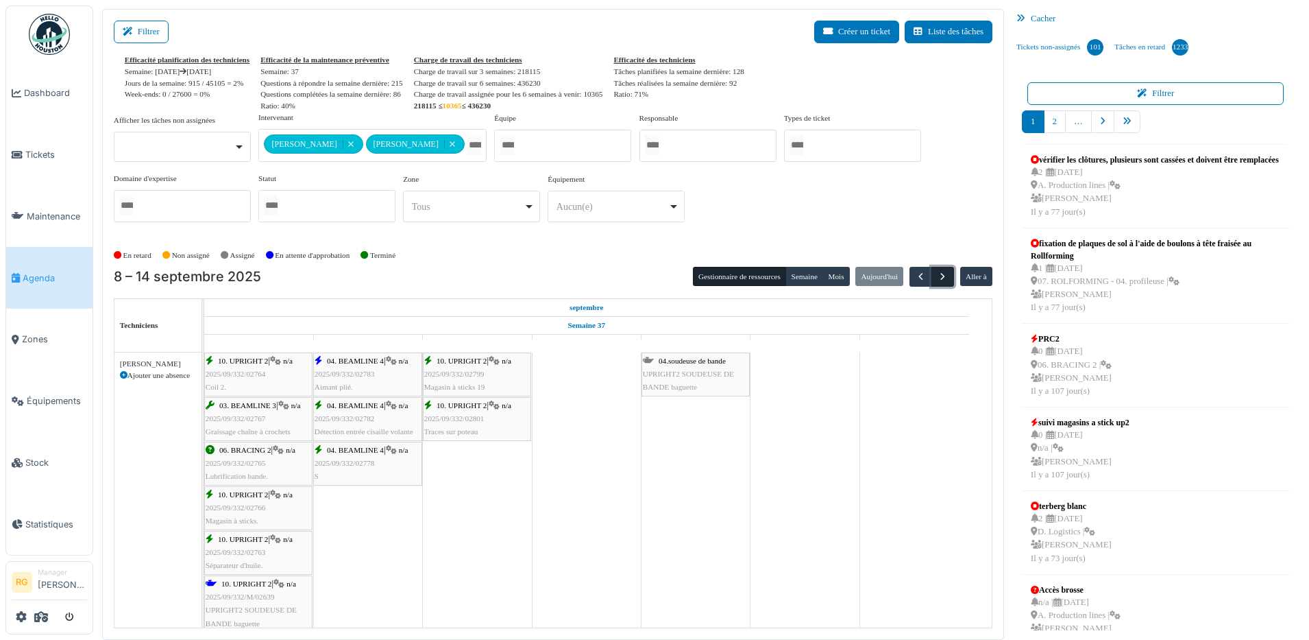
click at [937, 279] on span "button" at bounding box center [943, 277] width 12 height 12
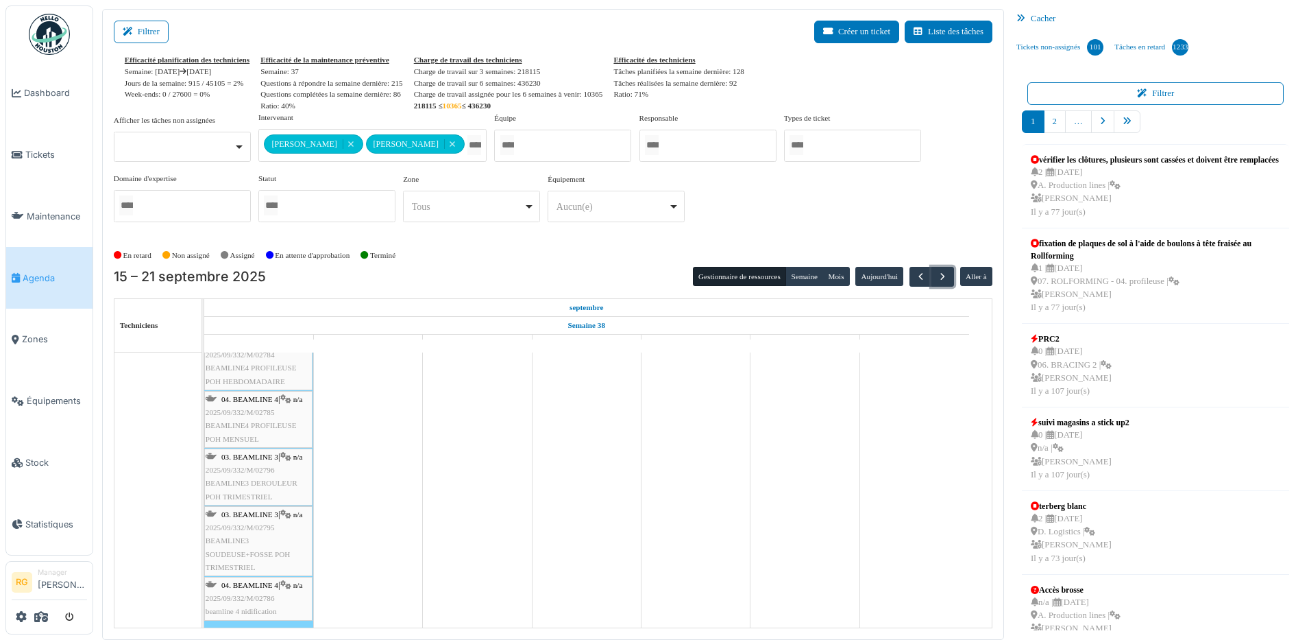
scroll to position [500, 0]
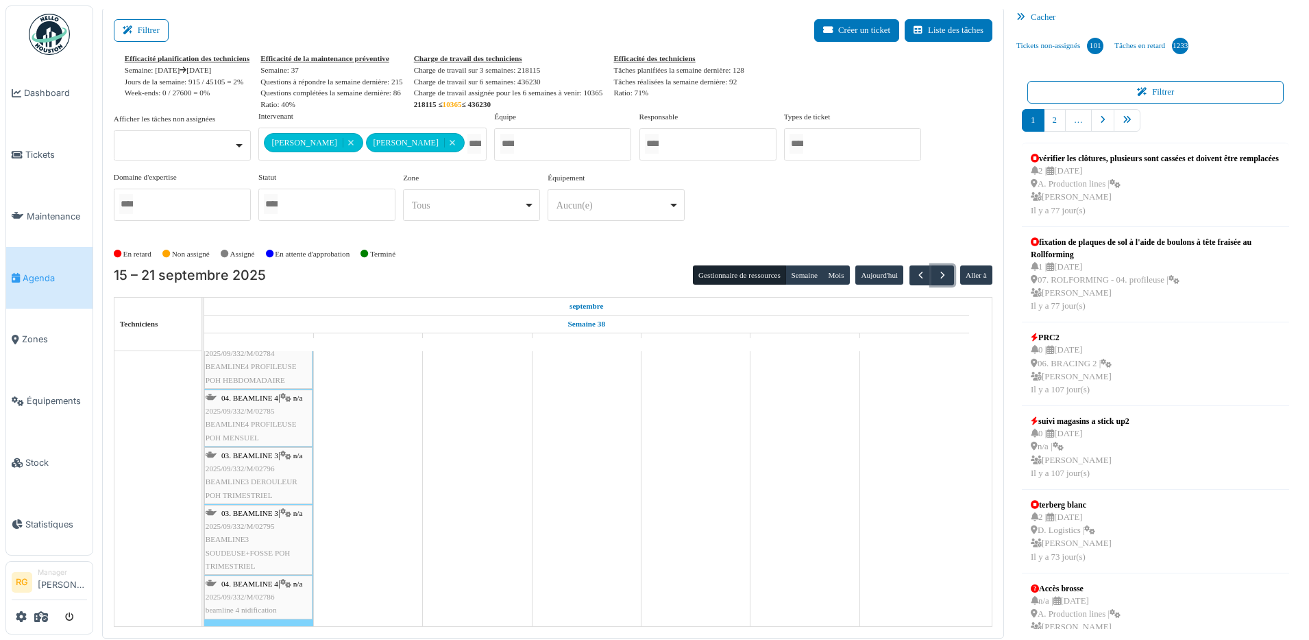
click at [280, 622] on div "POH BE3" at bounding box center [258, 400] width 109 height 454
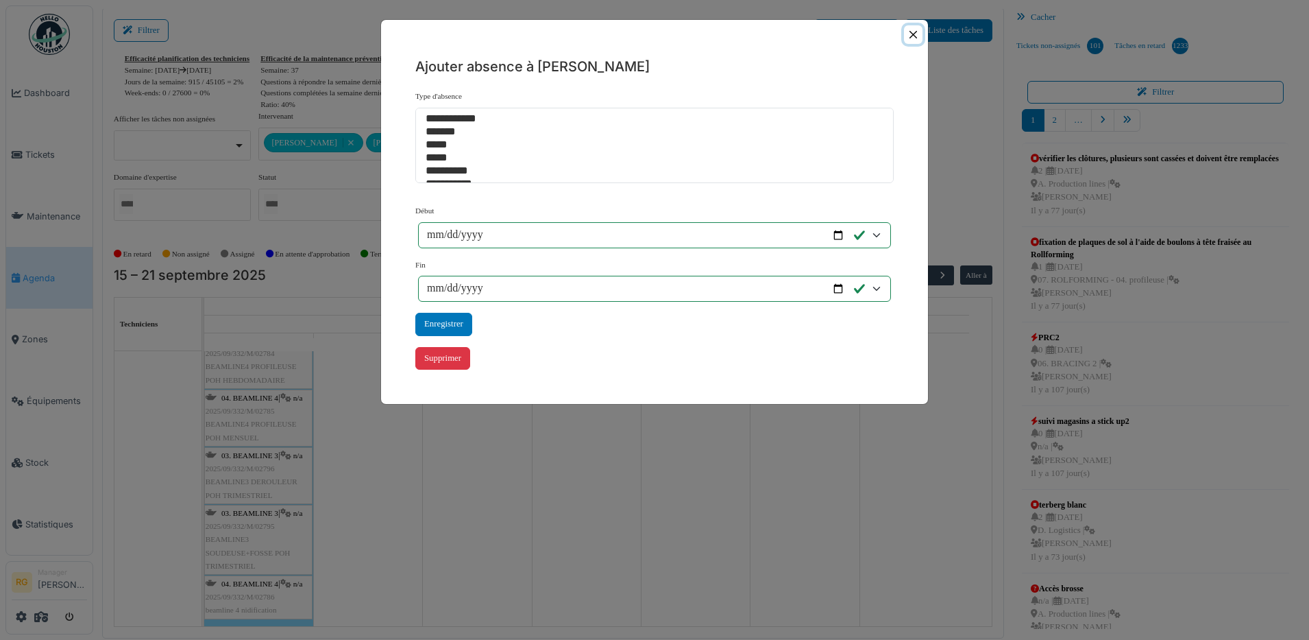
click at [913, 33] on button "Close" at bounding box center [913, 34] width 19 height 19
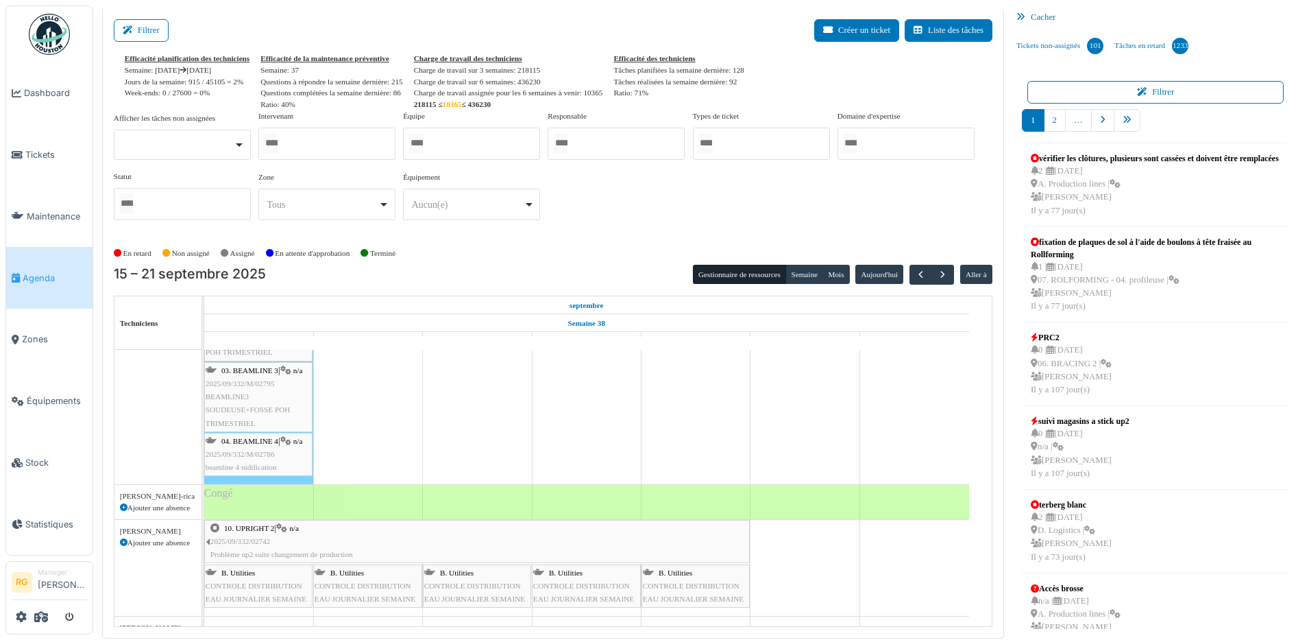
scroll to position [1081, 0]
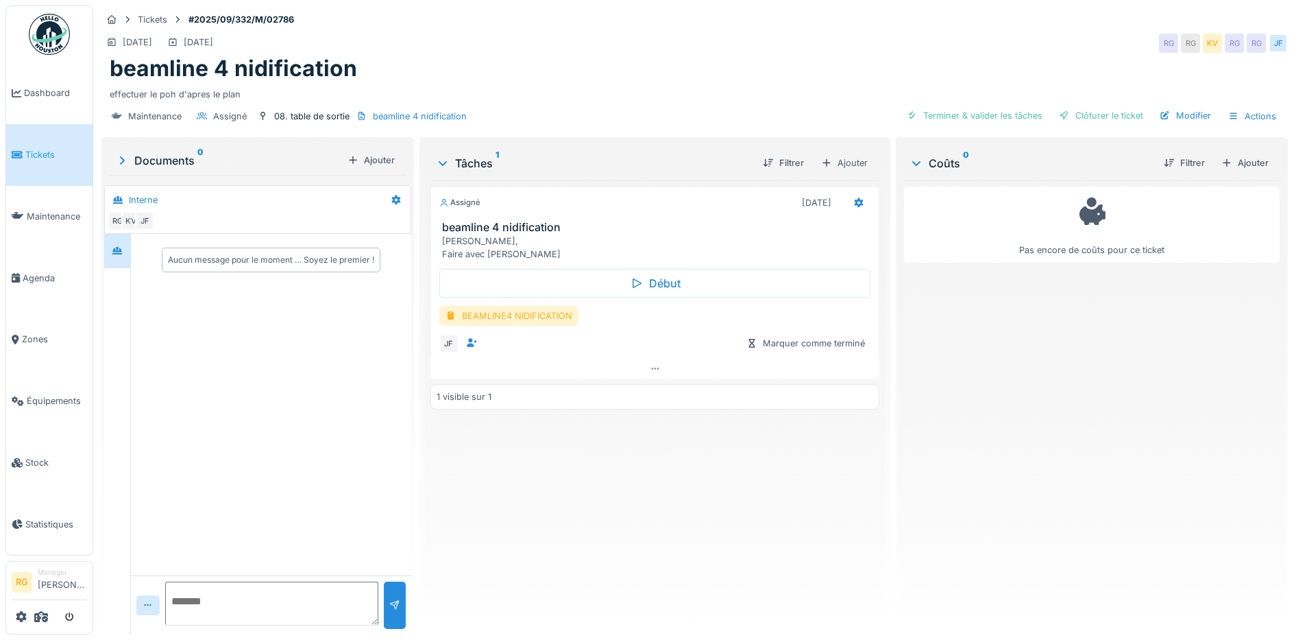
click at [518, 317] on div "BEAMLINE4 NIDIFICATION" at bounding box center [508, 316] width 139 height 20
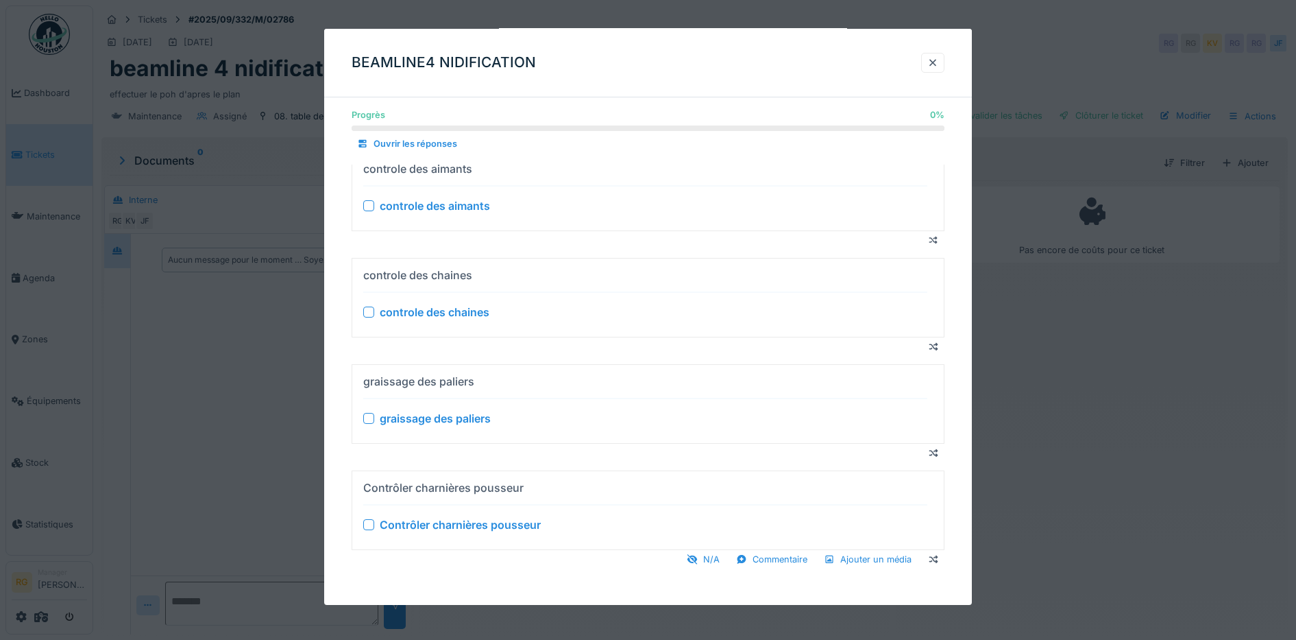
scroll to position [13, 0]
click at [937, 64] on div at bounding box center [933, 62] width 11 height 13
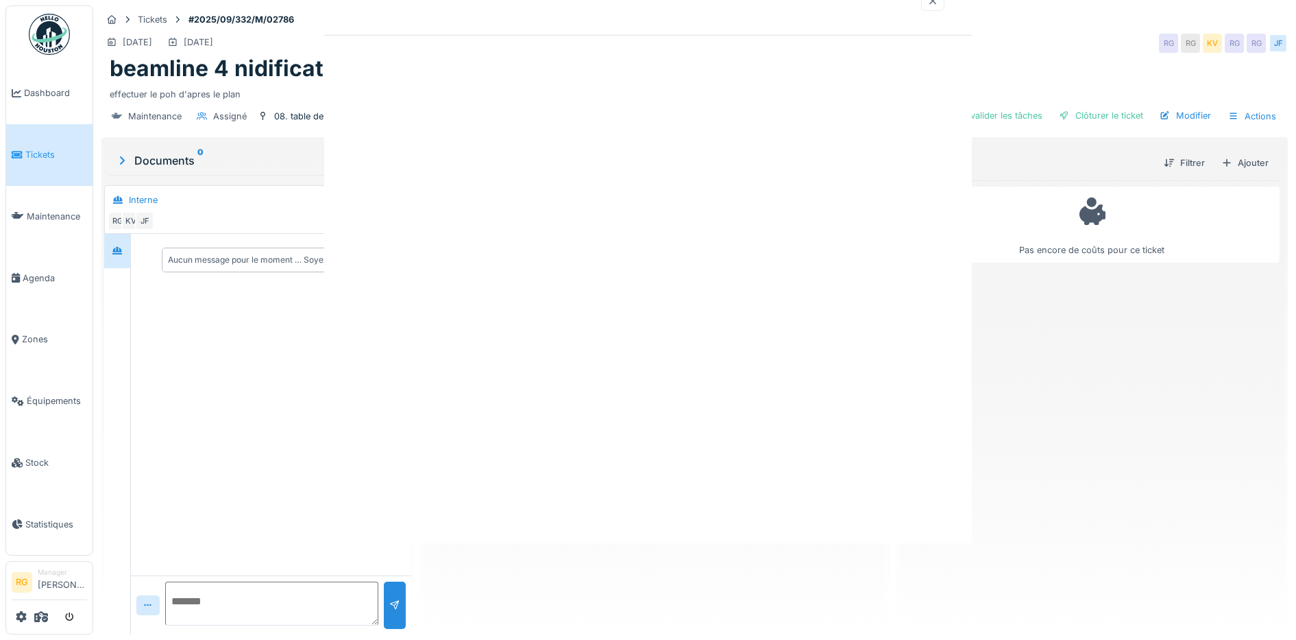
scroll to position [0, 0]
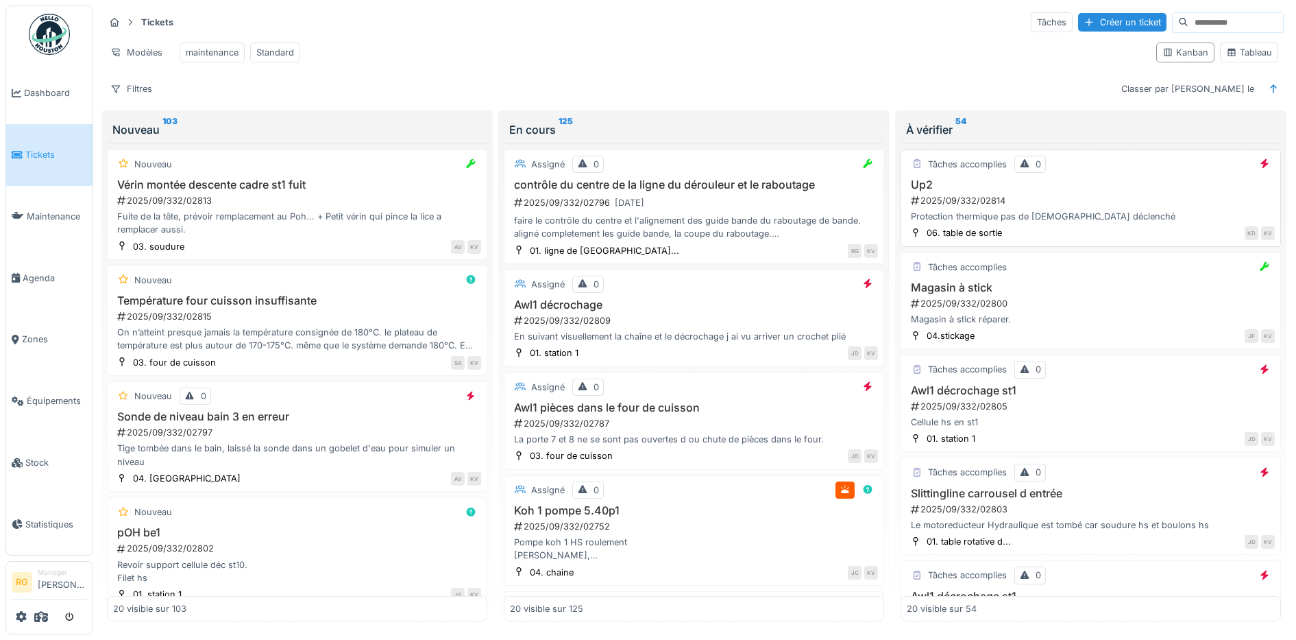
click at [1111, 206] on div "Up2 2025/09/332/02814 Protection thermique pas de [DEMOGRAPHIC_DATA] déclenché" at bounding box center [1091, 200] width 368 height 45
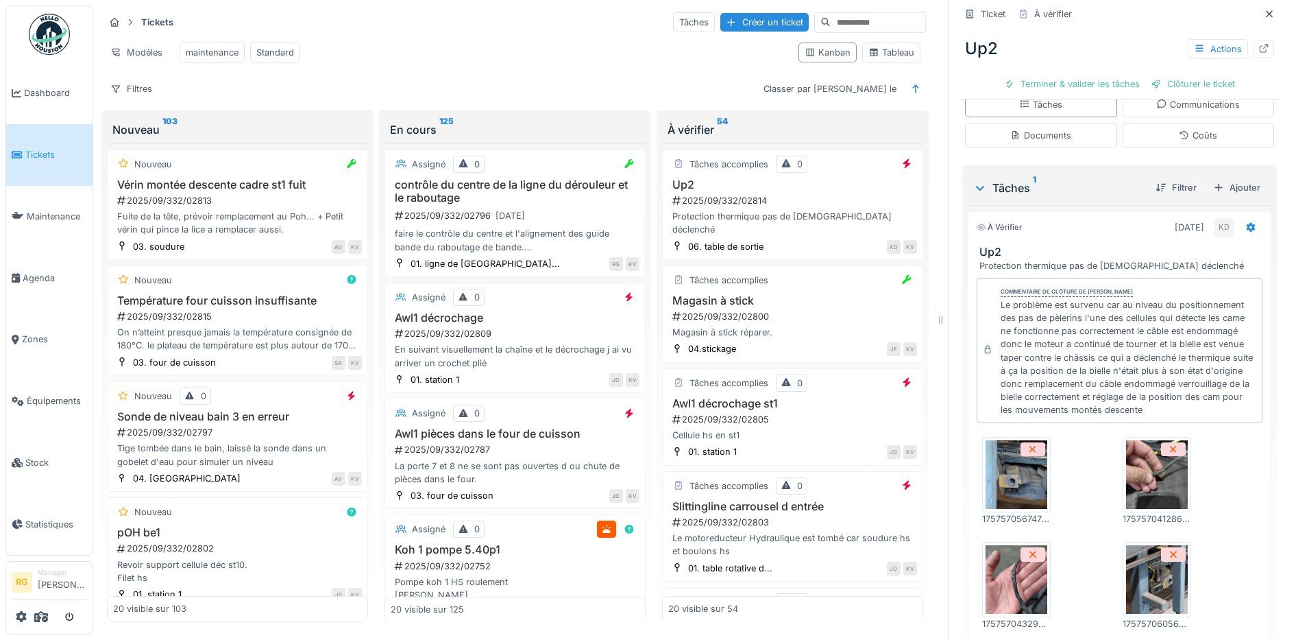
scroll to position [343, 0]
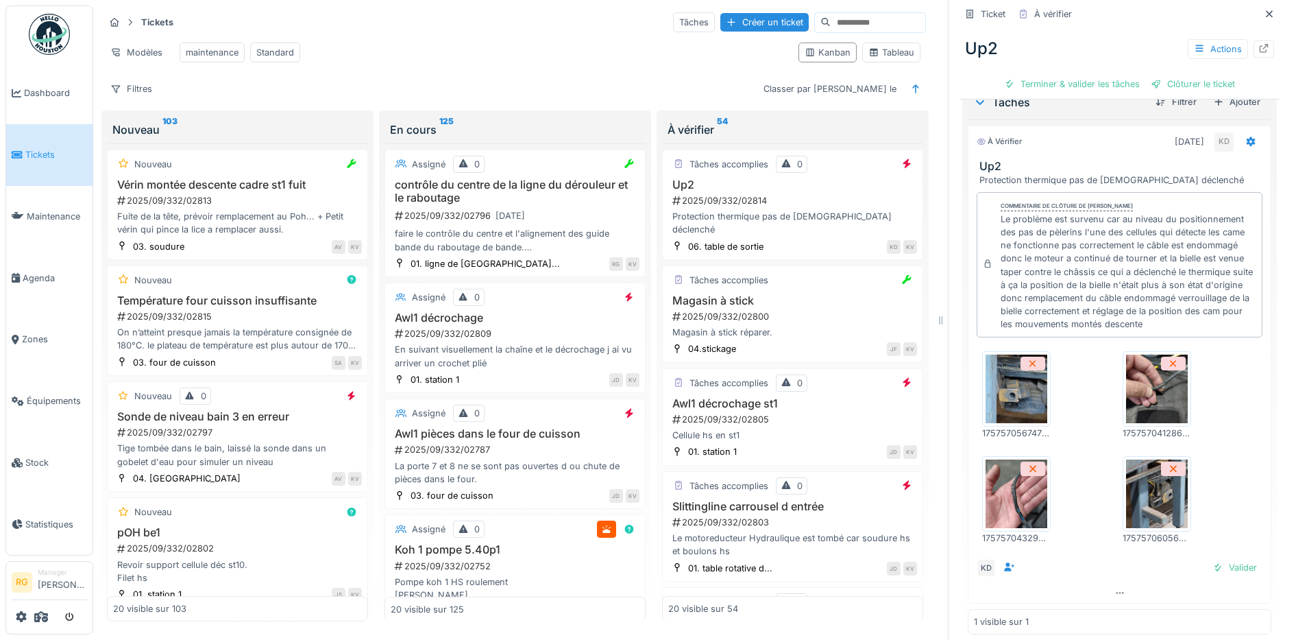
click at [1133, 394] on img at bounding box center [1157, 388] width 62 height 69
click at [1011, 402] on img at bounding box center [1017, 388] width 62 height 69
click at [1002, 511] on img at bounding box center [1017, 493] width 62 height 69
click at [1140, 508] on img at bounding box center [1157, 493] width 62 height 69
click at [1007, 485] on img at bounding box center [1017, 493] width 62 height 69
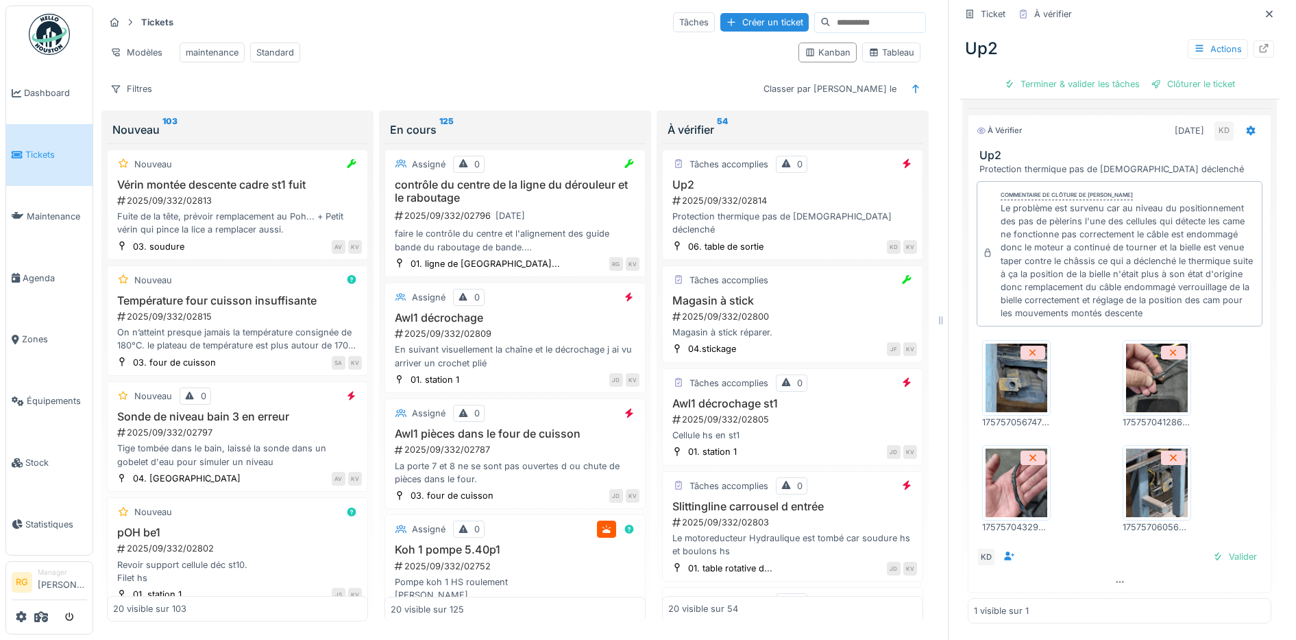
scroll to position [369, 0]
click at [1212, 557] on div "Valider" at bounding box center [1235, 556] width 56 height 19
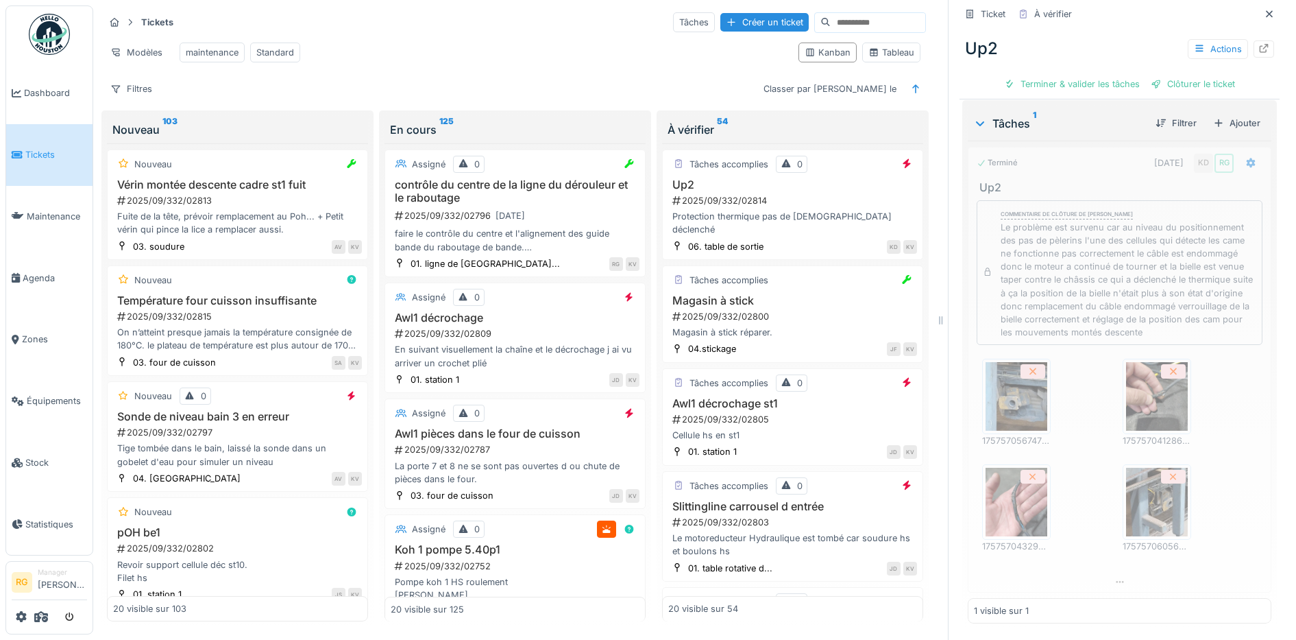
scroll to position [337, 0]
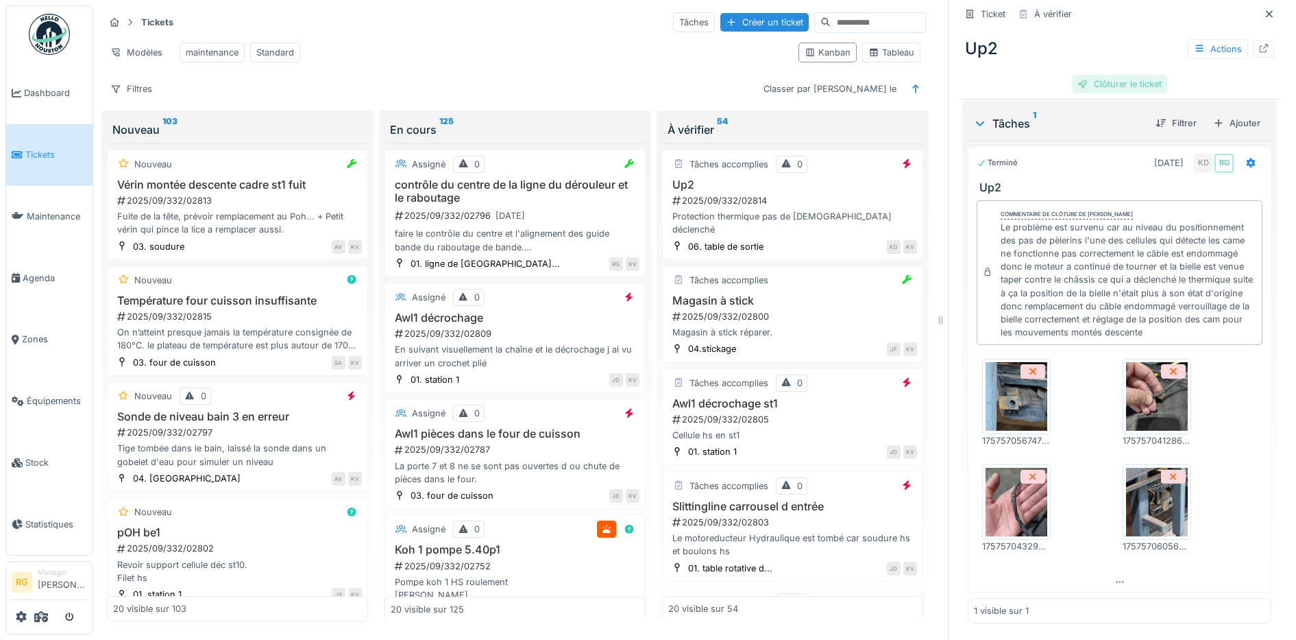
click at [1094, 84] on div "Clôturer le ticket" at bounding box center [1119, 84] width 95 height 19
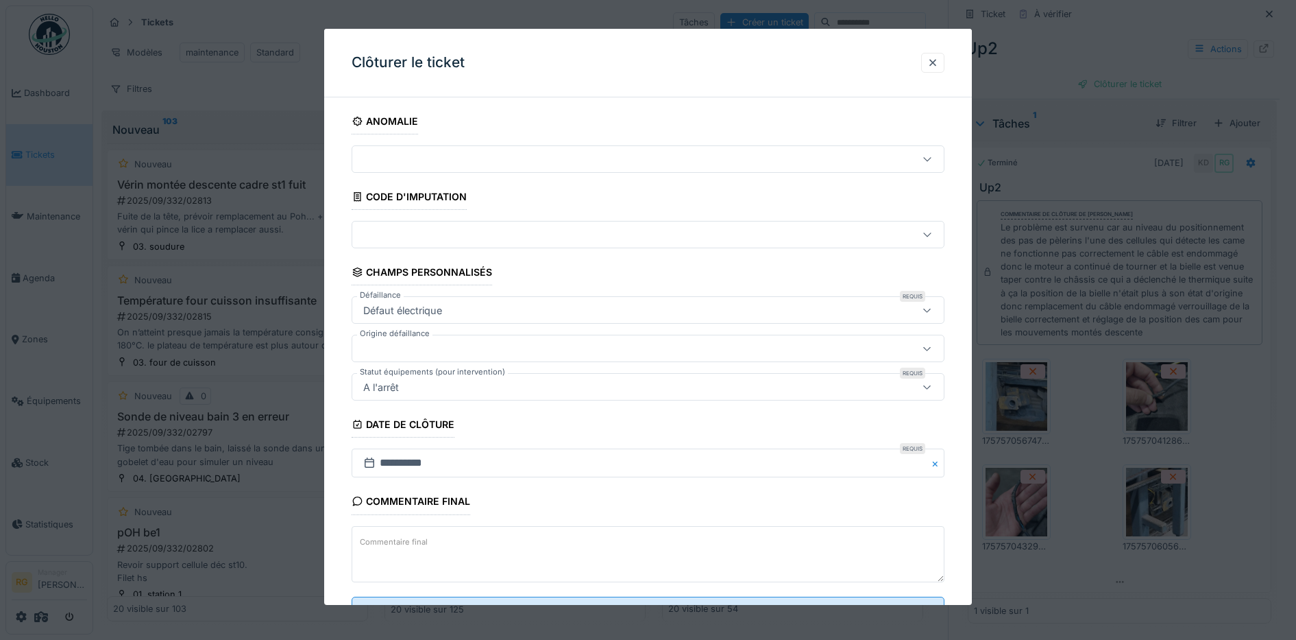
click at [455, 533] on textarea "Commentaire final" at bounding box center [649, 554] width 594 height 56
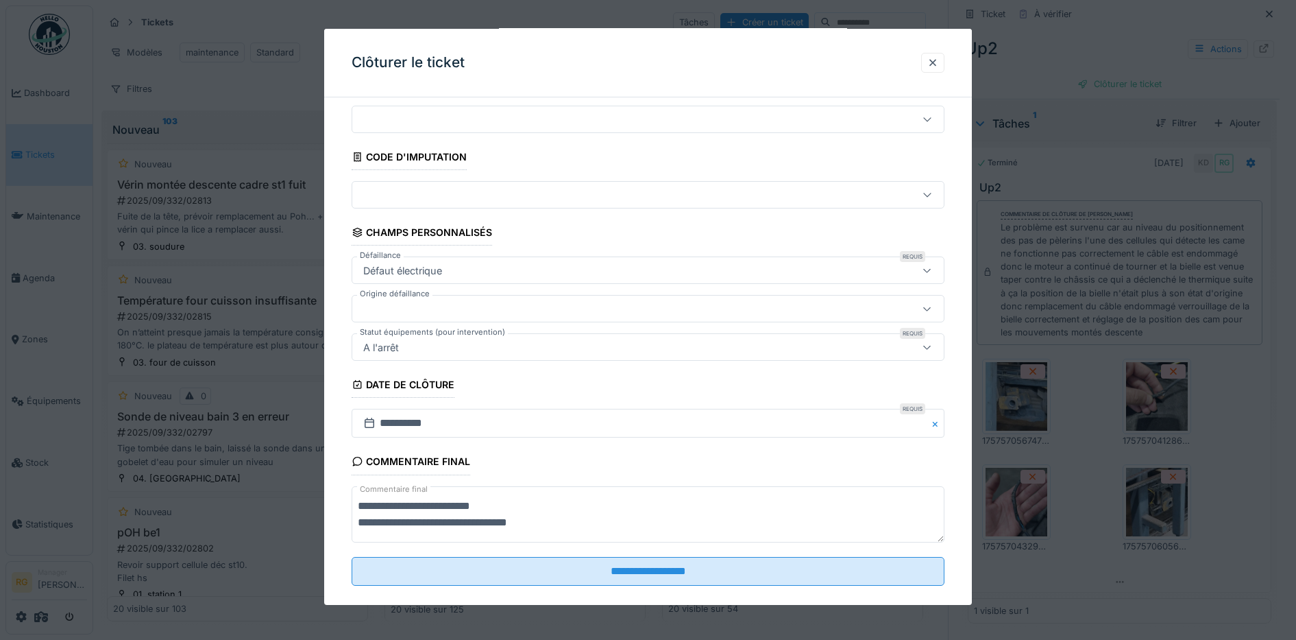
scroll to position [59, 0]
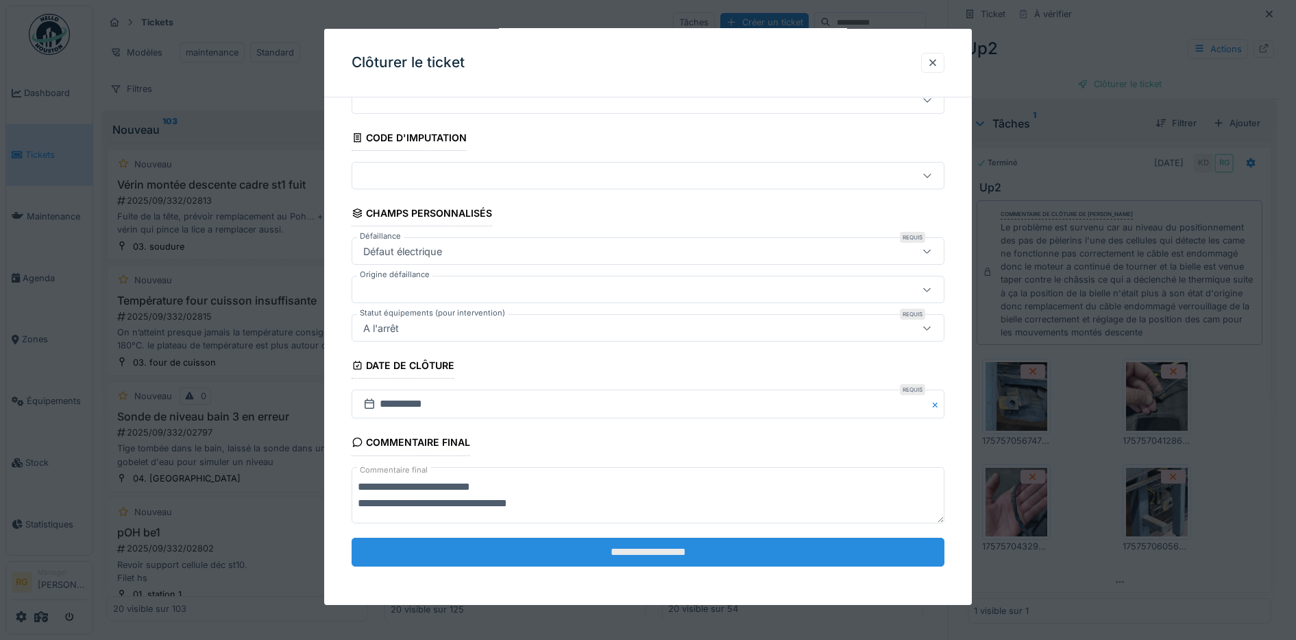
type textarea "**********"
click at [656, 552] on input "**********" at bounding box center [649, 552] width 594 height 29
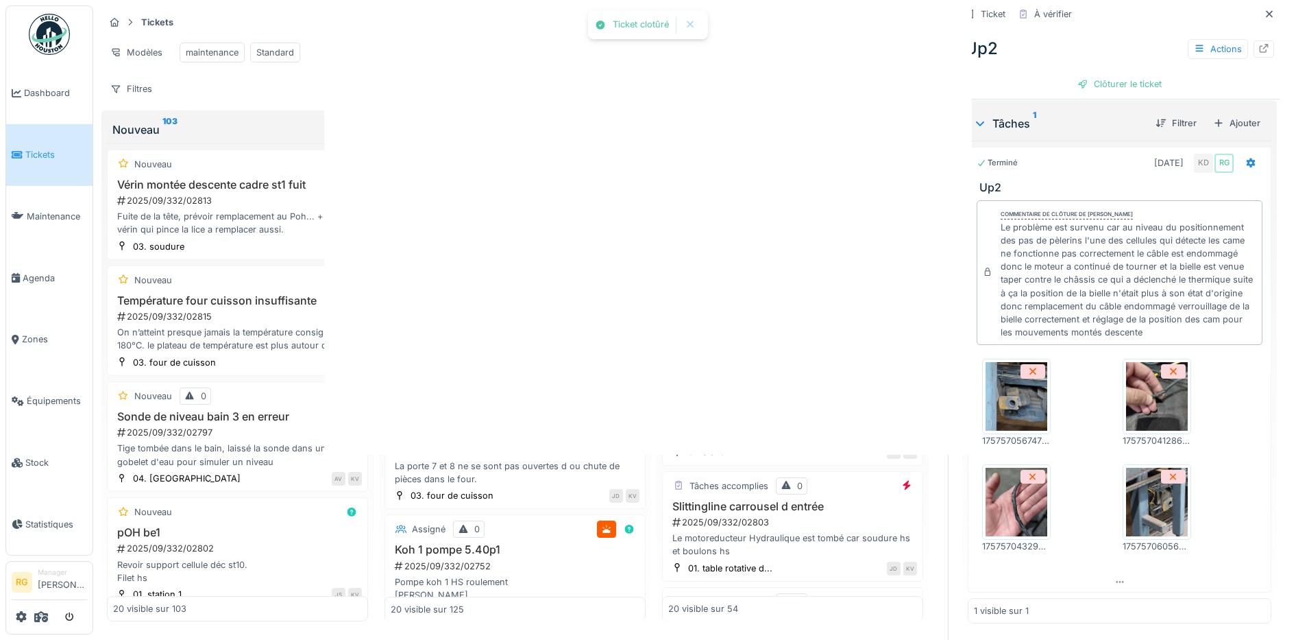
scroll to position [392, 0]
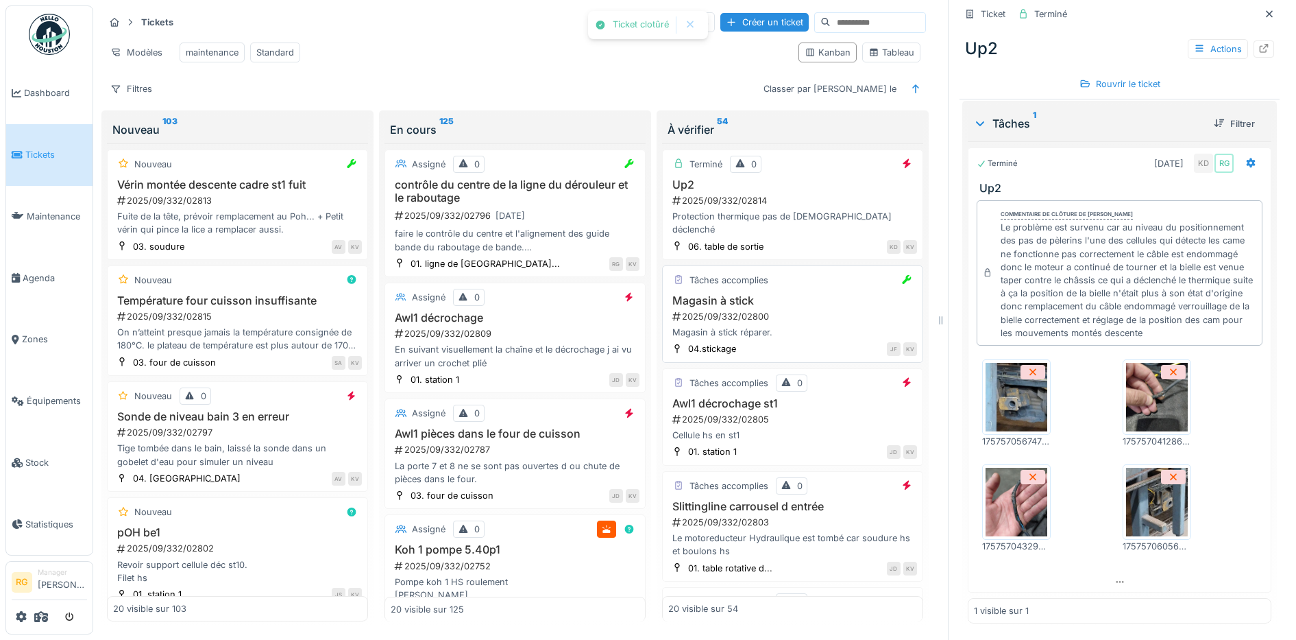
click at [798, 300] on h3 "Magasin à stick" at bounding box center [792, 300] width 249 height 13
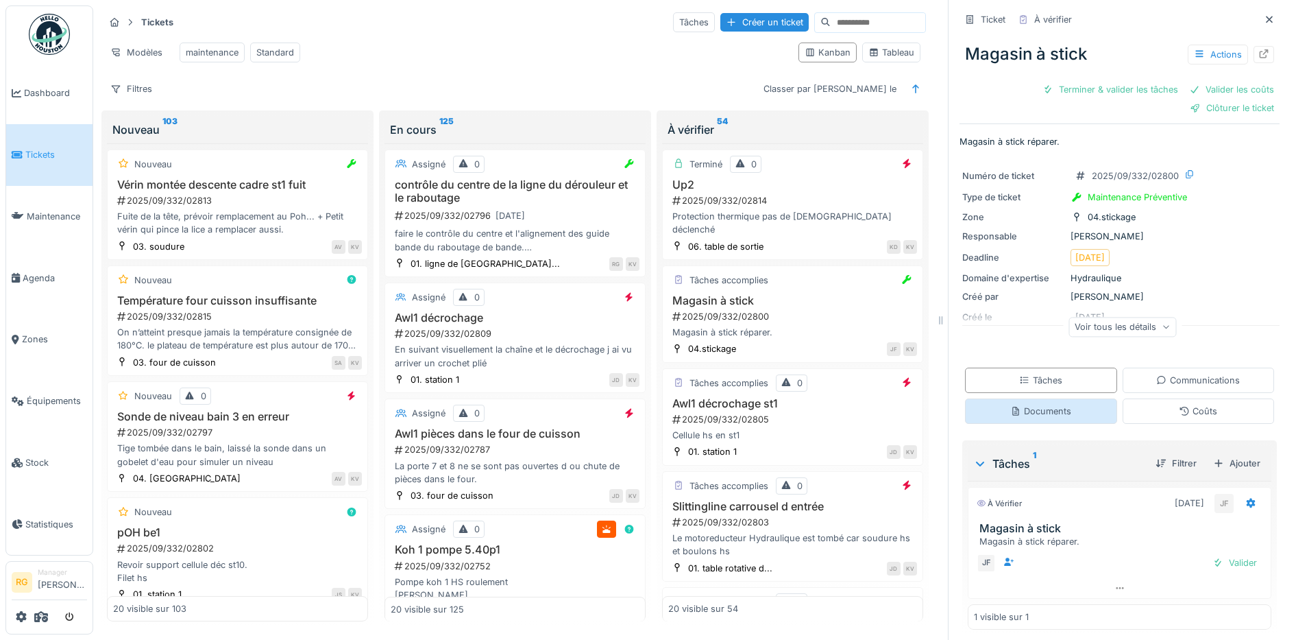
click at [1059, 413] on div "Documents" at bounding box center [1041, 410] width 152 height 25
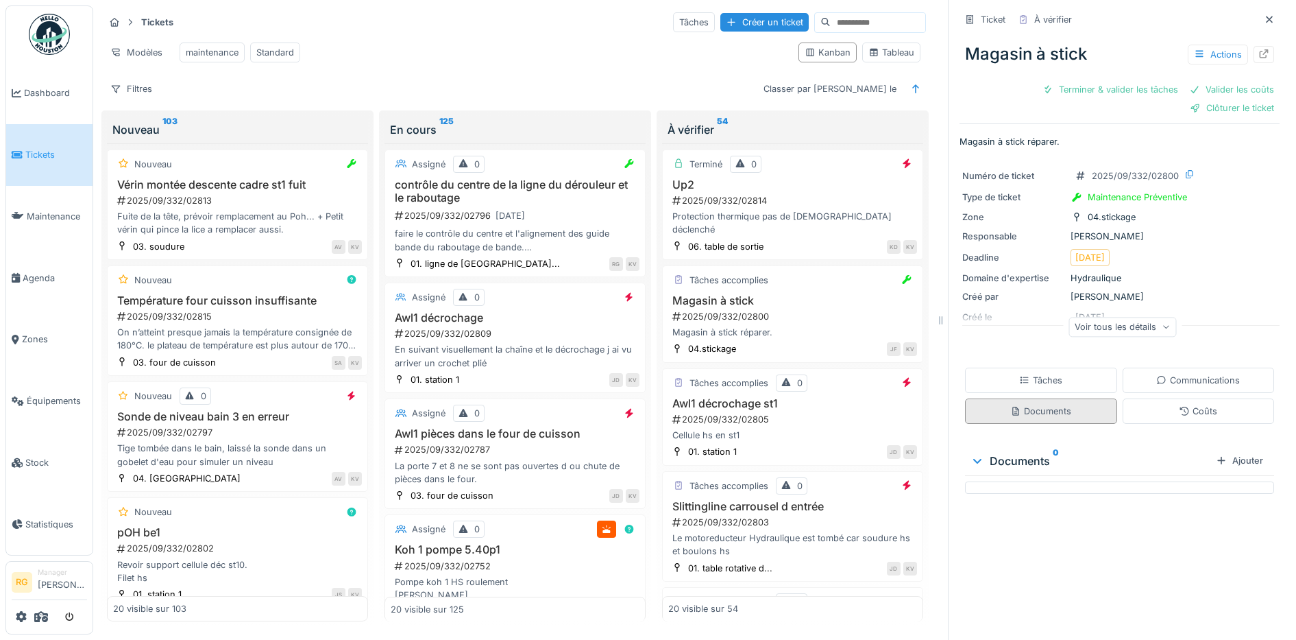
scroll to position [13, 0]
click at [1035, 374] on div "Tâches" at bounding box center [1040, 380] width 43 height 13
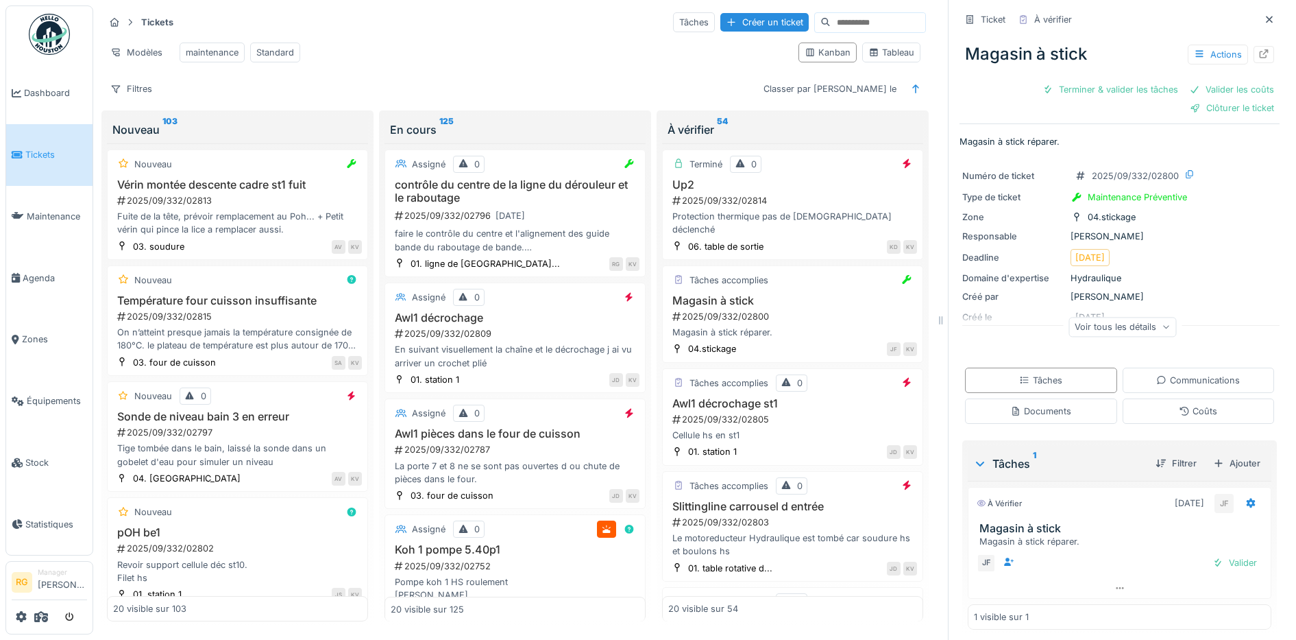
scroll to position [0, 0]
click at [1162, 330] on icon at bounding box center [1166, 327] width 8 height 7
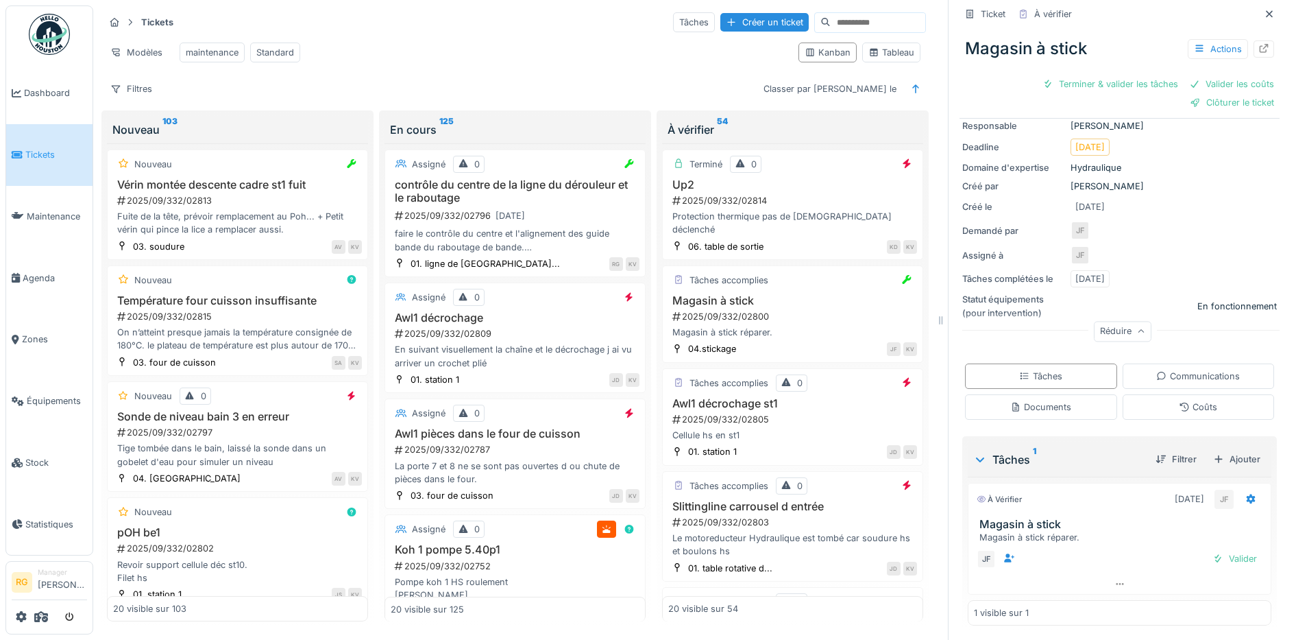
scroll to position [112, 0]
click at [1211, 558] on div "Valider" at bounding box center [1235, 556] width 56 height 19
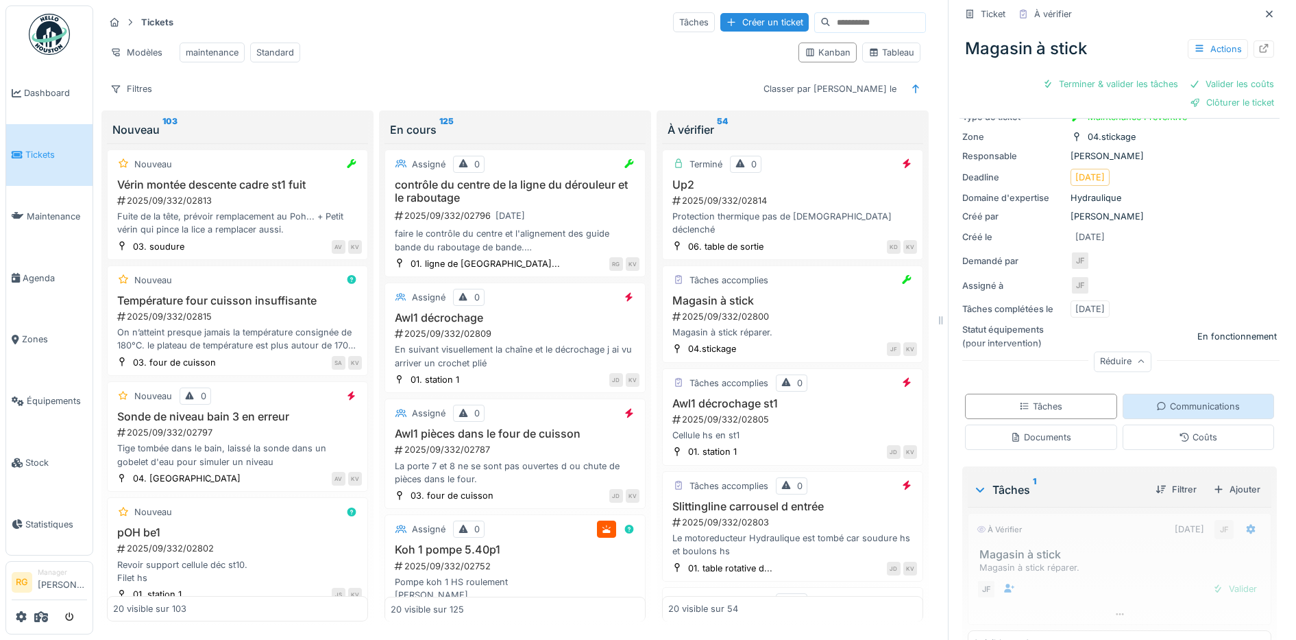
click at [1204, 403] on div "Communications" at bounding box center [1199, 406] width 84 height 13
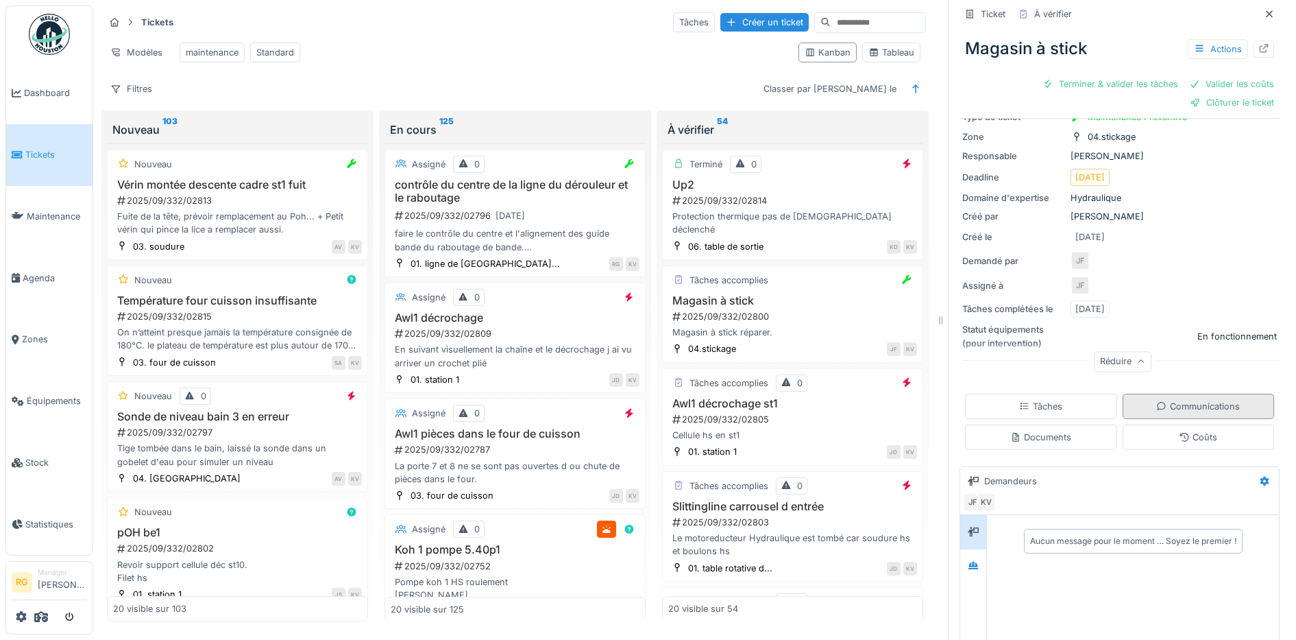
scroll to position [13, 0]
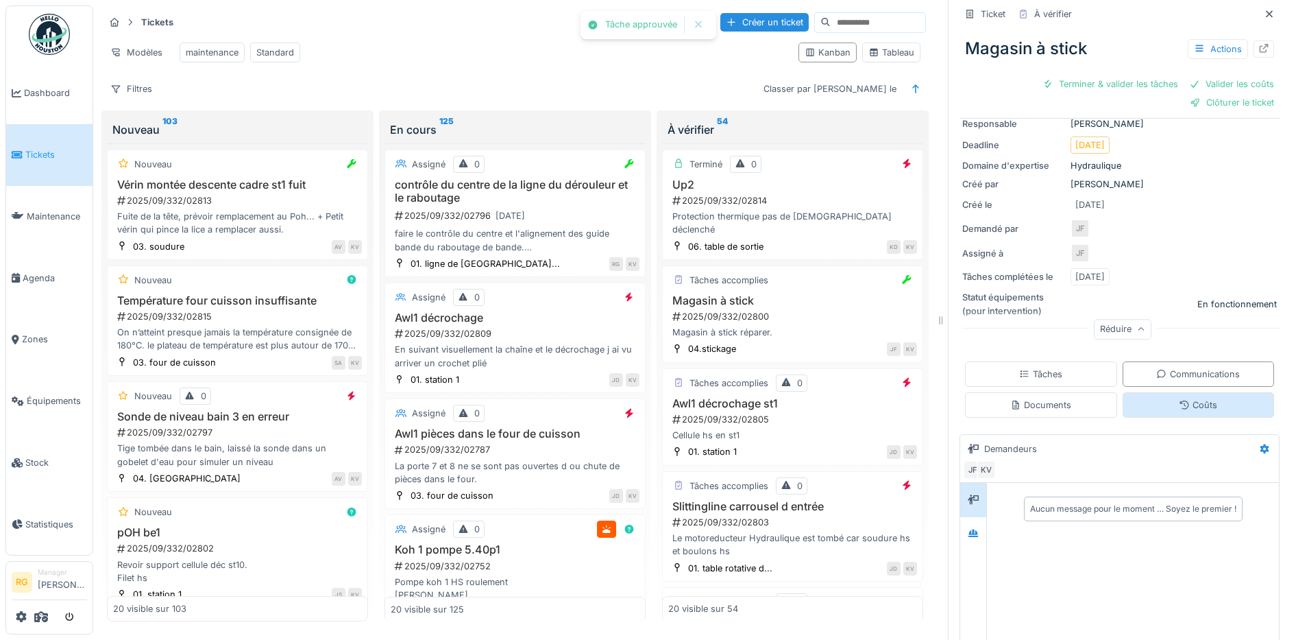
click at [1200, 394] on div "Coûts" at bounding box center [1199, 404] width 152 height 25
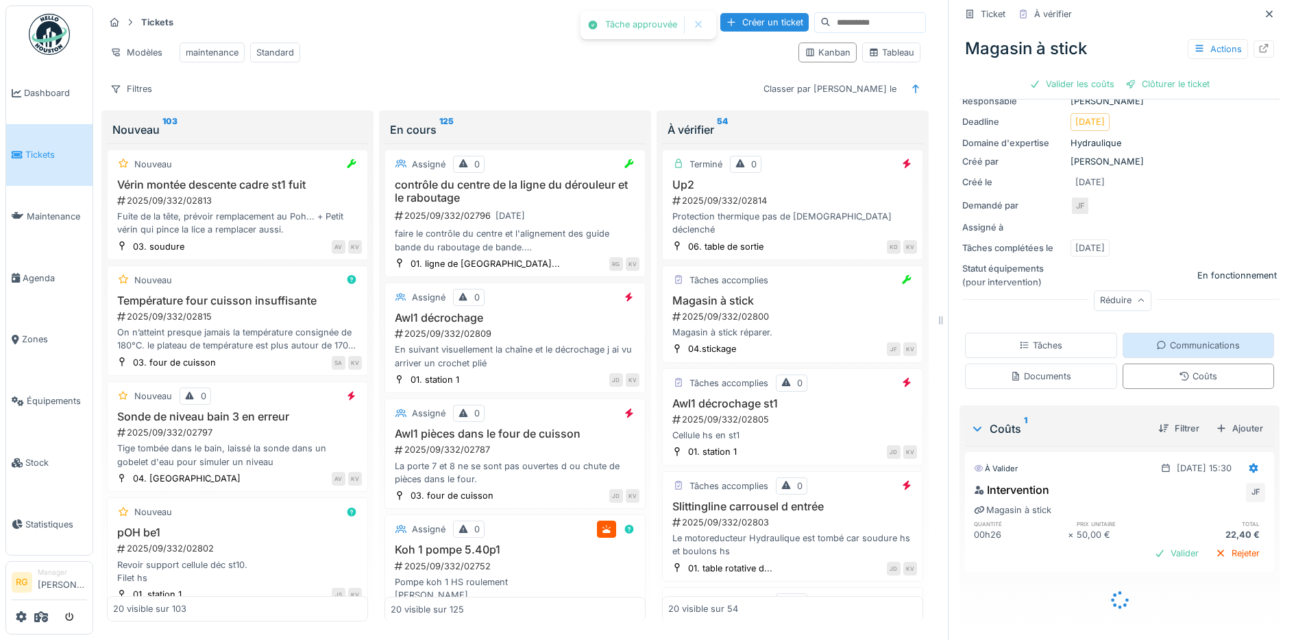
scroll to position [100, 0]
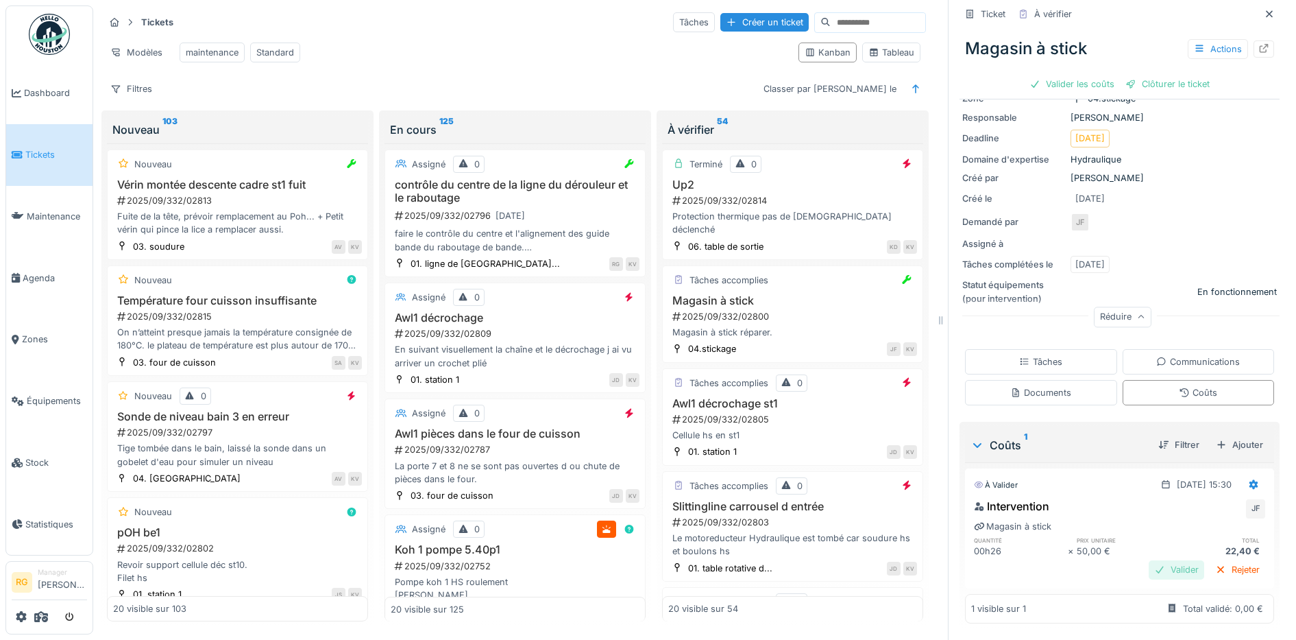
click at [1155, 560] on div "Valider" at bounding box center [1177, 569] width 56 height 19
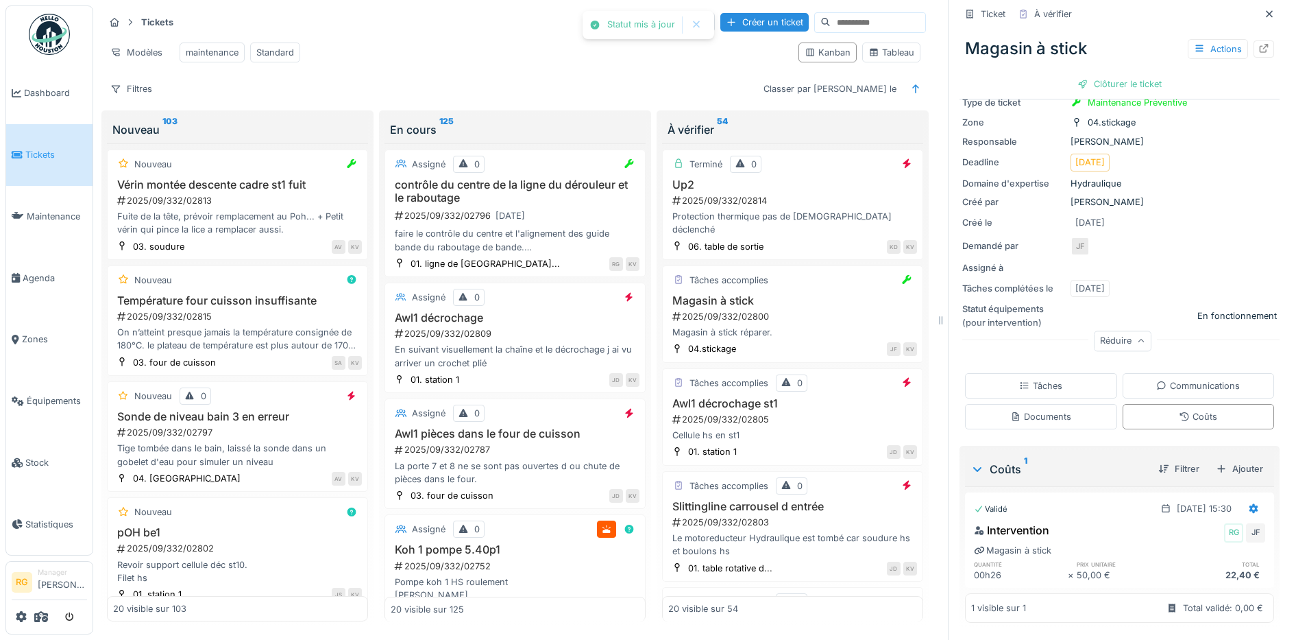
scroll to position [76, 0]
click at [1107, 75] on div "Clôturer le ticket" at bounding box center [1119, 84] width 95 height 19
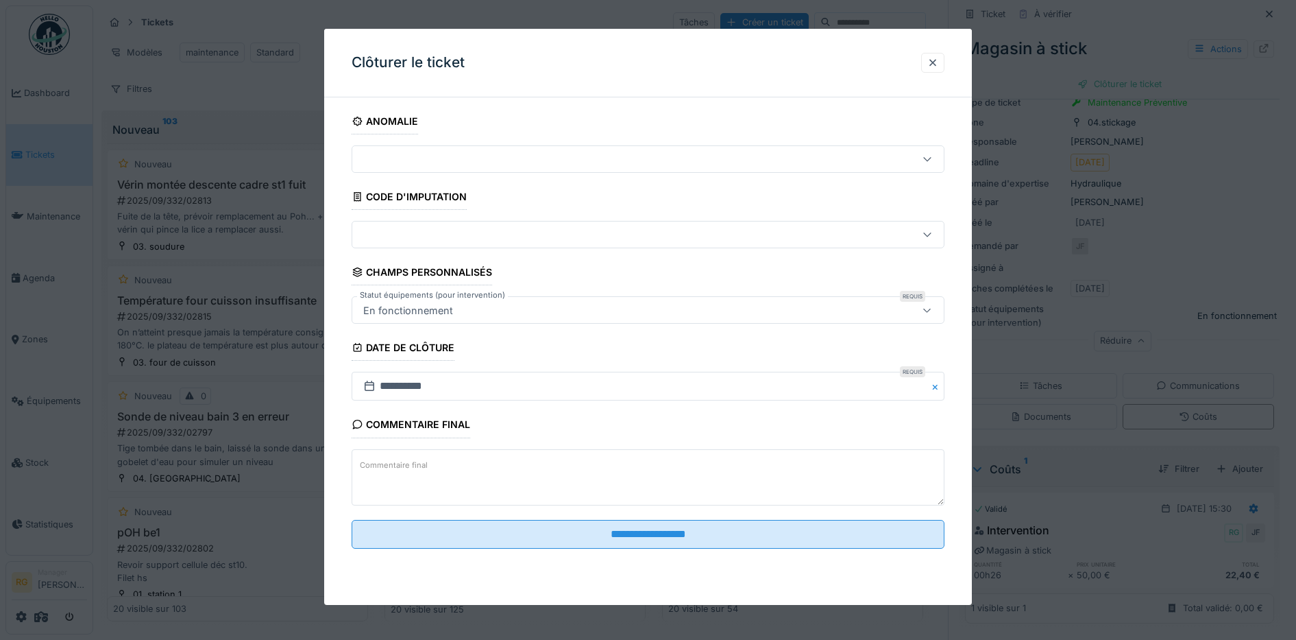
click at [424, 473] on label "Commentaire final" at bounding box center [393, 465] width 73 height 17
click at [424, 473] on textarea "Commentaire final" at bounding box center [649, 477] width 594 height 56
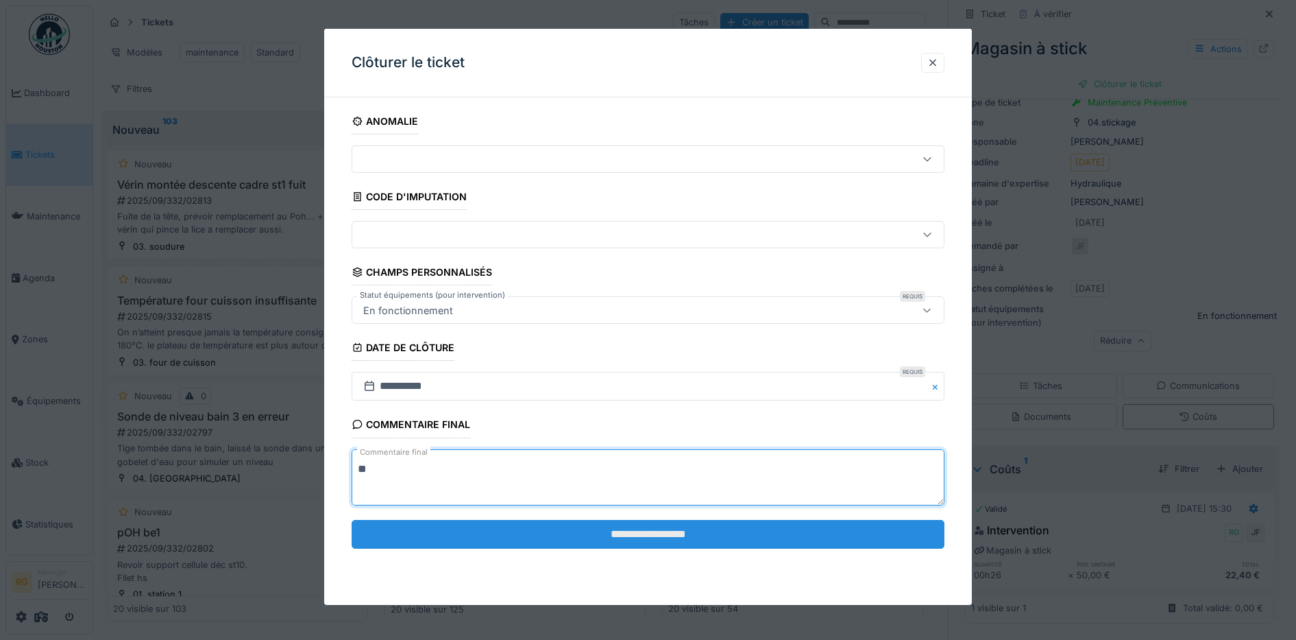
type textarea "**"
click at [653, 531] on input "**********" at bounding box center [649, 534] width 594 height 29
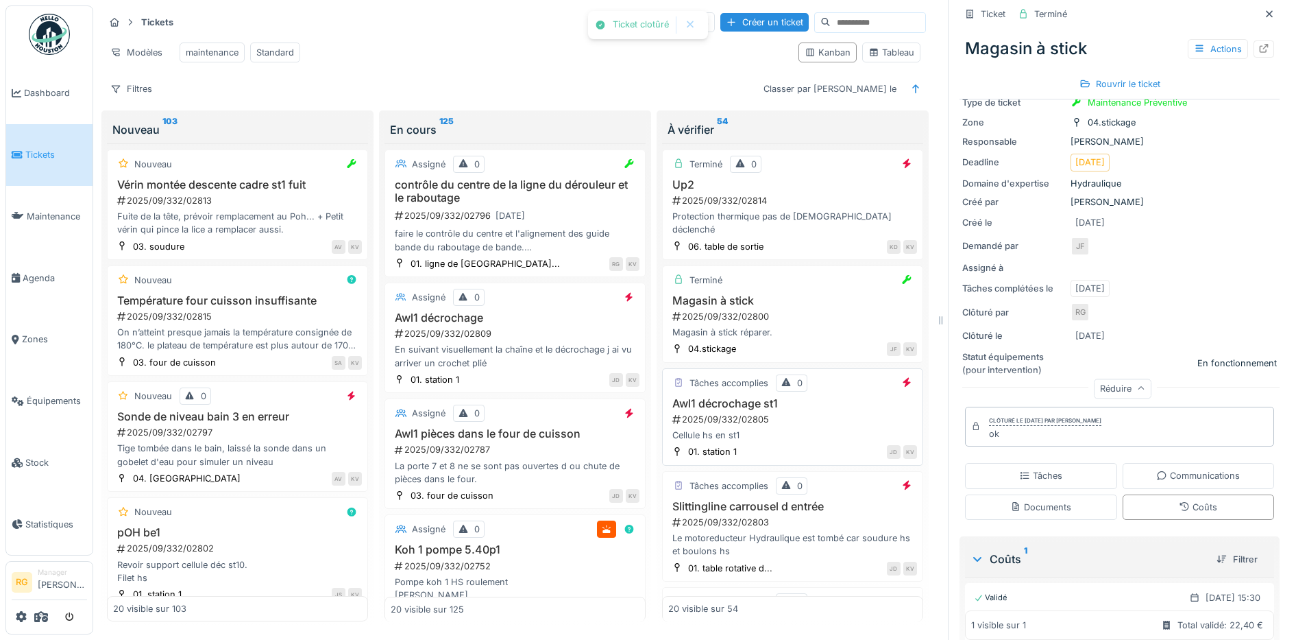
click at [817, 397] on h3 "Awl1 décrochage st1" at bounding box center [792, 403] width 249 height 13
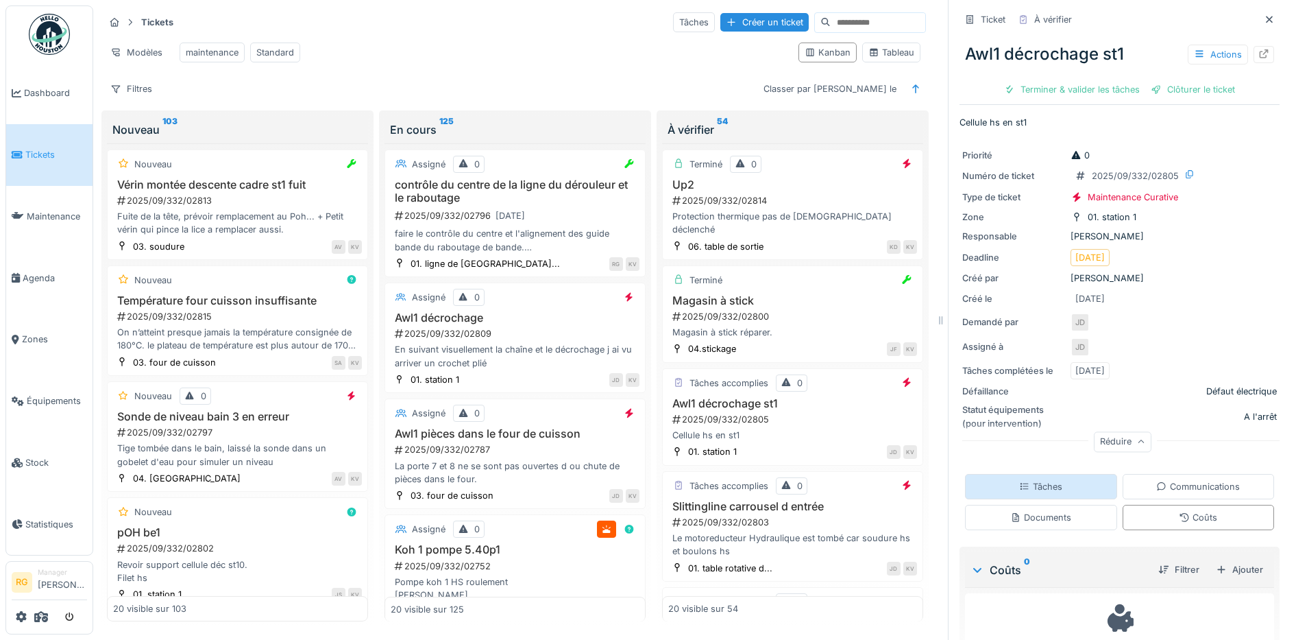
click at [1043, 480] on div "Tâches" at bounding box center [1040, 486] width 43 height 13
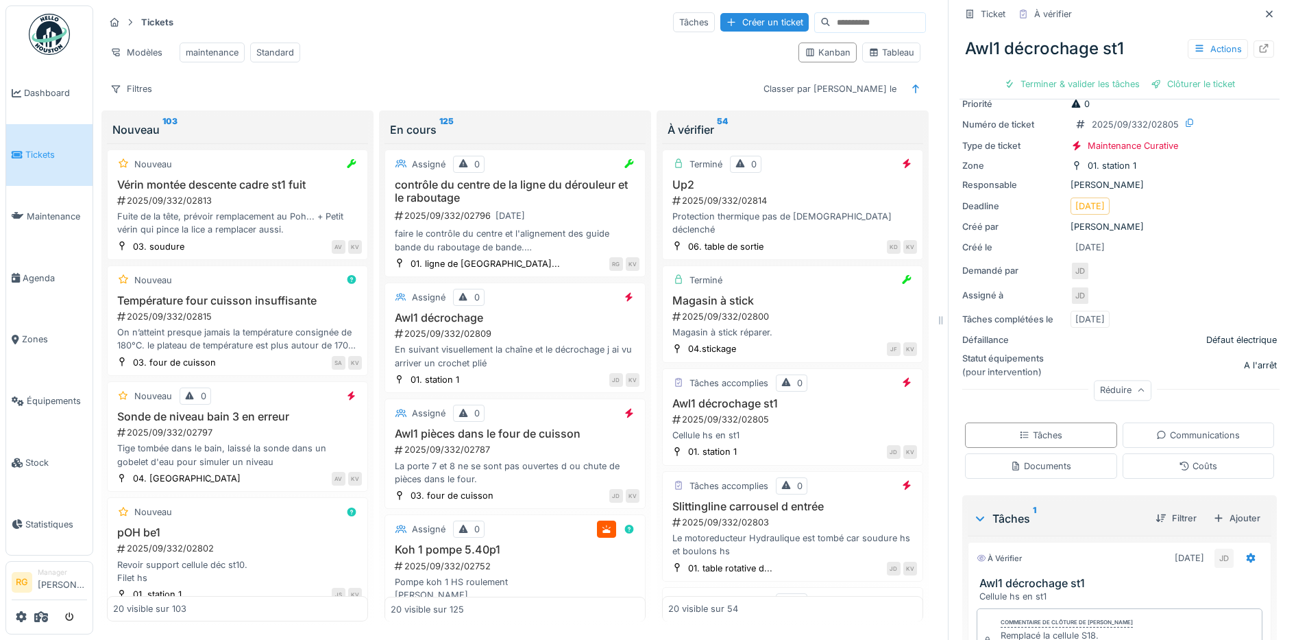
scroll to position [182, 0]
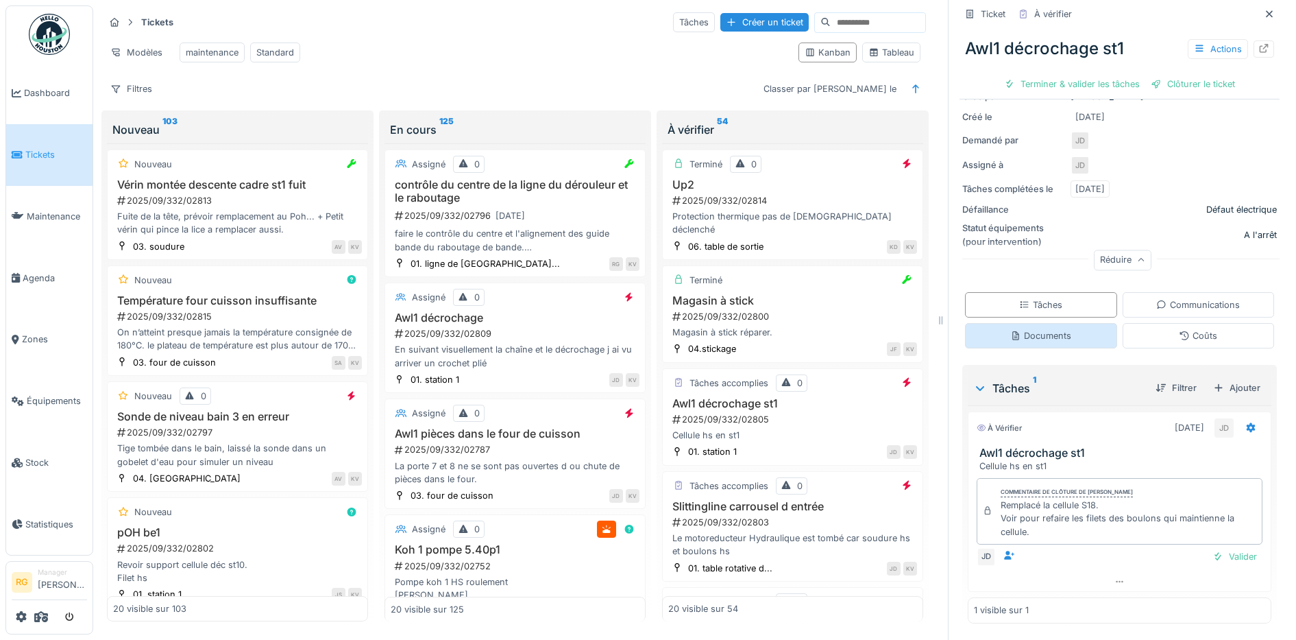
click at [1030, 329] on div "Documents" at bounding box center [1041, 335] width 61 height 13
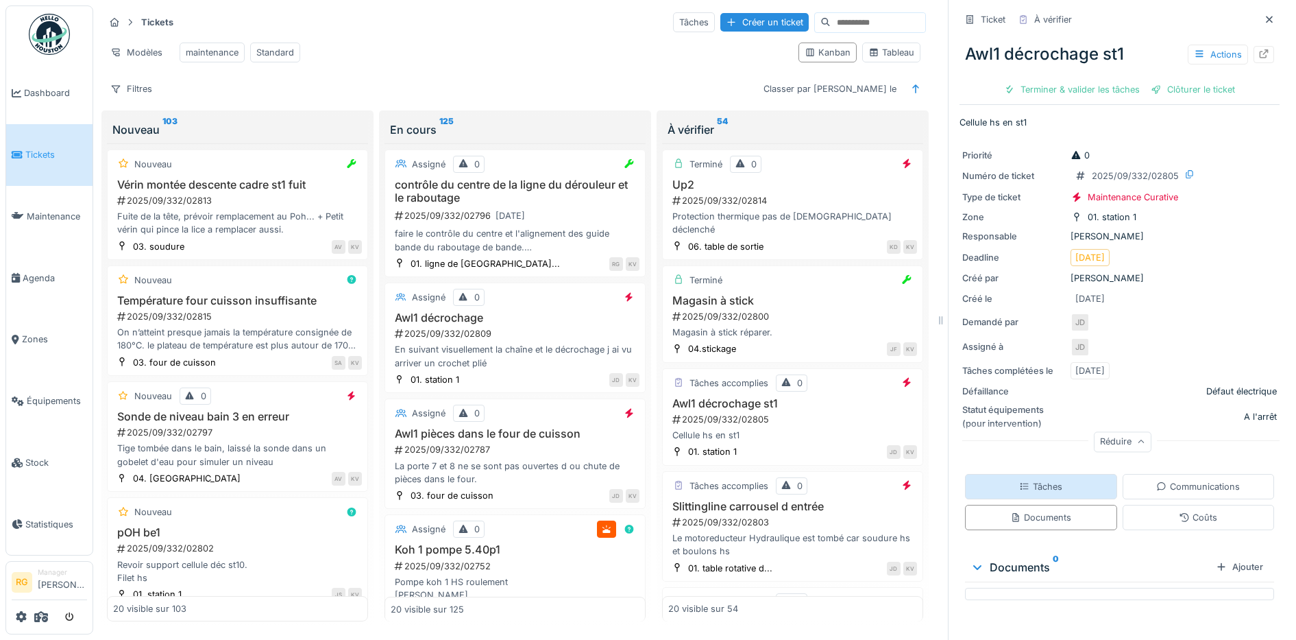
click at [1019, 480] on div "Tâches" at bounding box center [1040, 486] width 43 height 13
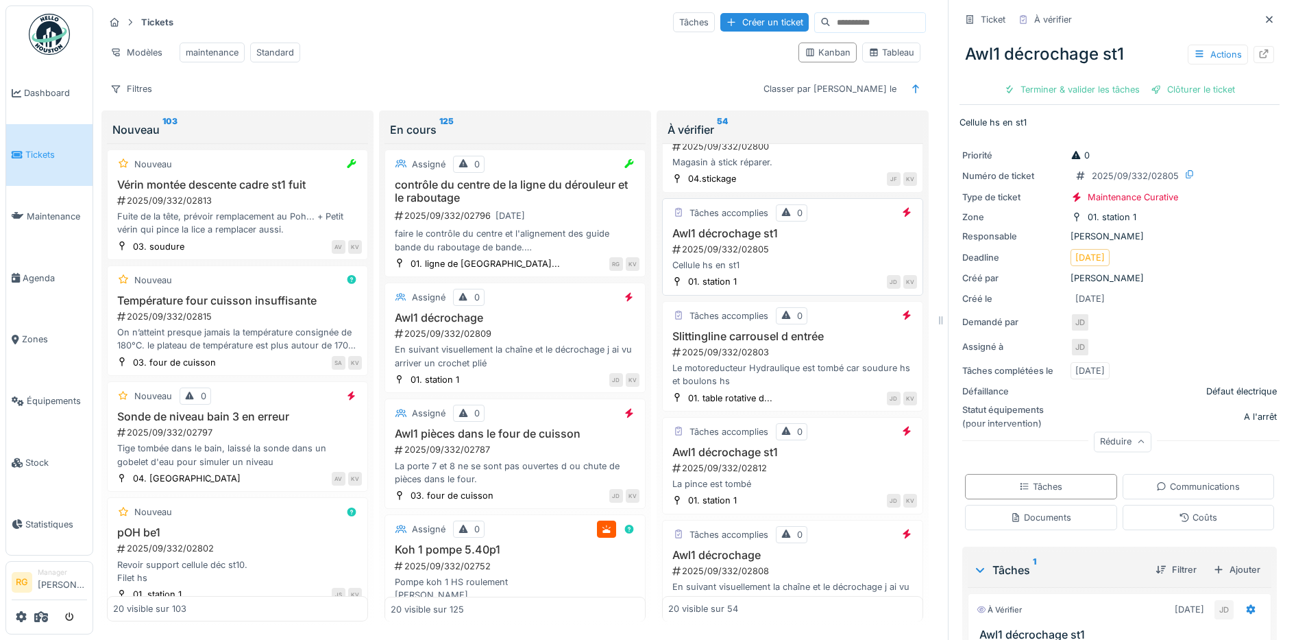
scroll to position [171, 0]
click at [250, 313] on div "2025/09/332/02815" at bounding box center [239, 316] width 246 height 13
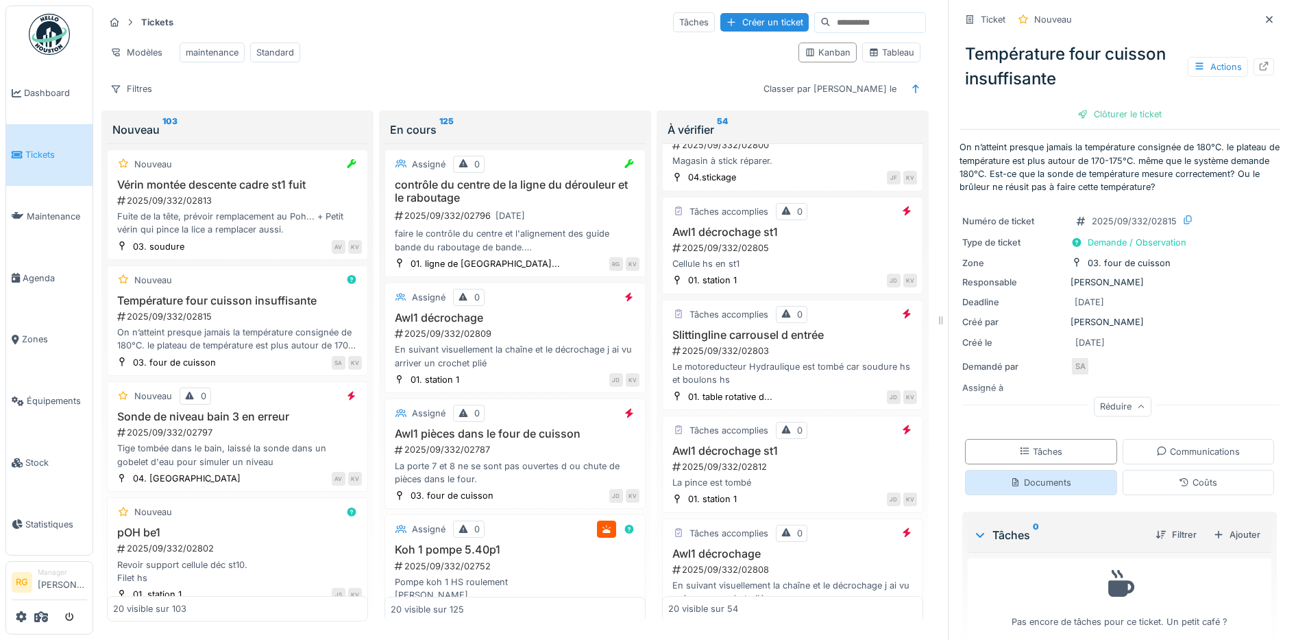
click at [1041, 483] on div "Documents" at bounding box center [1041, 482] width 61 height 13
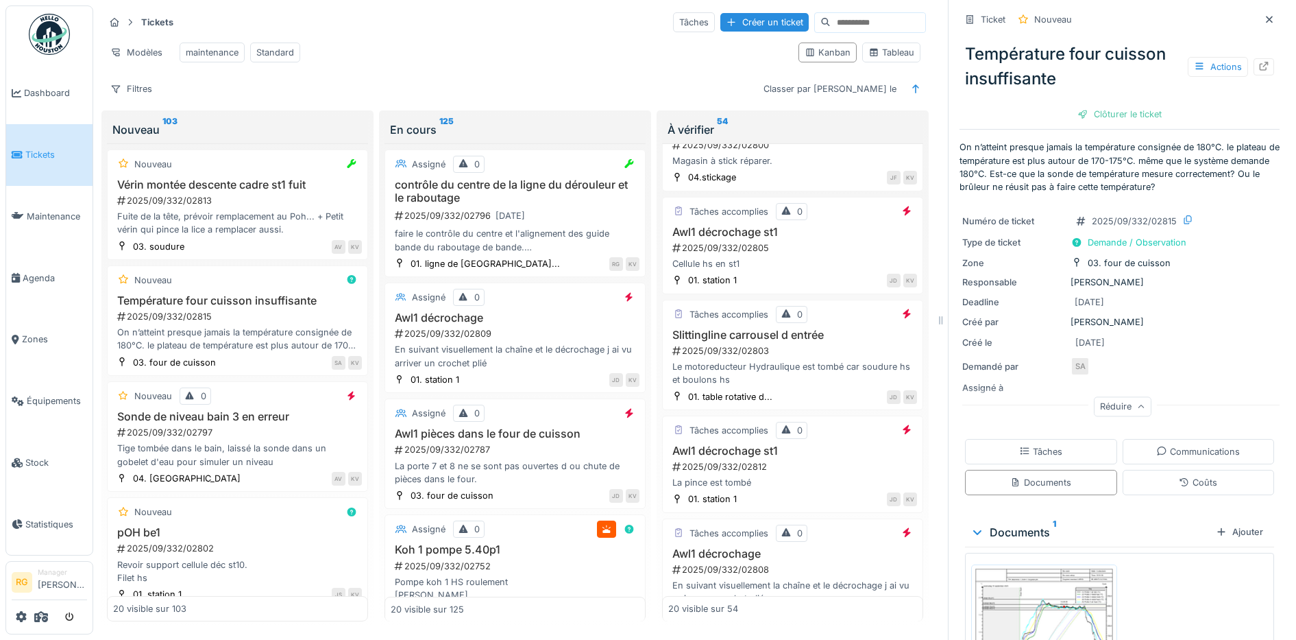
scroll to position [171, 0]
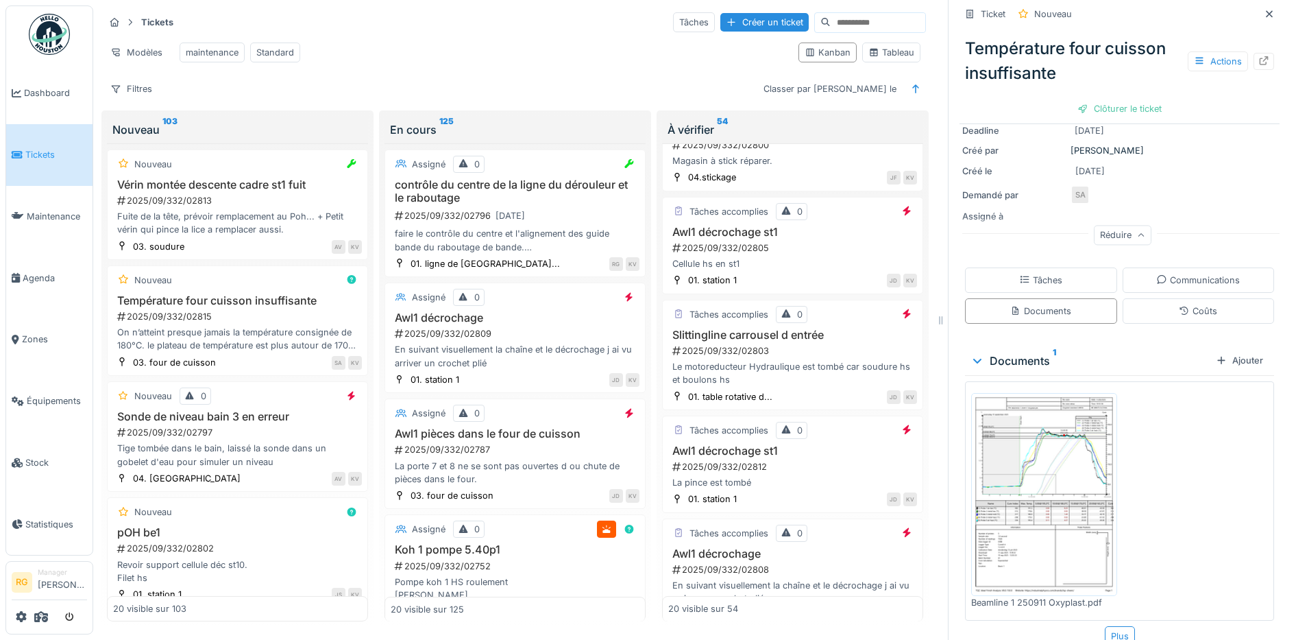
click at [1023, 470] on img at bounding box center [1044, 494] width 139 height 196
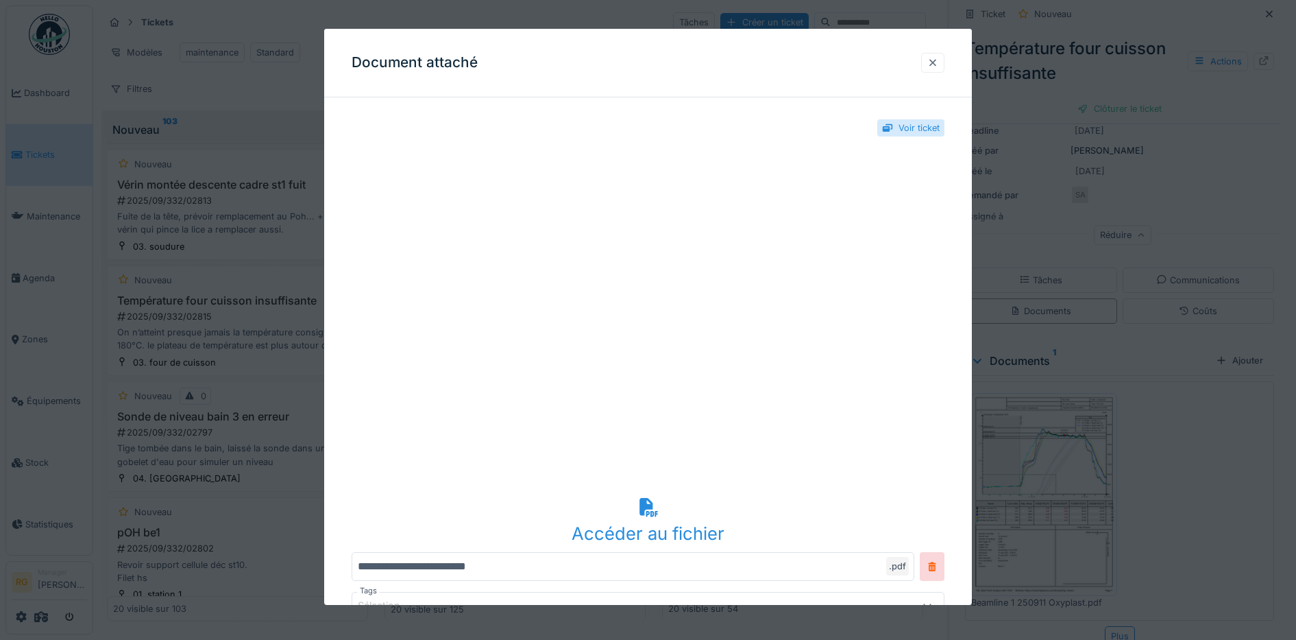
click at [939, 62] on div at bounding box center [933, 62] width 11 height 13
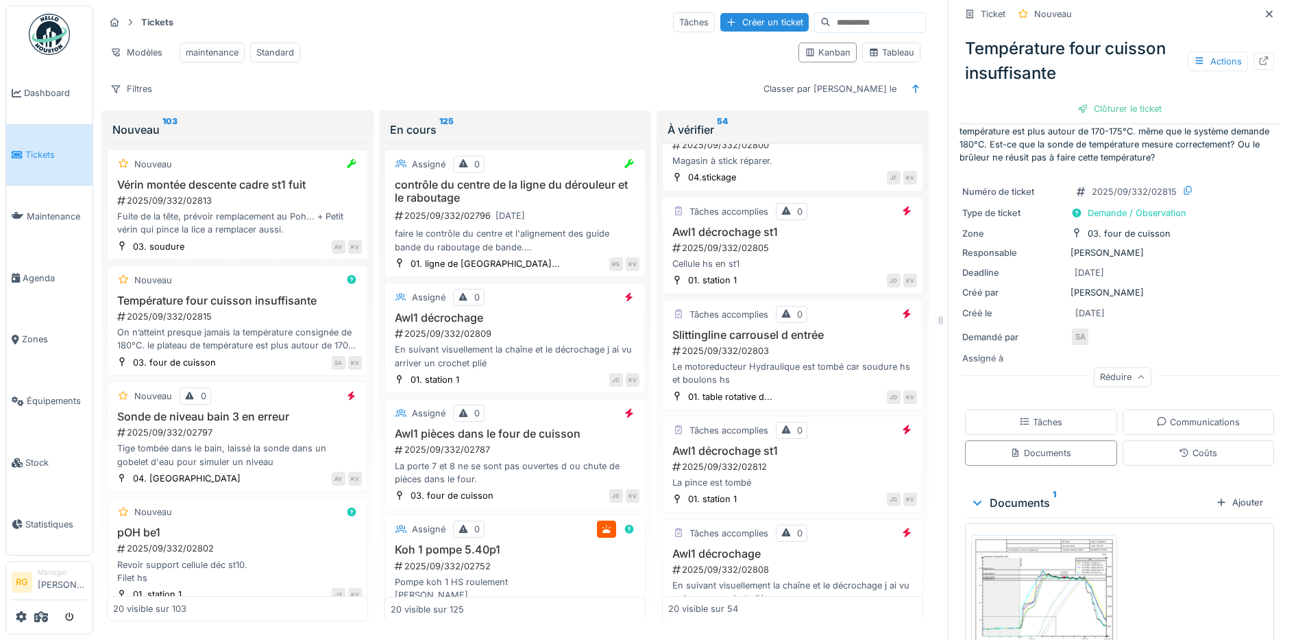
scroll to position [0, 0]
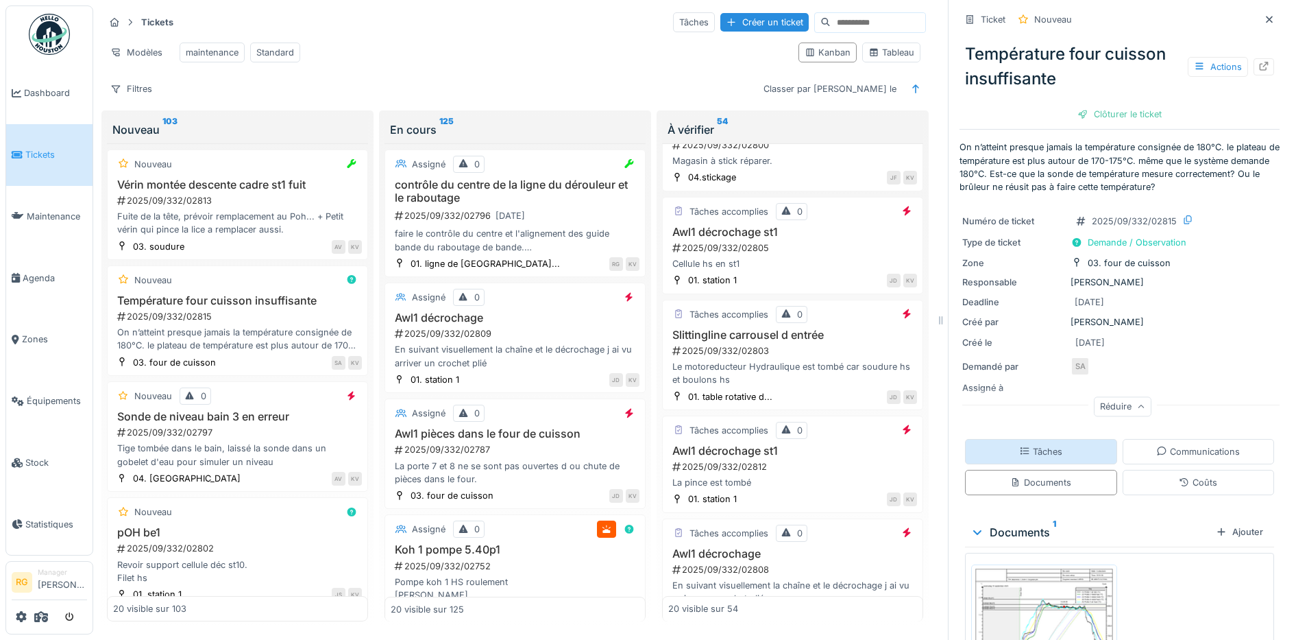
click at [1027, 449] on div "Tâches" at bounding box center [1040, 451] width 43 height 13
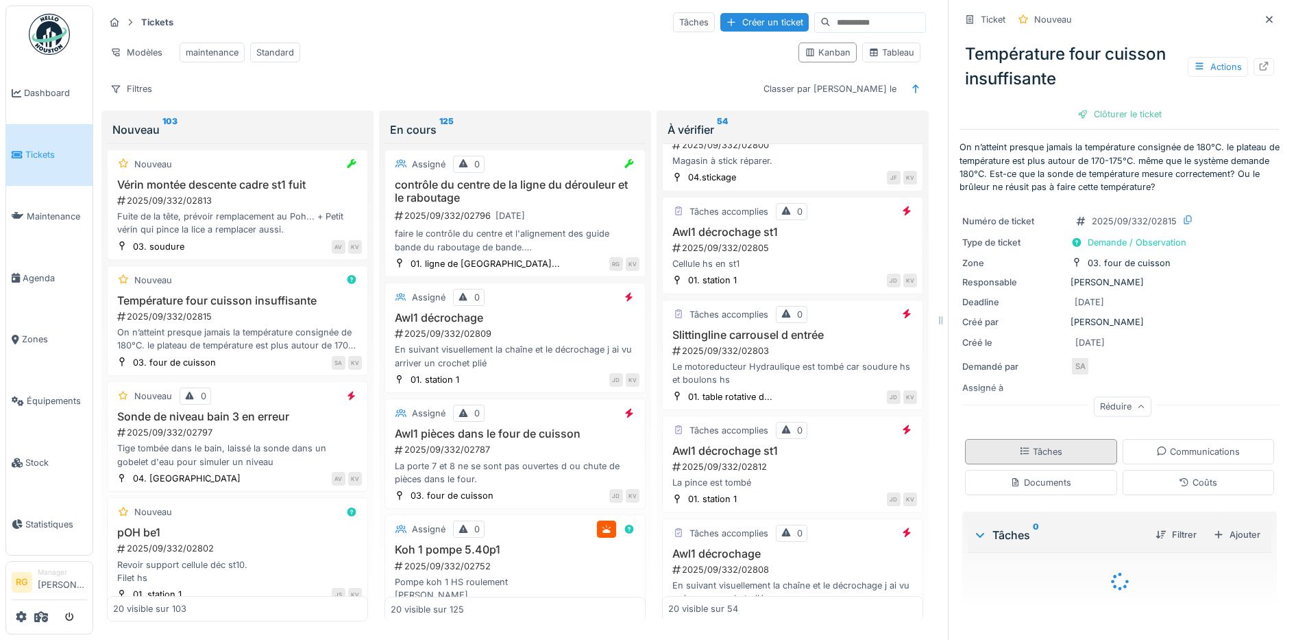
scroll to position [29, 0]
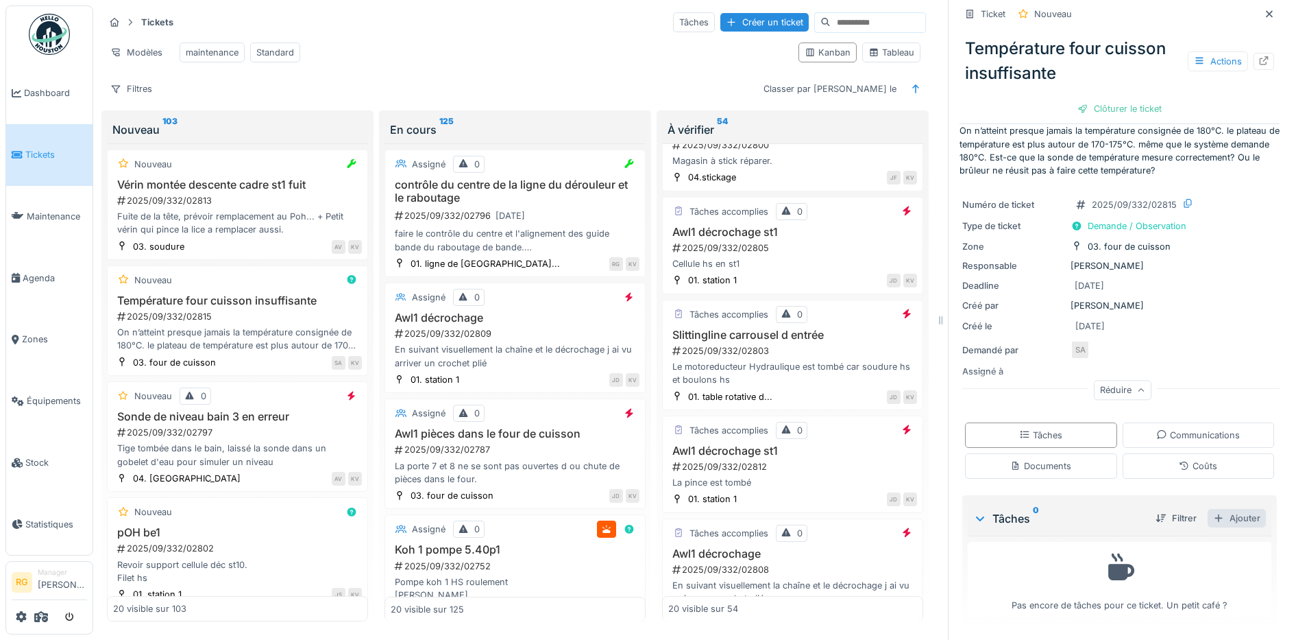
click at [1218, 509] on div "Ajouter" at bounding box center [1237, 518] width 58 height 19
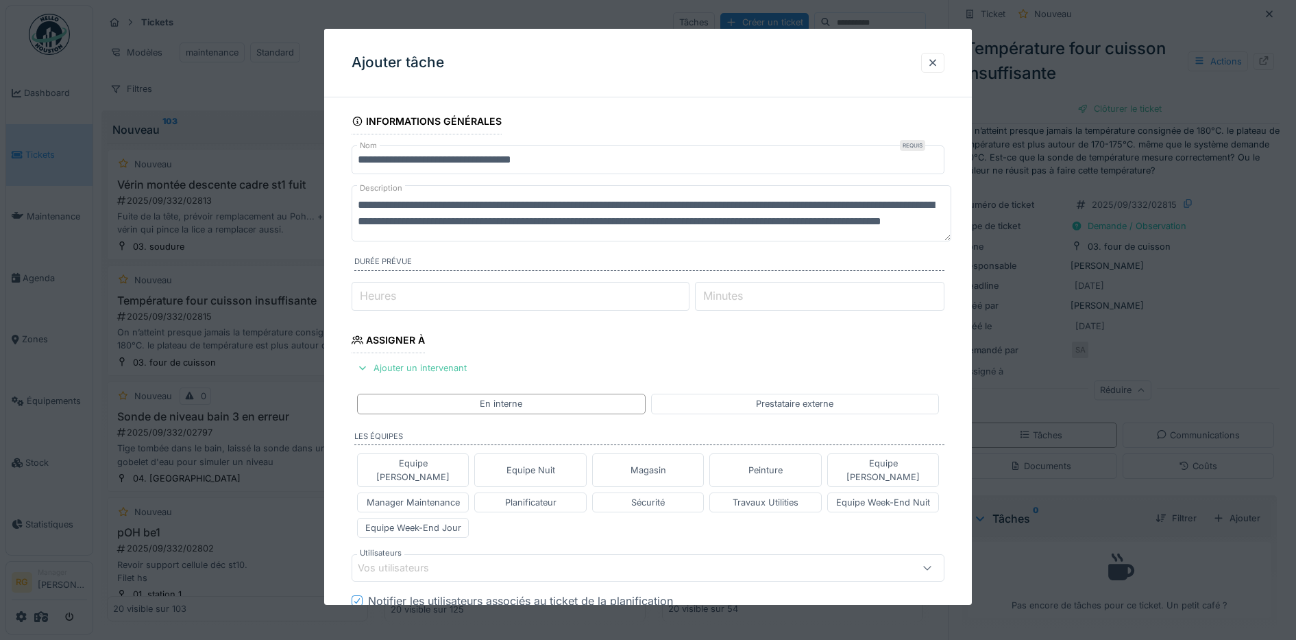
click at [424, 560] on div "Vos utilisateurs" at bounding box center [403, 567] width 90 height 15
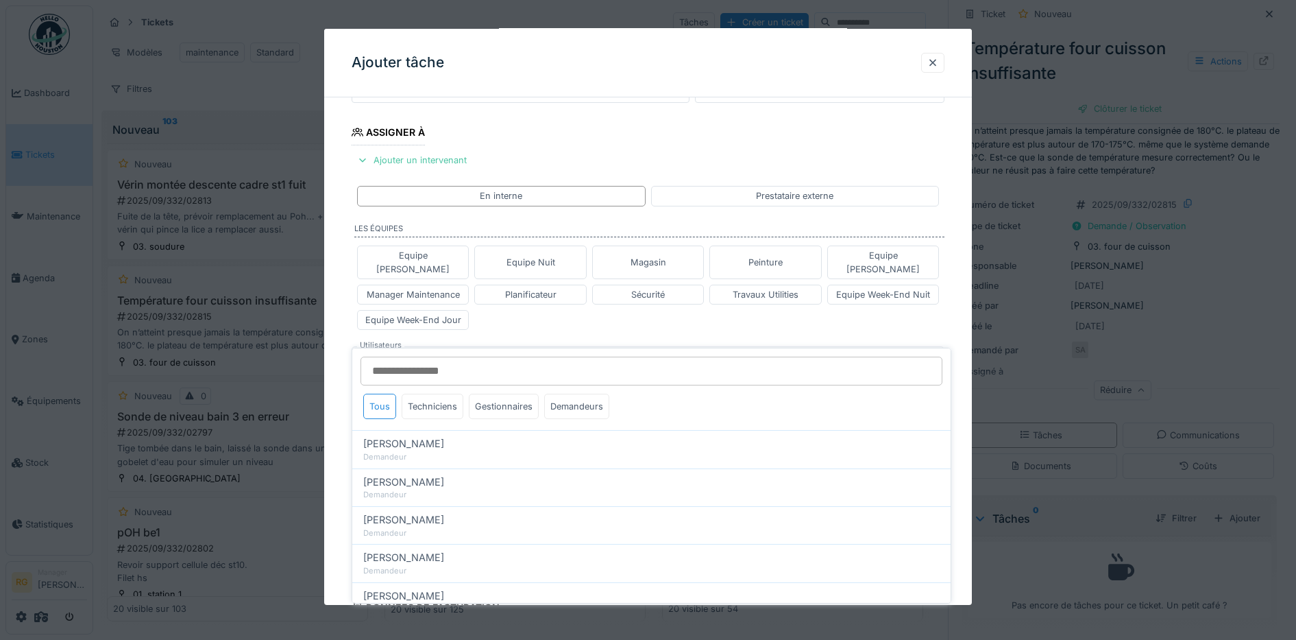
scroll to position [238, 0]
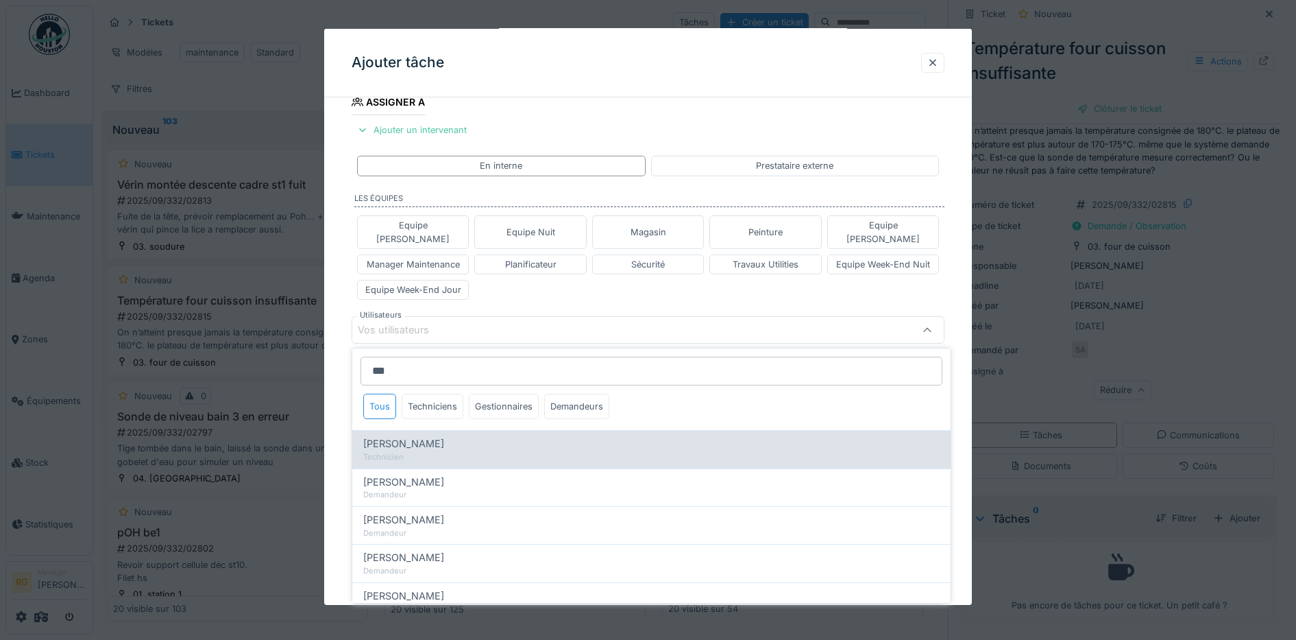
type input "***"
click at [433, 437] on span "[PERSON_NAME]" at bounding box center [403, 443] width 81 height 15
type input "****"
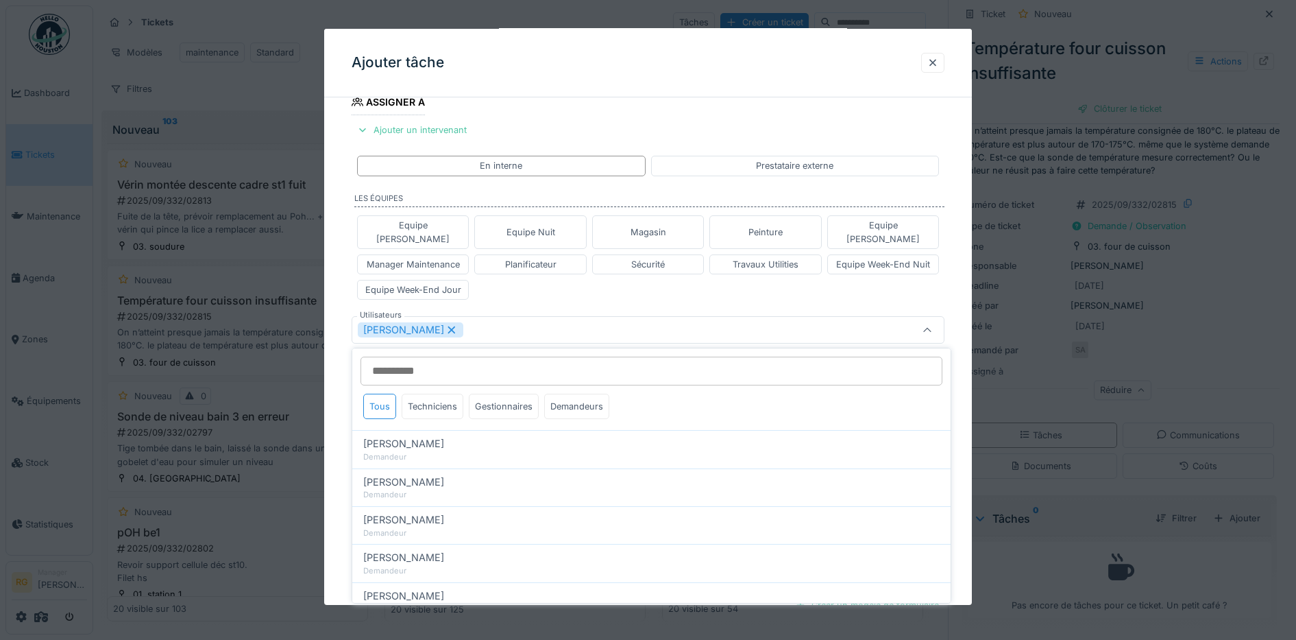
click at [573, 271] on div "Equipe [PERSON_NAME] Equipe Nuit Magasin Peinture Equipe [PERSON_NAME] Manager …" at bounding box center [649, 257] width 594 height 95
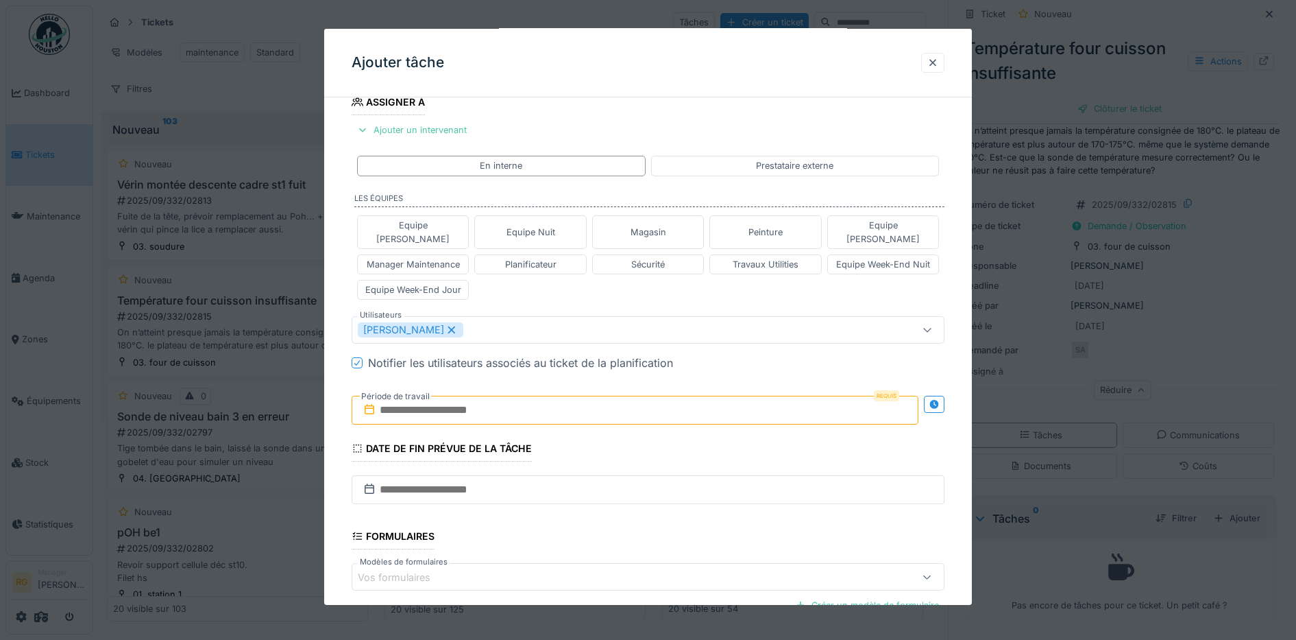
click at [470, 398] on input "text" at bounding box center [636, 410] width 568 height 29
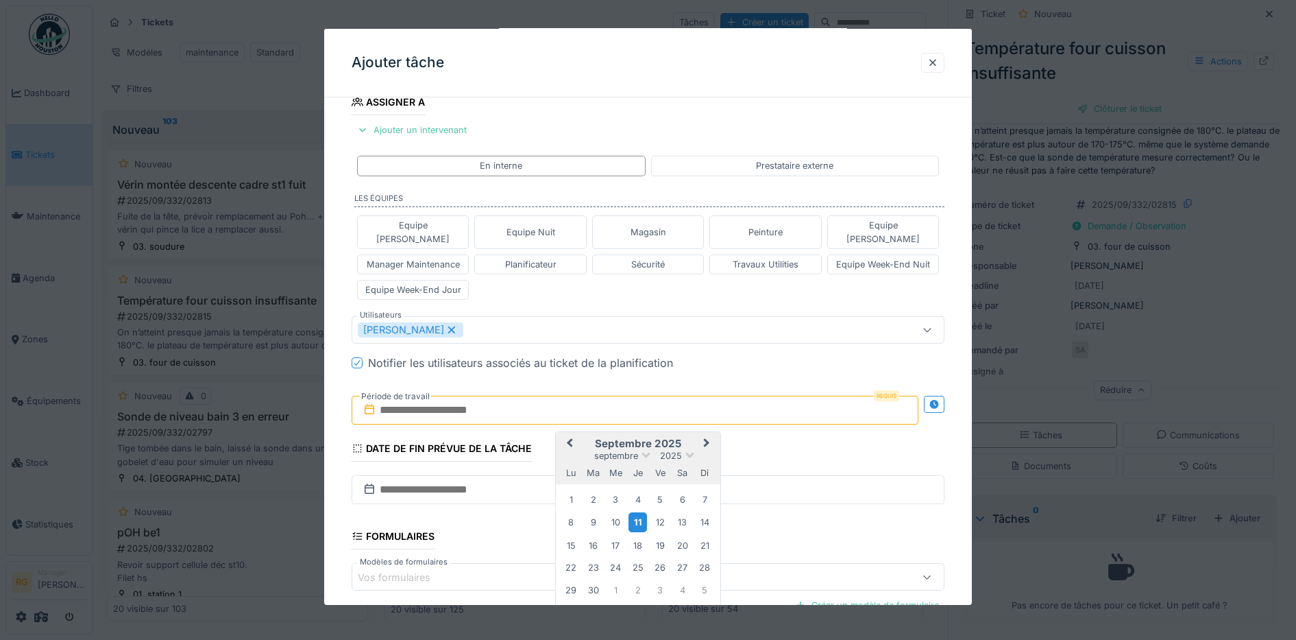
click at [638, 512] on div "11" at bounding box center [638, 522] width 19 height 20
click at [657, 513] on div "12" at bounding box center [660, 522] width 19 height 19
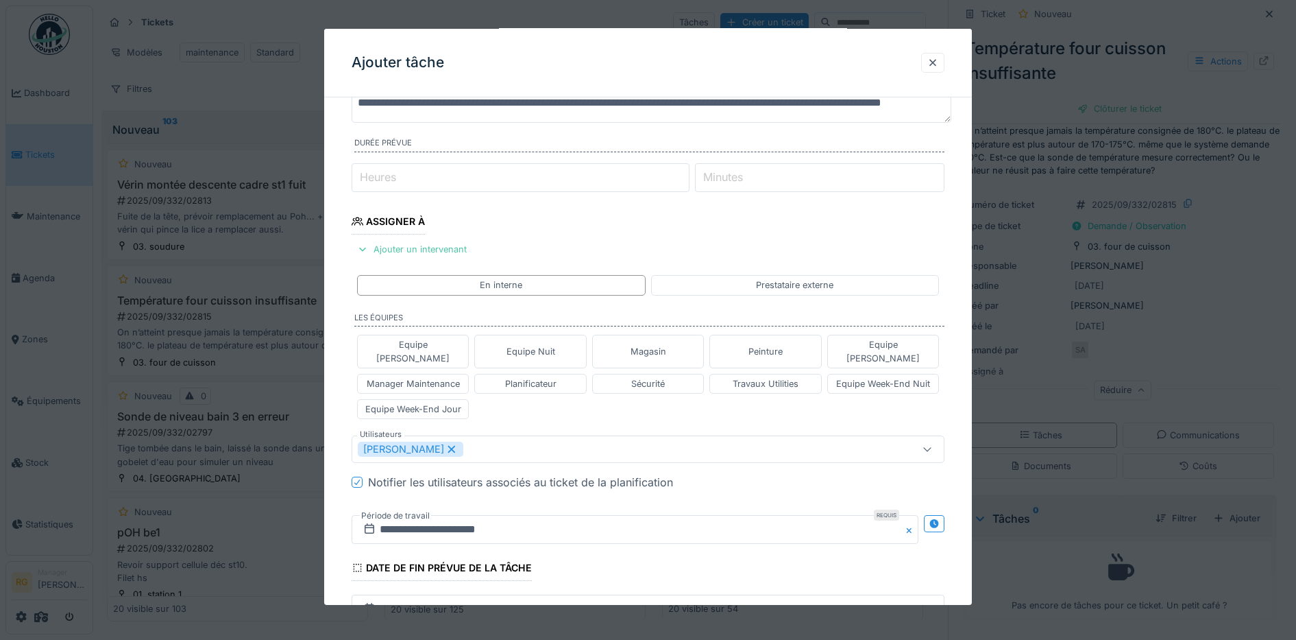
scroll to position [0, 0]
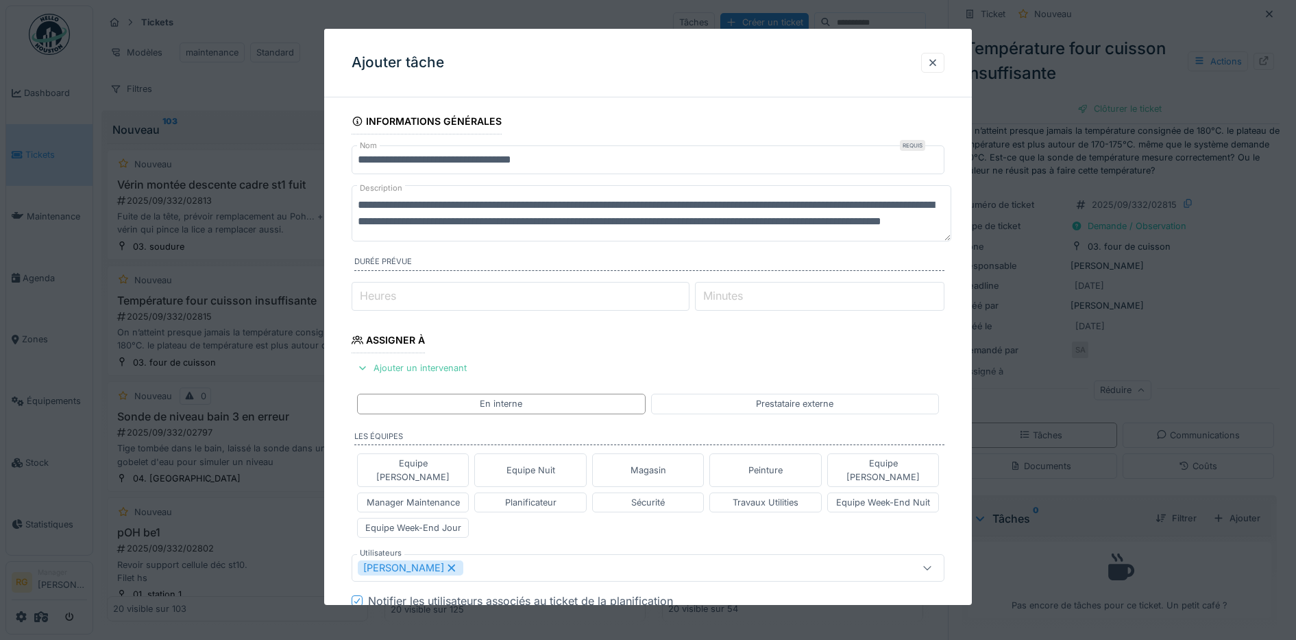
click at [651, 237] on textarea "**********" at bounding box center [652, 213] width 600 height 56
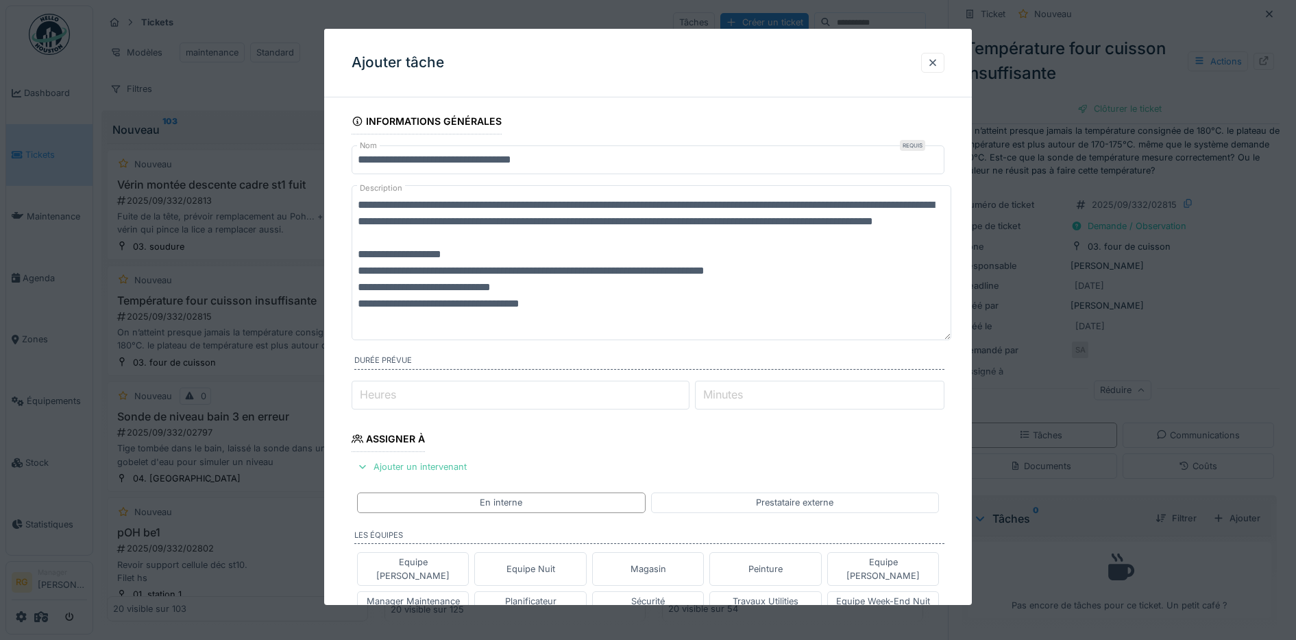
click at [782, 267] on textarea "**********" at bounding box center [652, 262] width 600 height 155
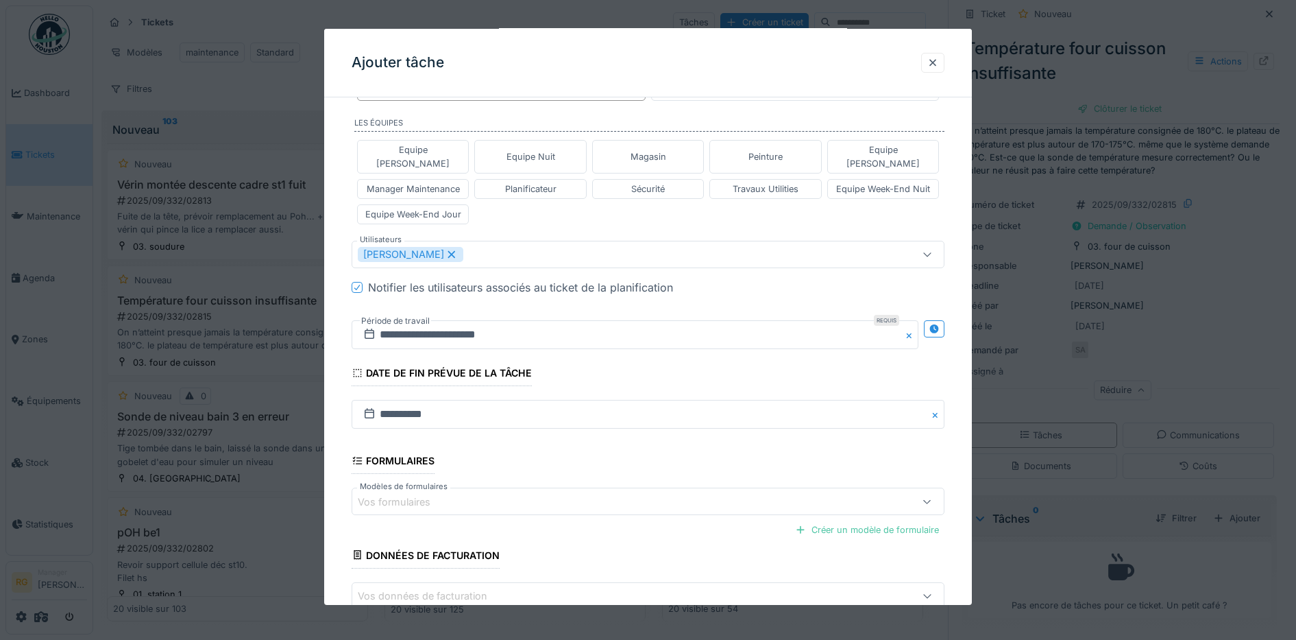
scroll to position [498, 0]
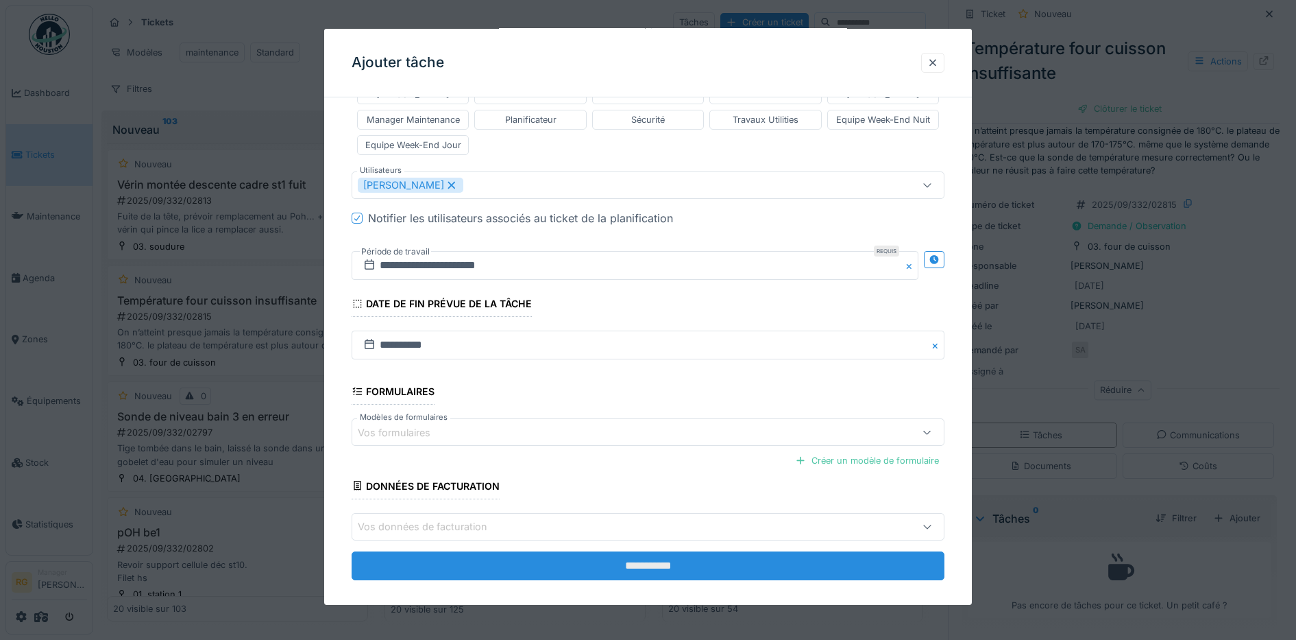
type textarea "**********"
click at [651, 553] on input "**********" at bounding box center [649, 565] width 594 height 29
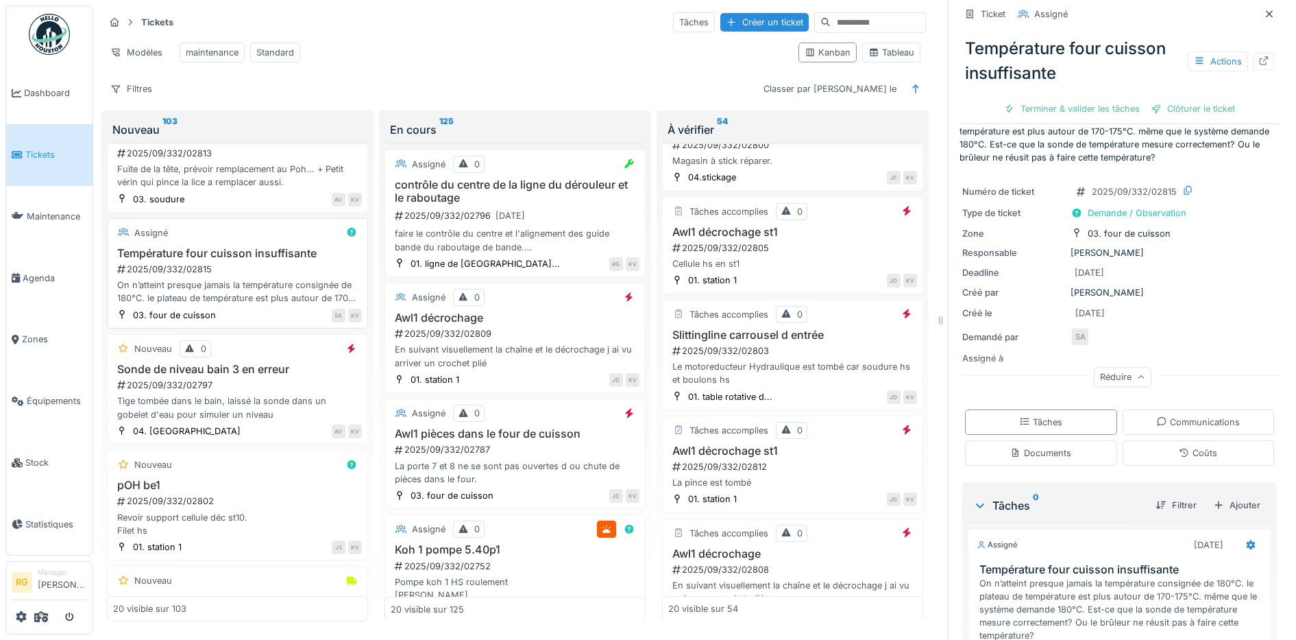
scroll to position [86, 0]
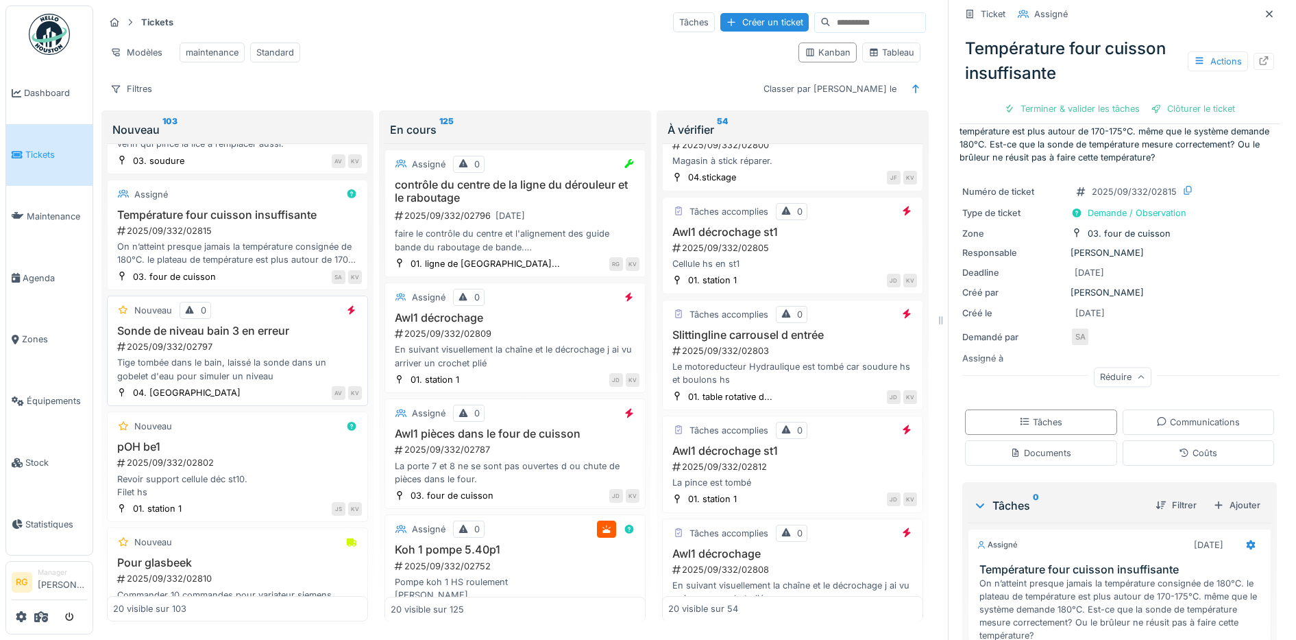
click at [263, 346] on div "2025/09/332/02797" at bounding box center [239, 346] width 246 height 13
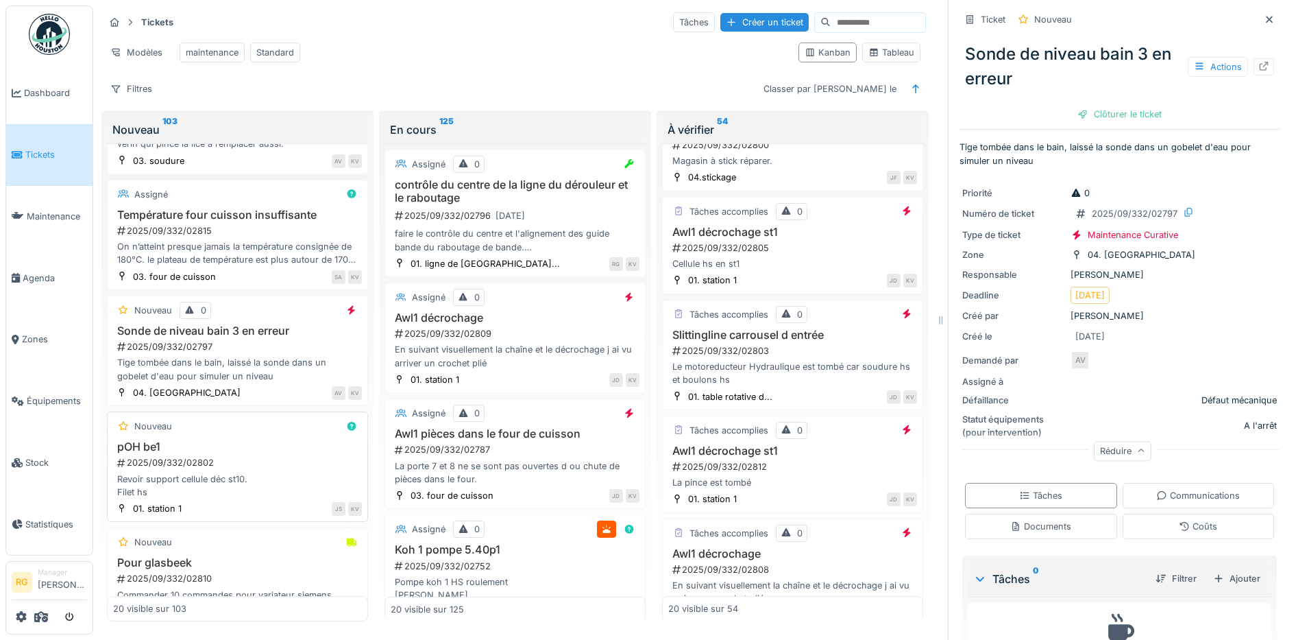
click at [254, 454] on div "pOH be1 2025/09/332/02802 Revoir support cellule déc st10. Filet hs" at bounding box center [237, 469] width 249 height 58
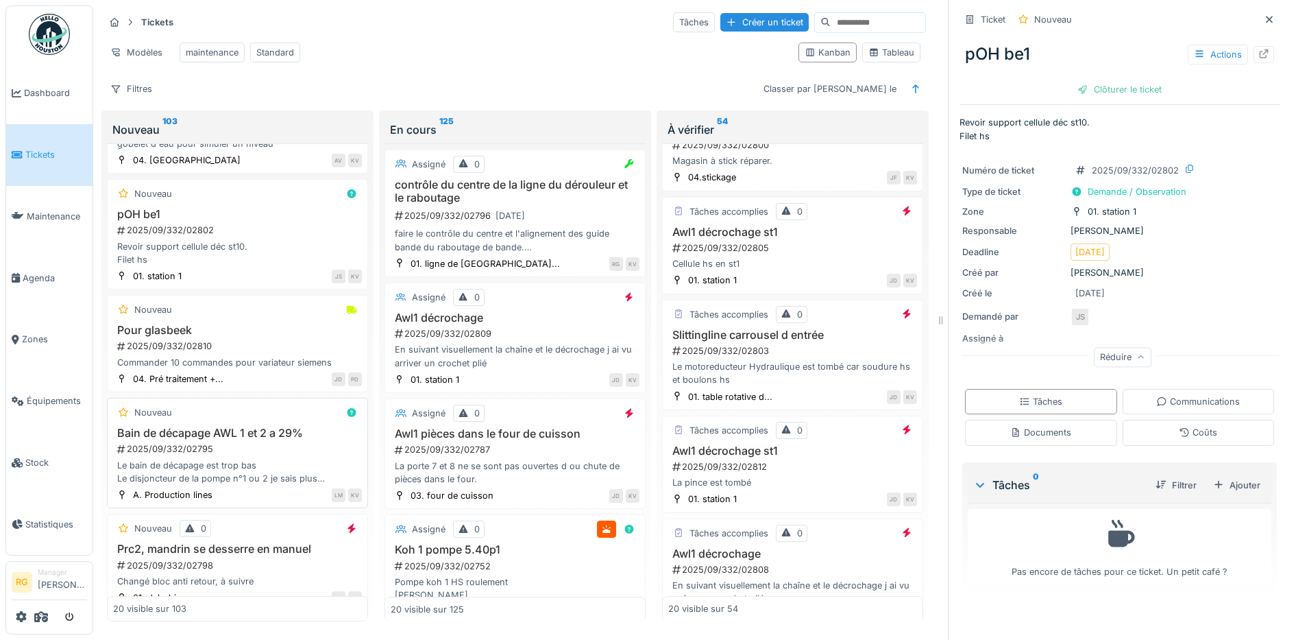
scroll to position [343, 0]
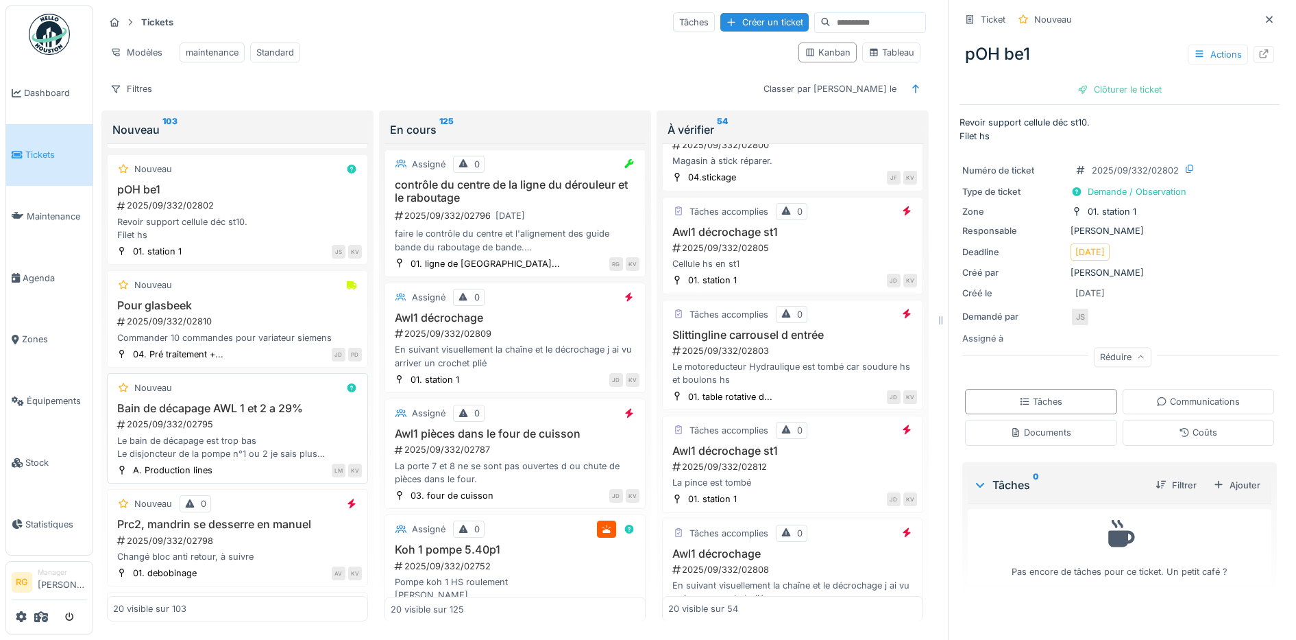
click at [258, 423] on div "2025/09/332/02795" at bounding box center [239, 424] width 246 height 13
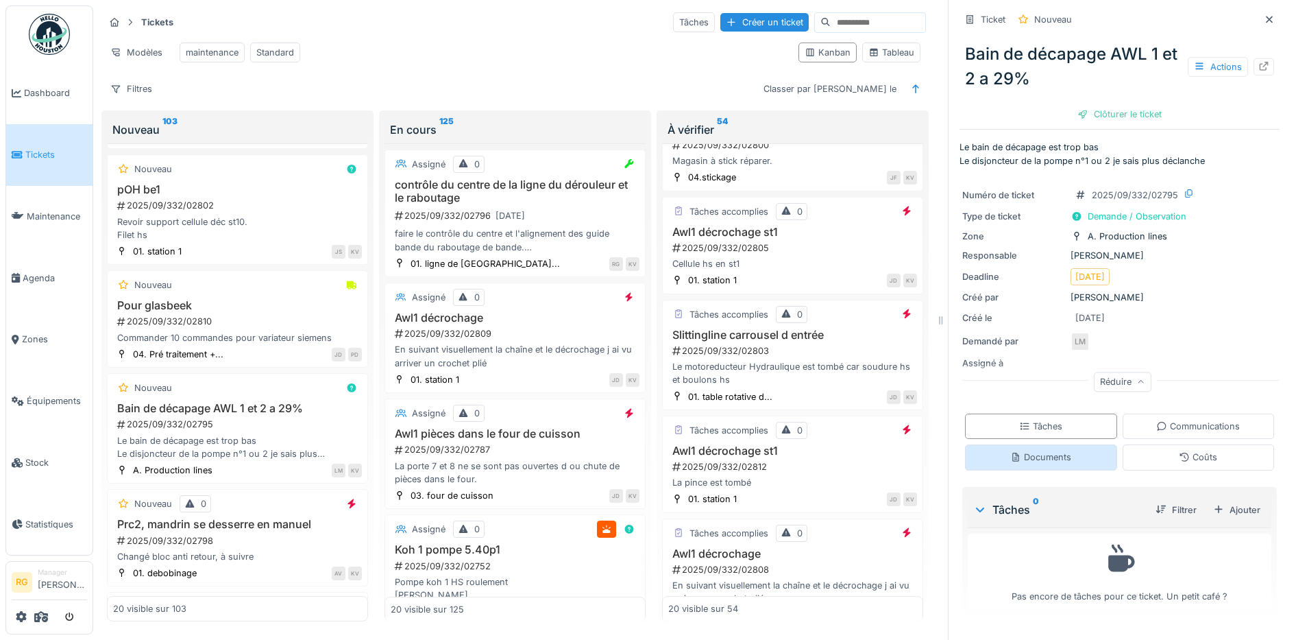
click at [1014, 450] on div "Documents" at bounding box center [1041, 456] width 61 height 13
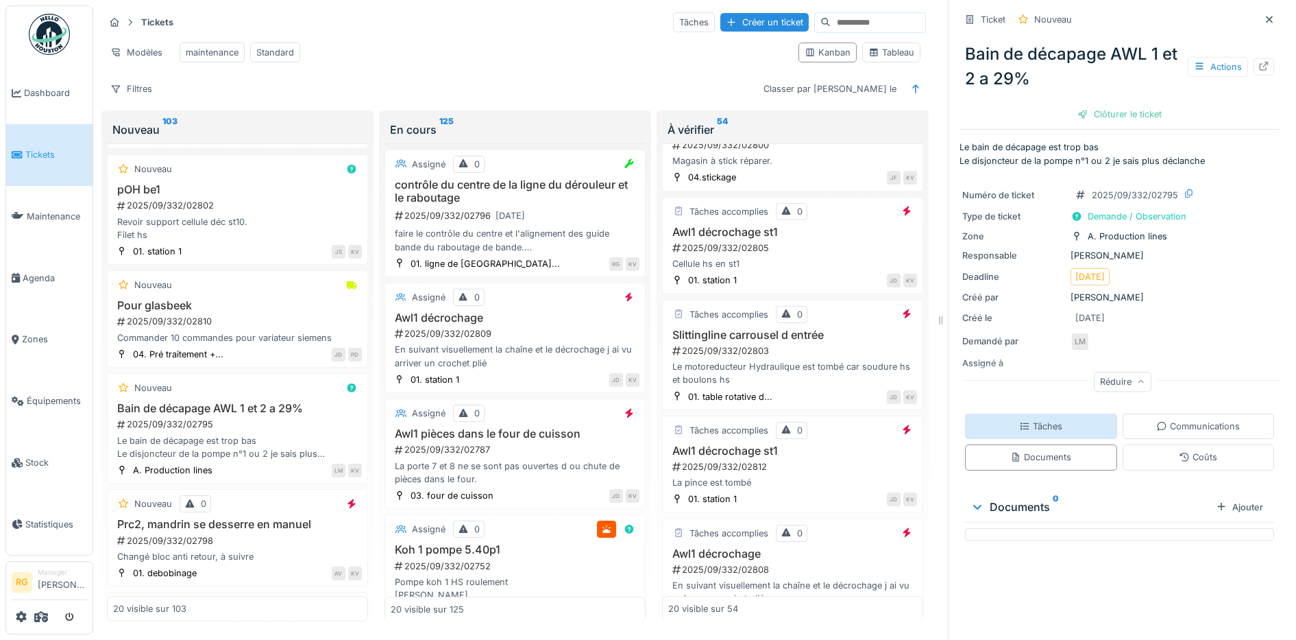
click at [1019, 420] on div "Tâches" at bounding box center [1040, 426] width 43 height 13
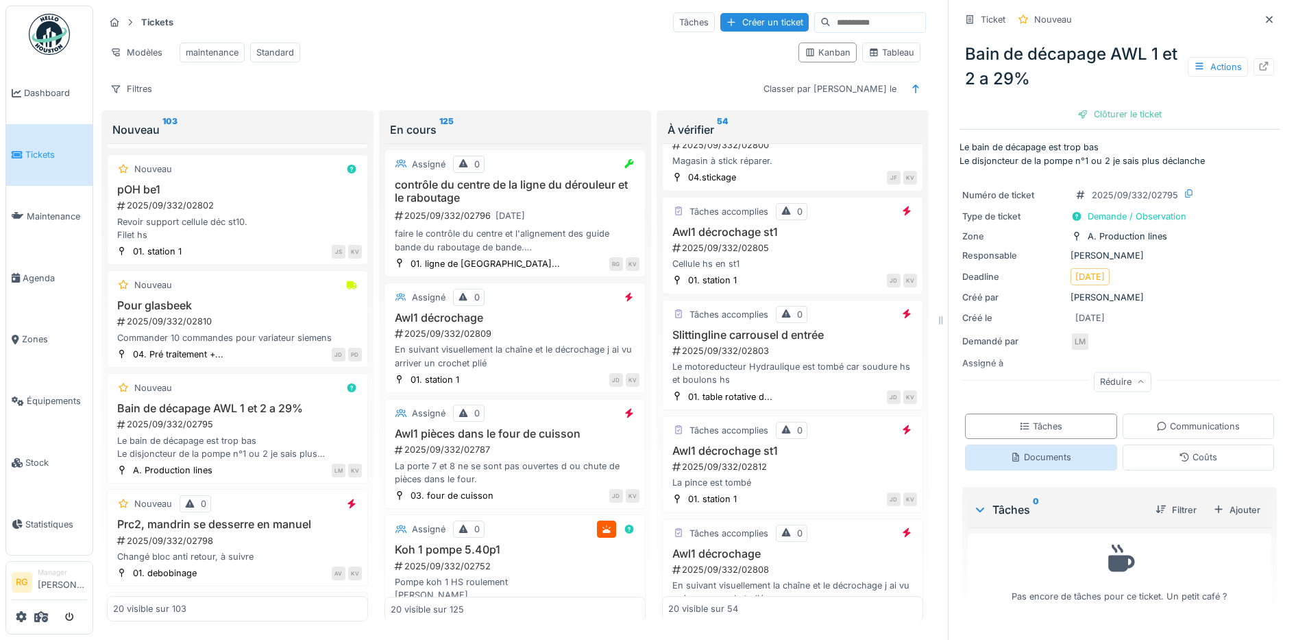
click at [1026, 450] on div "Documents" at bounding box center [1041, 456] width 61 height 13
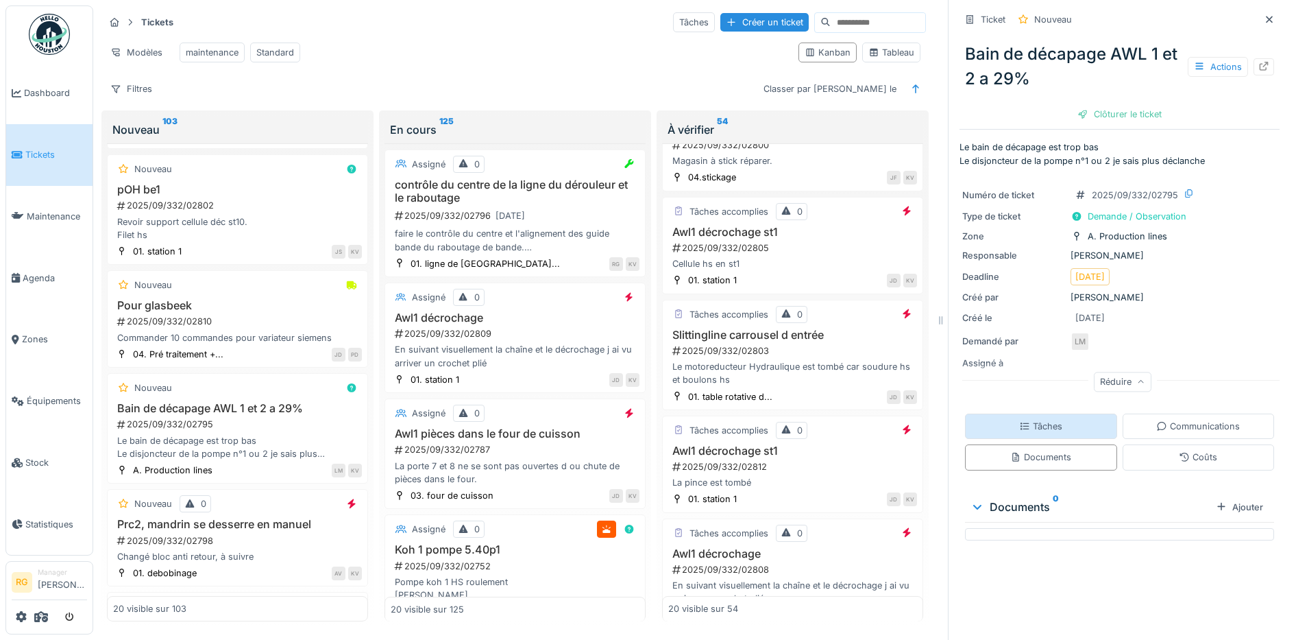
click at [1030, 420] on div "Tâches" at bounding box center [1040, 426] width 43 height 13
